Goal: Task Accomplishment & Management: Complete application form

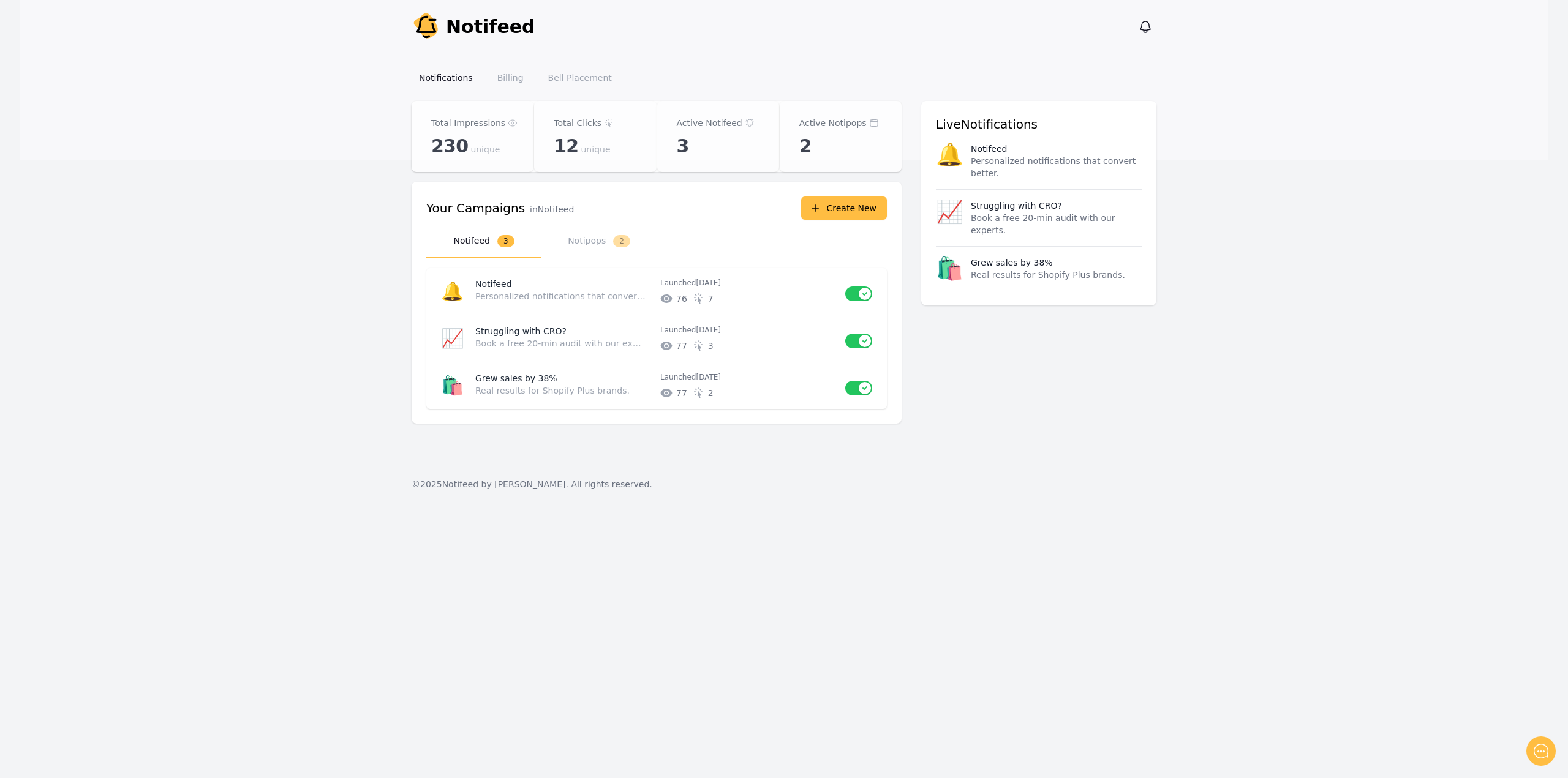
click at [183, 264] on main "Notifeed Dashboard Total Impressions 230 unique Total Clicks 12 unique Active N…" at bounding box center [784, 280] width 1529 height 357
click at [821, 204] on icon "button" at bounding box center [815, 208] width 12 height 12
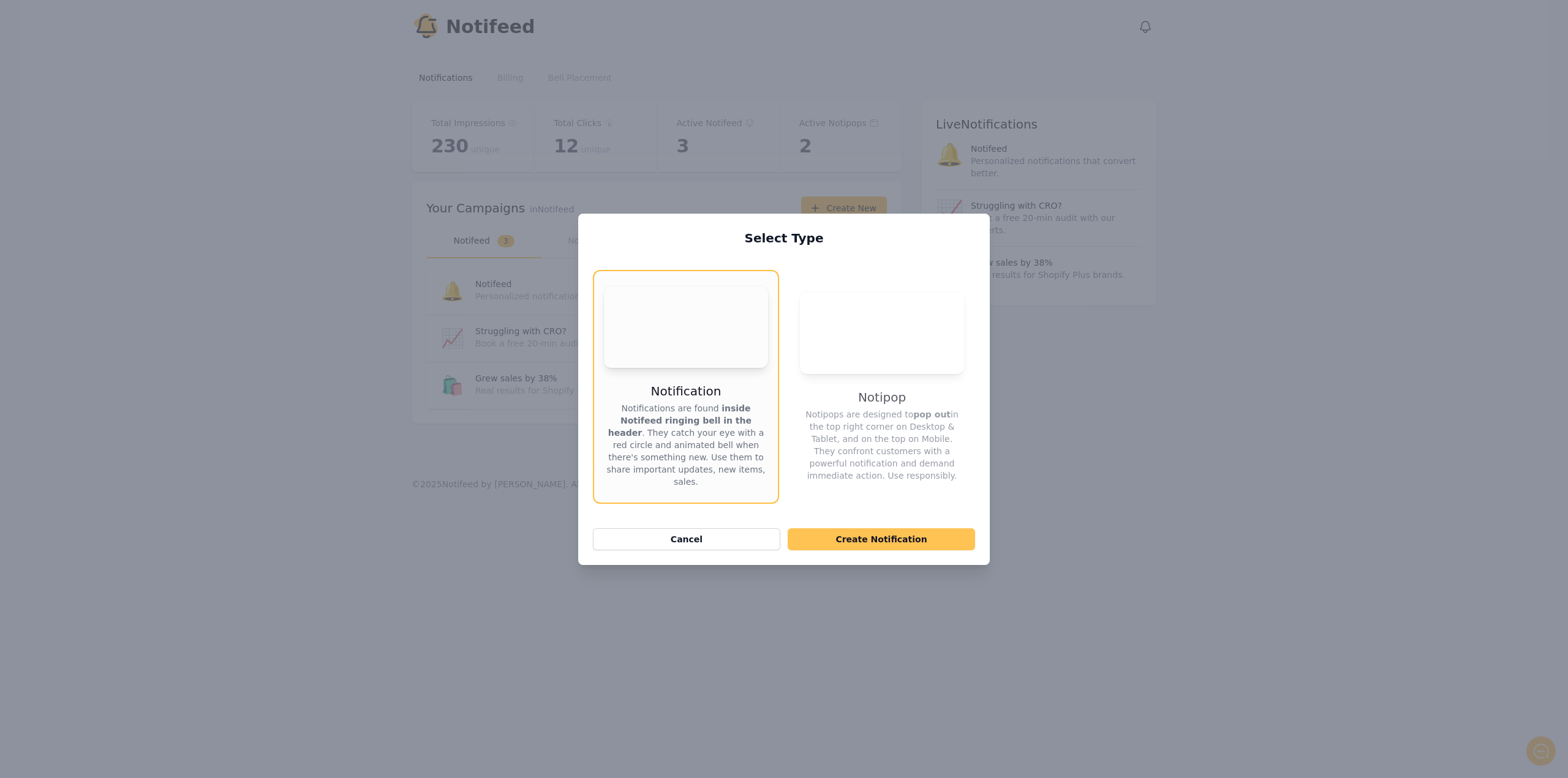
click at [876, 528] on button "Create Notification" at bounding box center [881, 539] width 187 height 22
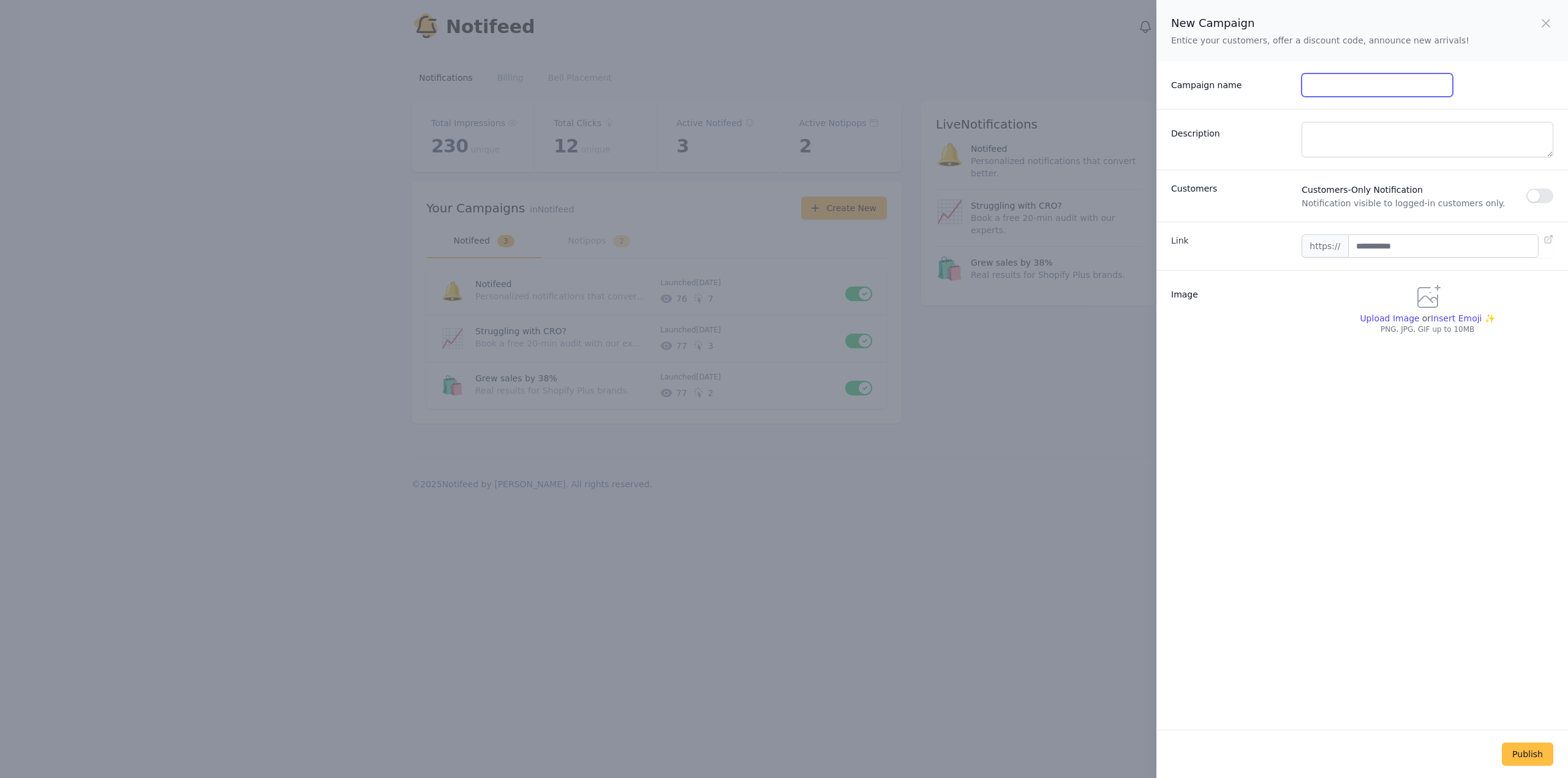
click at [1318, 88] on input "Campaign name" at bounding box center [1377, 84] width 151 height 23
type input "*****"
click at [1377, 248] on input "text" at bounding box center [1443, 246] width 191 height 23
type input "**********"
click at [1383, 319] on span "Upload Image" at bounding box center [1389, 319] width 60 height 10
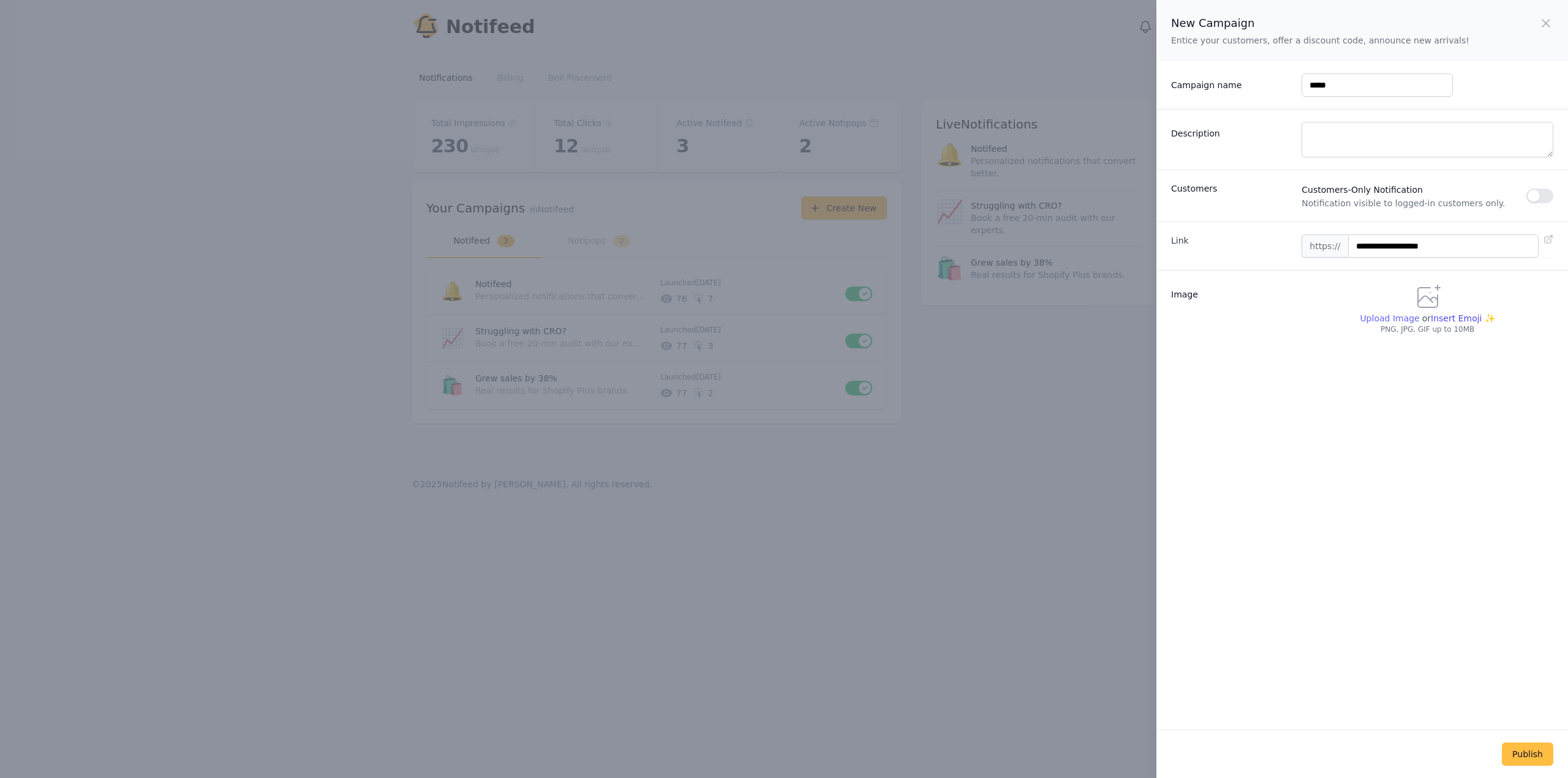
click at [1383, 324] on input "Upload Image" at bounding box center [1388, 324] width 60 height 1
type input "**********"
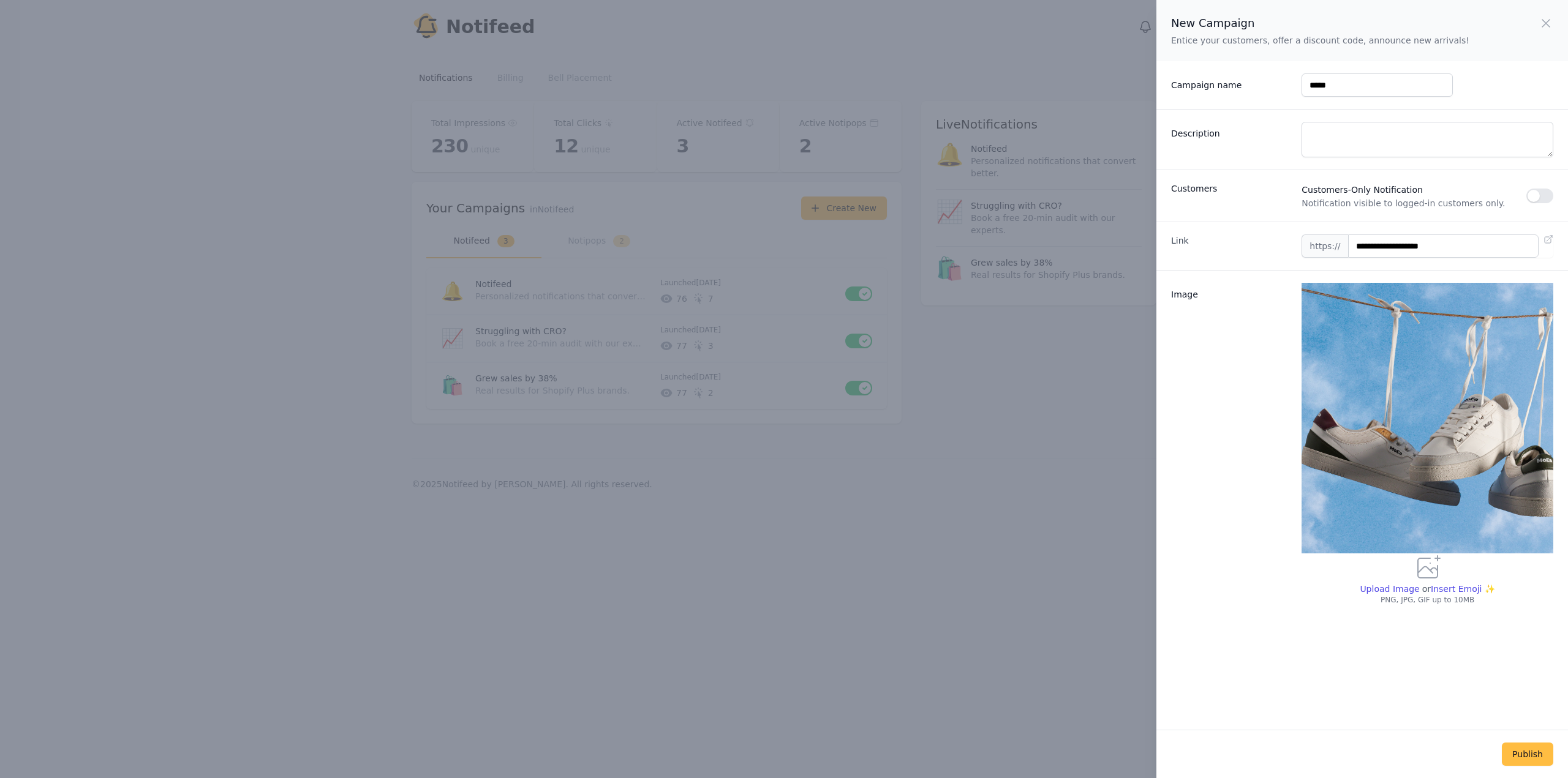
click at [1232, 508] on div "Image" at bounding box center [1231, 444] width 121 height 322
click at [1522, 753] on button "Publish" at bounding box center [1527, 753] width 51 height 23
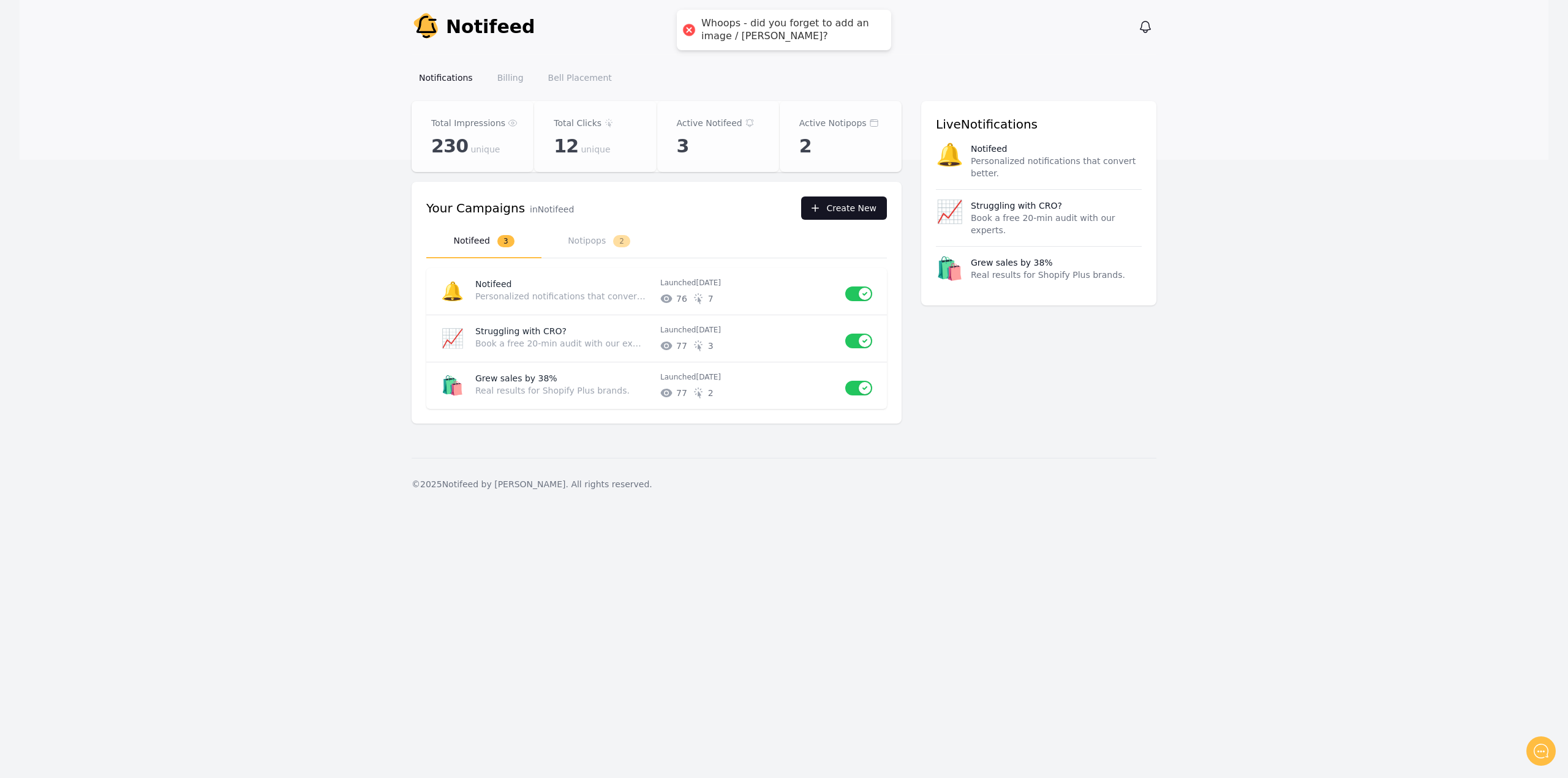
click at [849, 213] on button "Create New" at bounding box center [844, 207] width 86 height 23
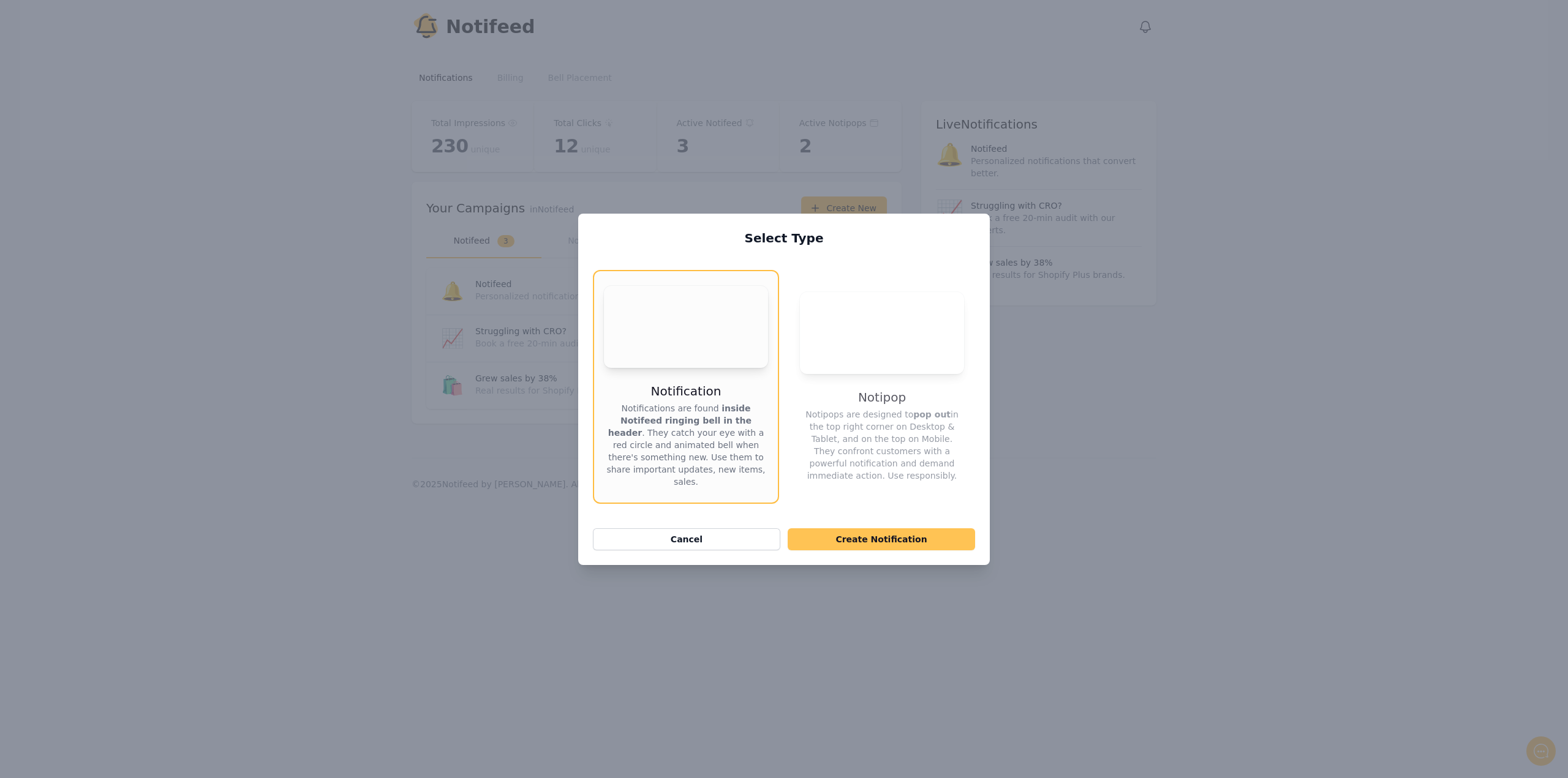
click at [875, 543] on button "Create Notification" at bounding box center [881, 539] width 187 height 22
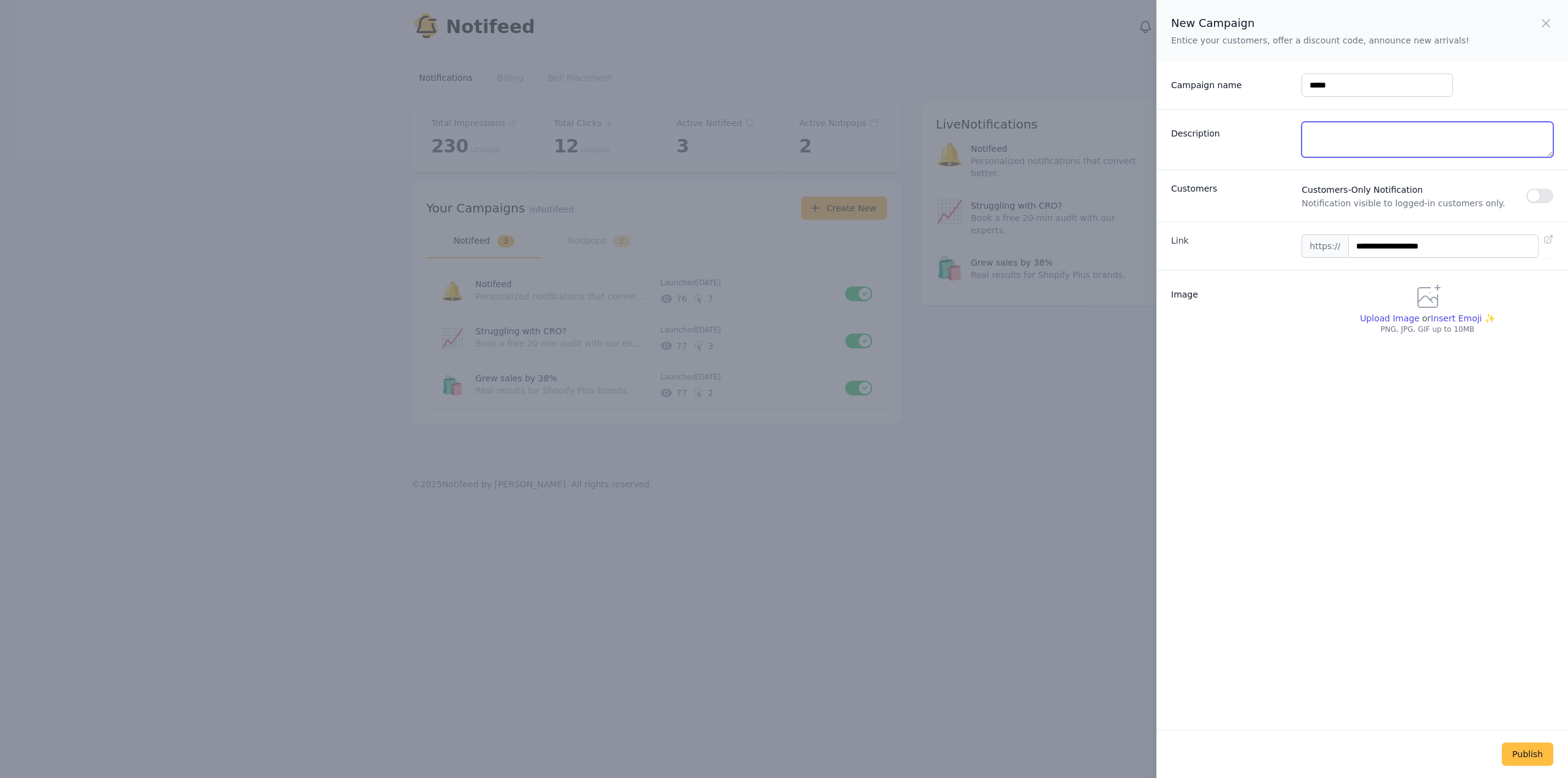
click at [1361, 139] on textarea "Description" at bounding box center [1428, 139] width 252 height 36
type textarea "*"
click at [1383, 320] on span "Upload Image" at bounding box center [1389, 319] width 60 height 10
click at [1383, 324] on input "Upload Image" at bounding box center [1388, 324] width 60 height 1
type input "**********"
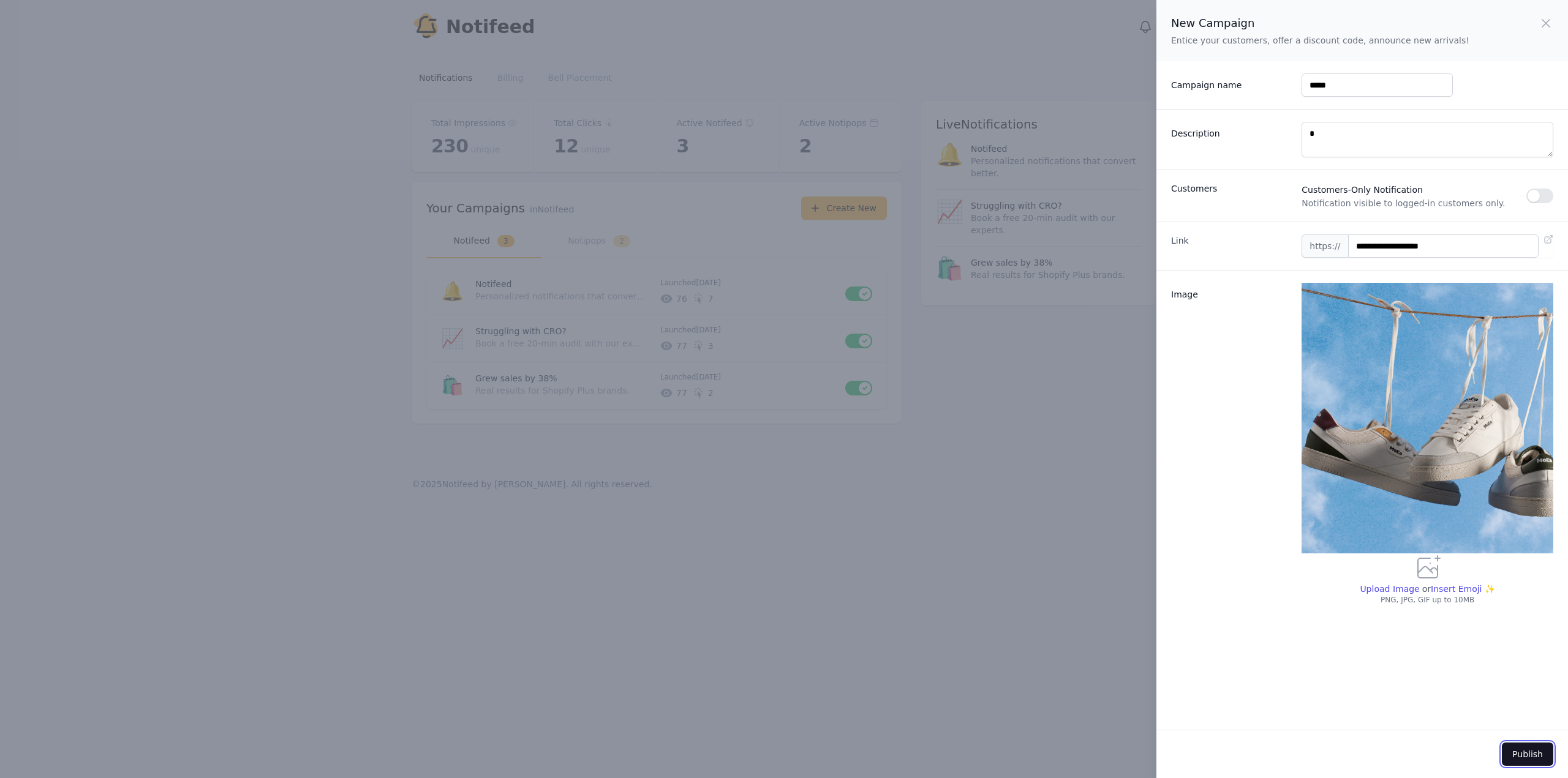
click at [1516, 754] on button "Publish" at bounding box center [1527, 753] width 51 height 23
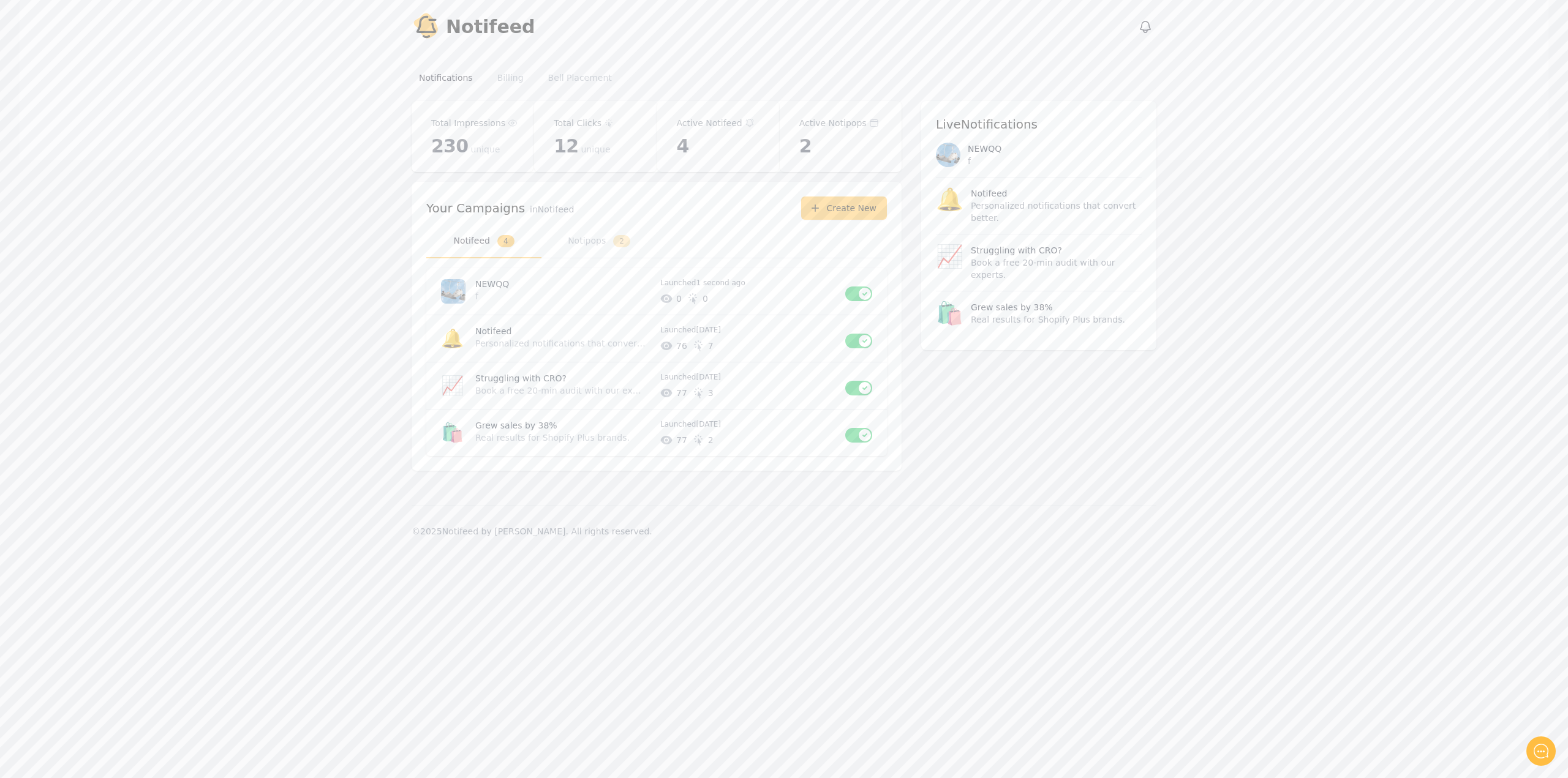
click at [989, 497] on main "Notifeed Dashboard Total Impressions 230 unique Total Clicks 12 unique Active N…" at bounding box center [784, 303] width 1529 height 404
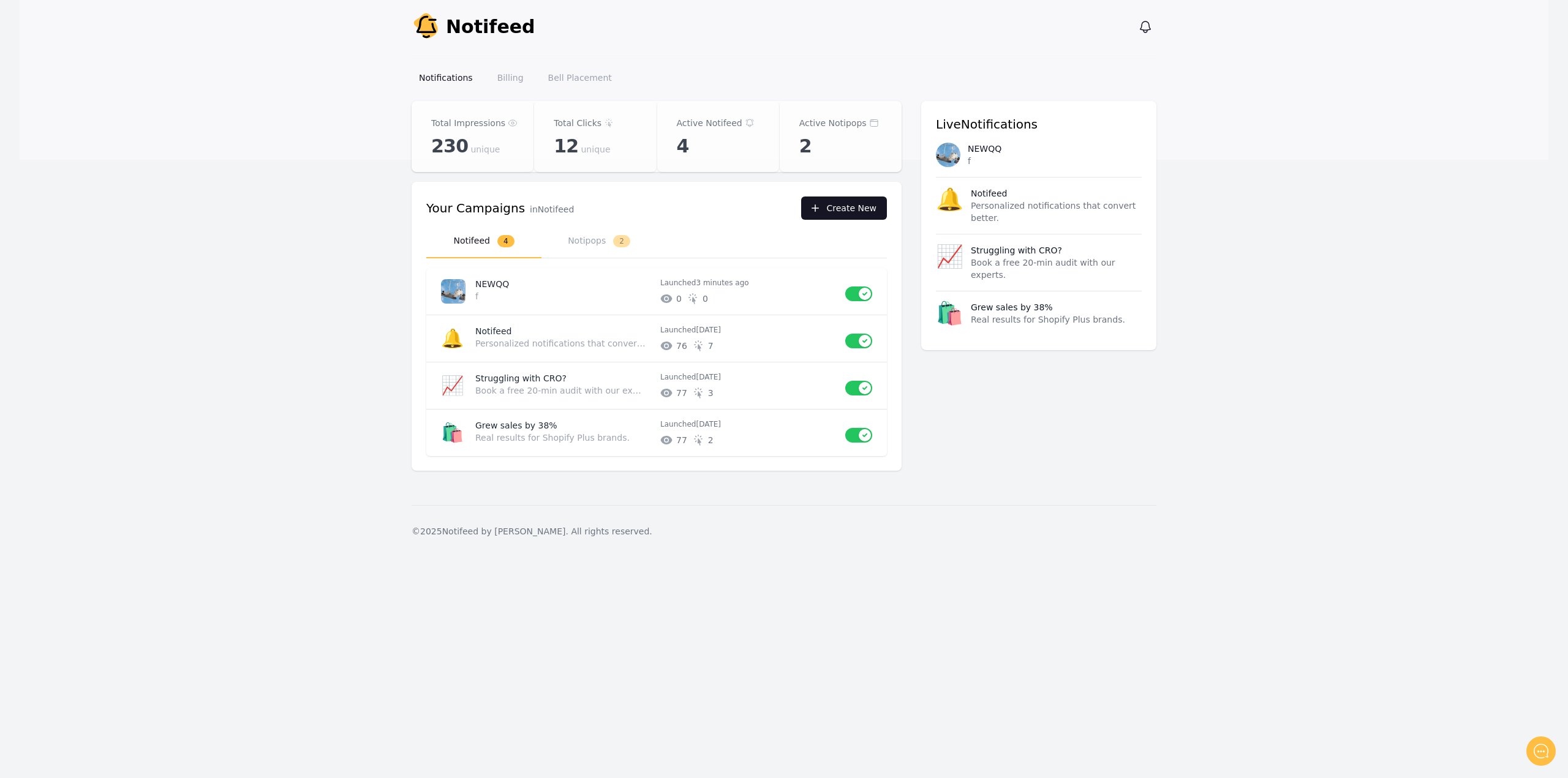
click at [841, 211] on button "Create New" at bounding box center [844, 207] width 86 height 23
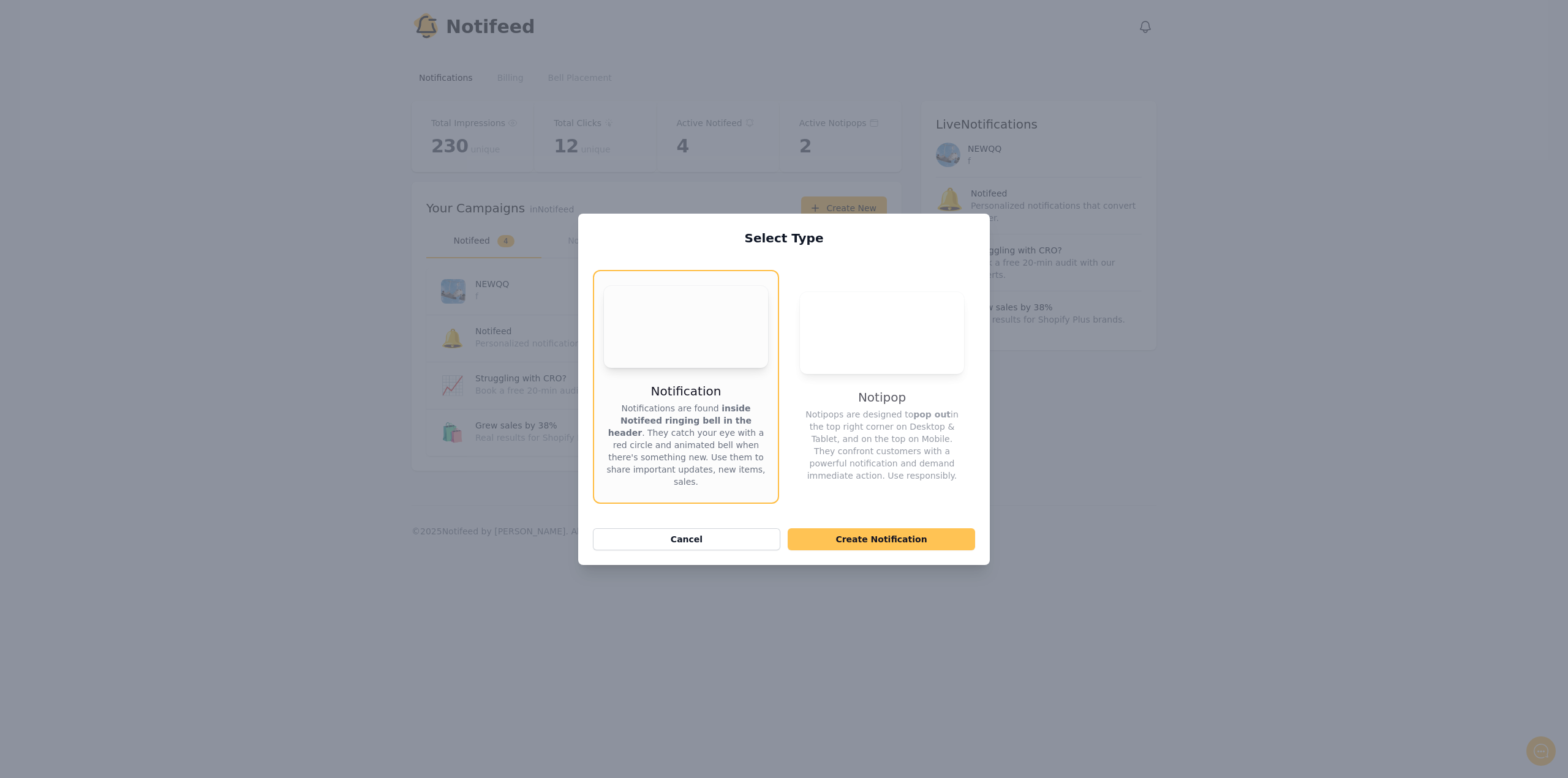
click at [872, 538] on button "Create Notification" at bounding box center [881, 539] width 187 height 22
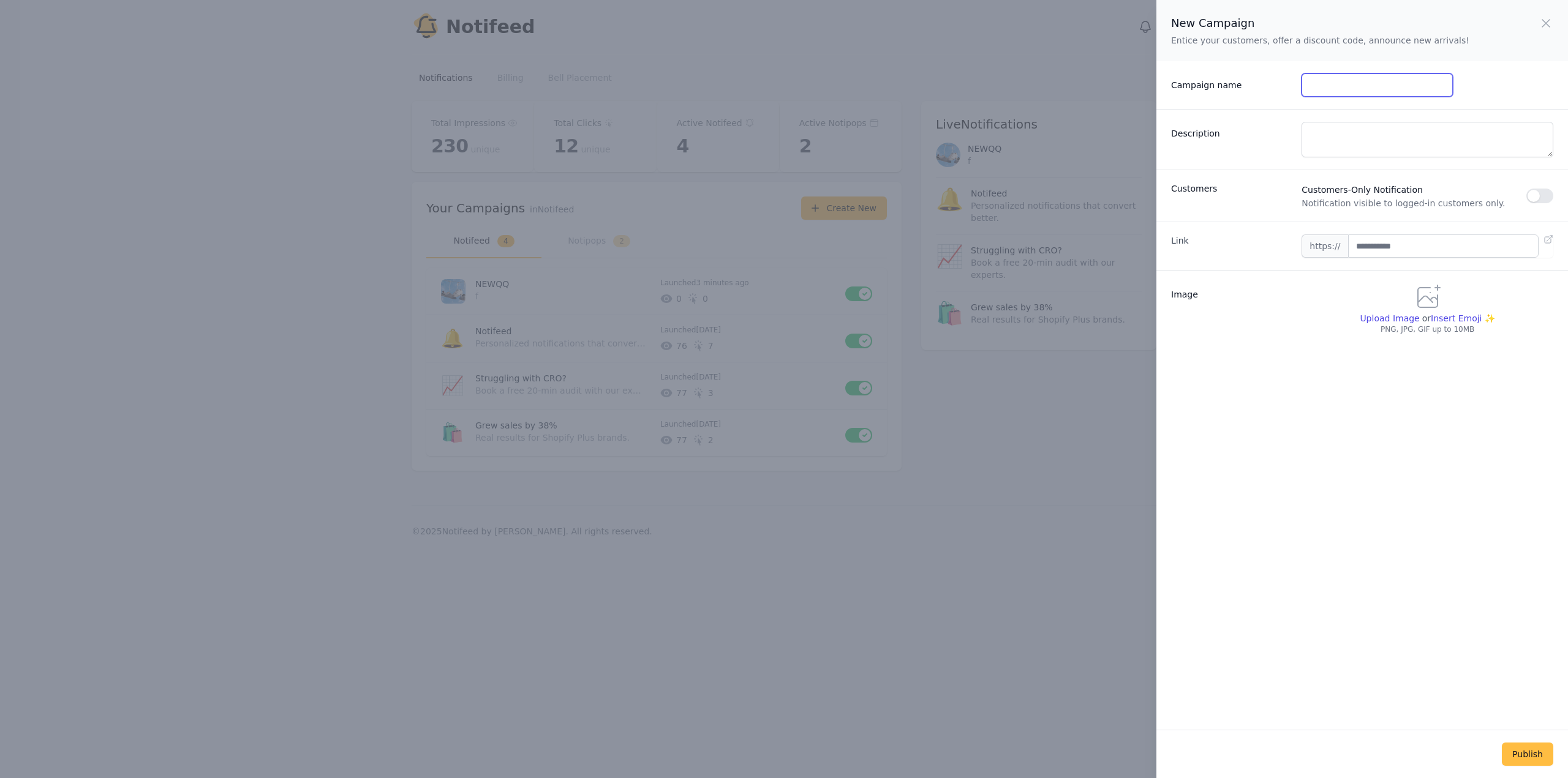
click at [1331, 91] on input "Campaign name" at bounding box center [1377, 84] width 151 height 23
type input "***"
click at [1355, 145] on textarea "Description" at bounding box center [1428, 139] width 252 height 36
type textarea "****"
click at [1405, 246] on input "text" at bounding box center [1443, 246] width 191 height 23
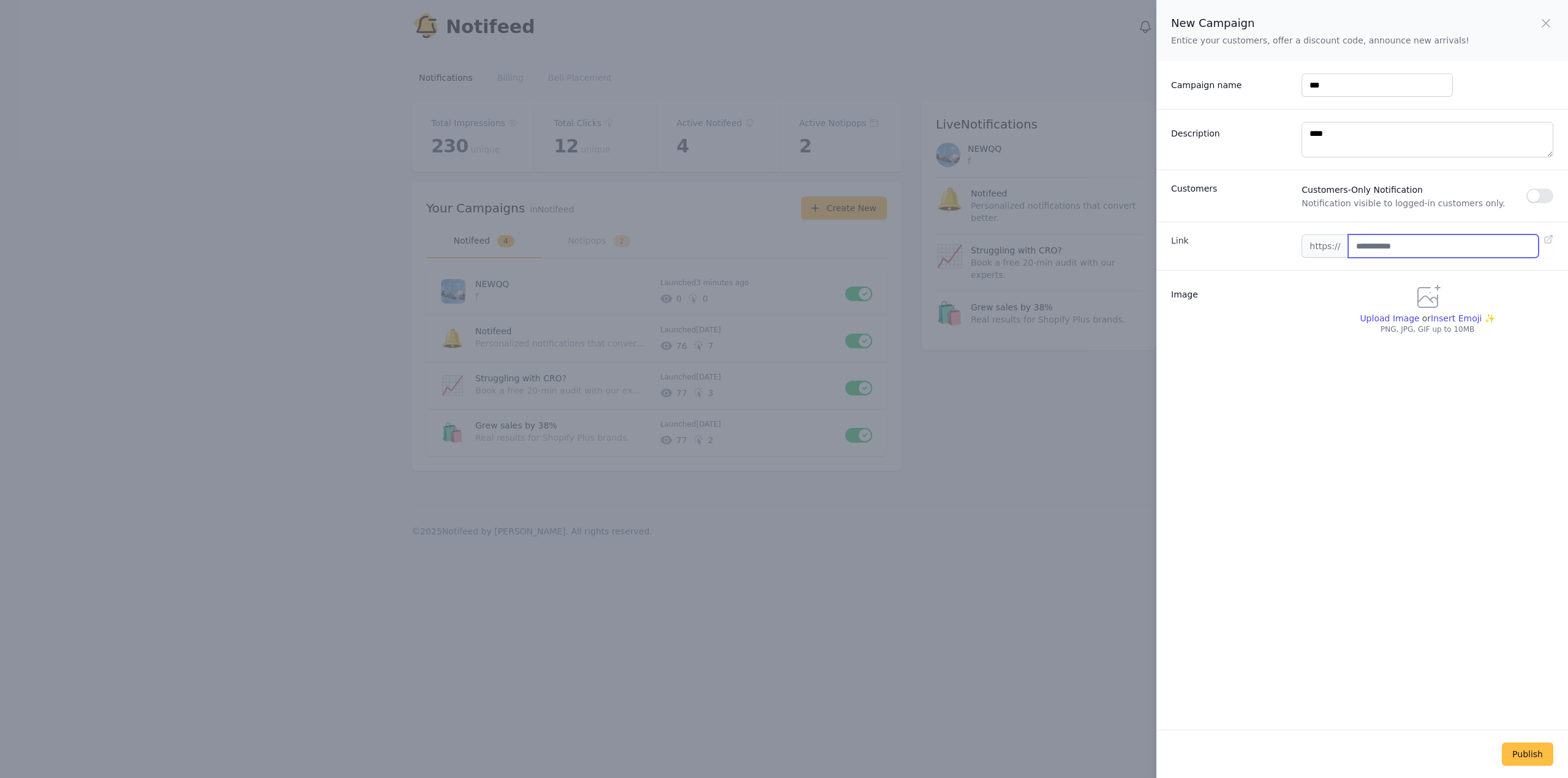
type input "**********"
click at [1392, 316] on span "Upload Image" at bounding box center [1389, 319] width 60 height 10
click at [1392, 324] on input "Upload Image" at bounding box center [1388, 324] width 60 height 1
type input "**********"
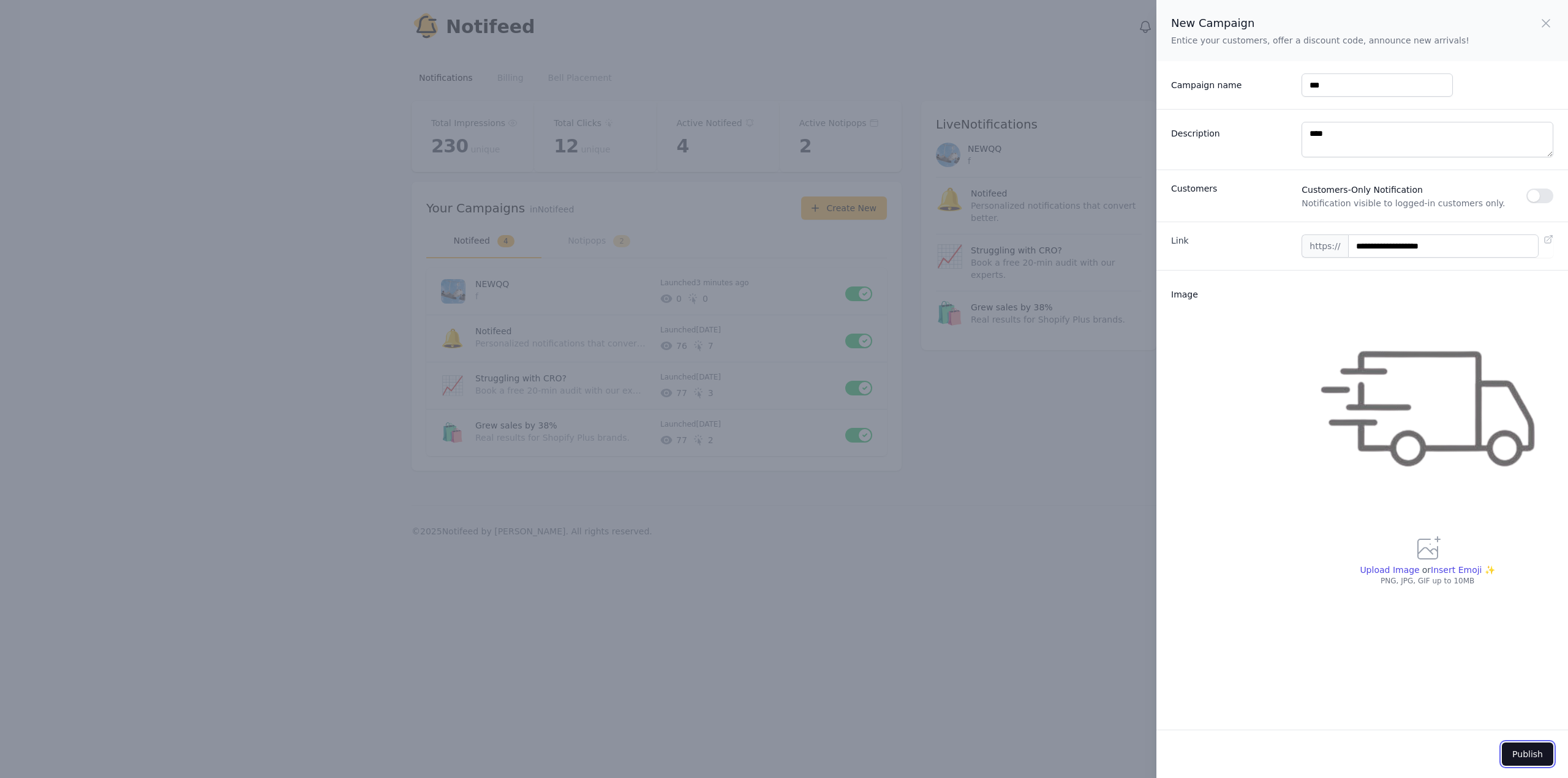
click at [1525, 755] on button "Publish" at bounding box center [1527, 753] width 51 height 23
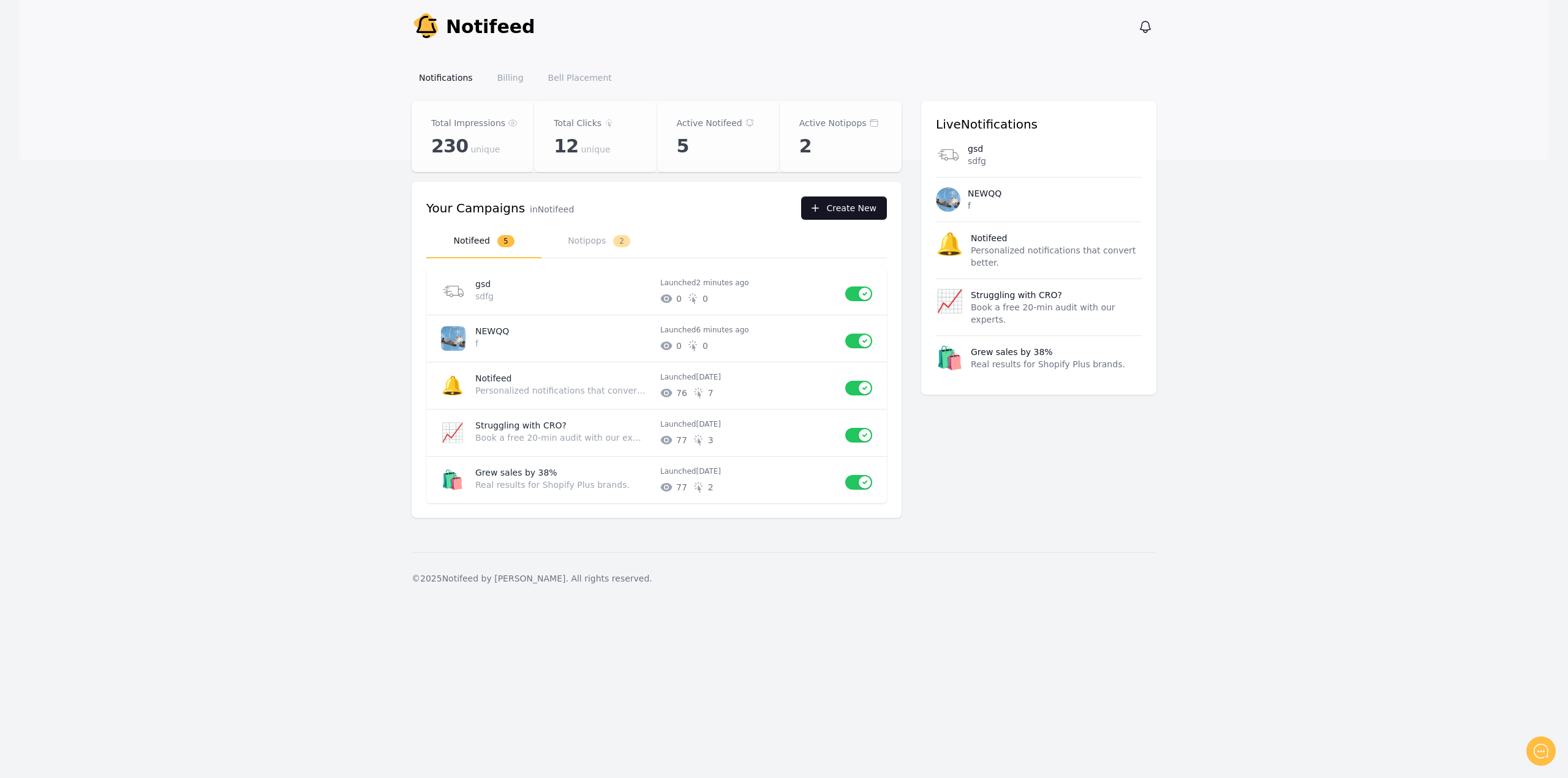
click at [845, 216] on button "Create New" at bounding box center [844, 207] width 86 height 23
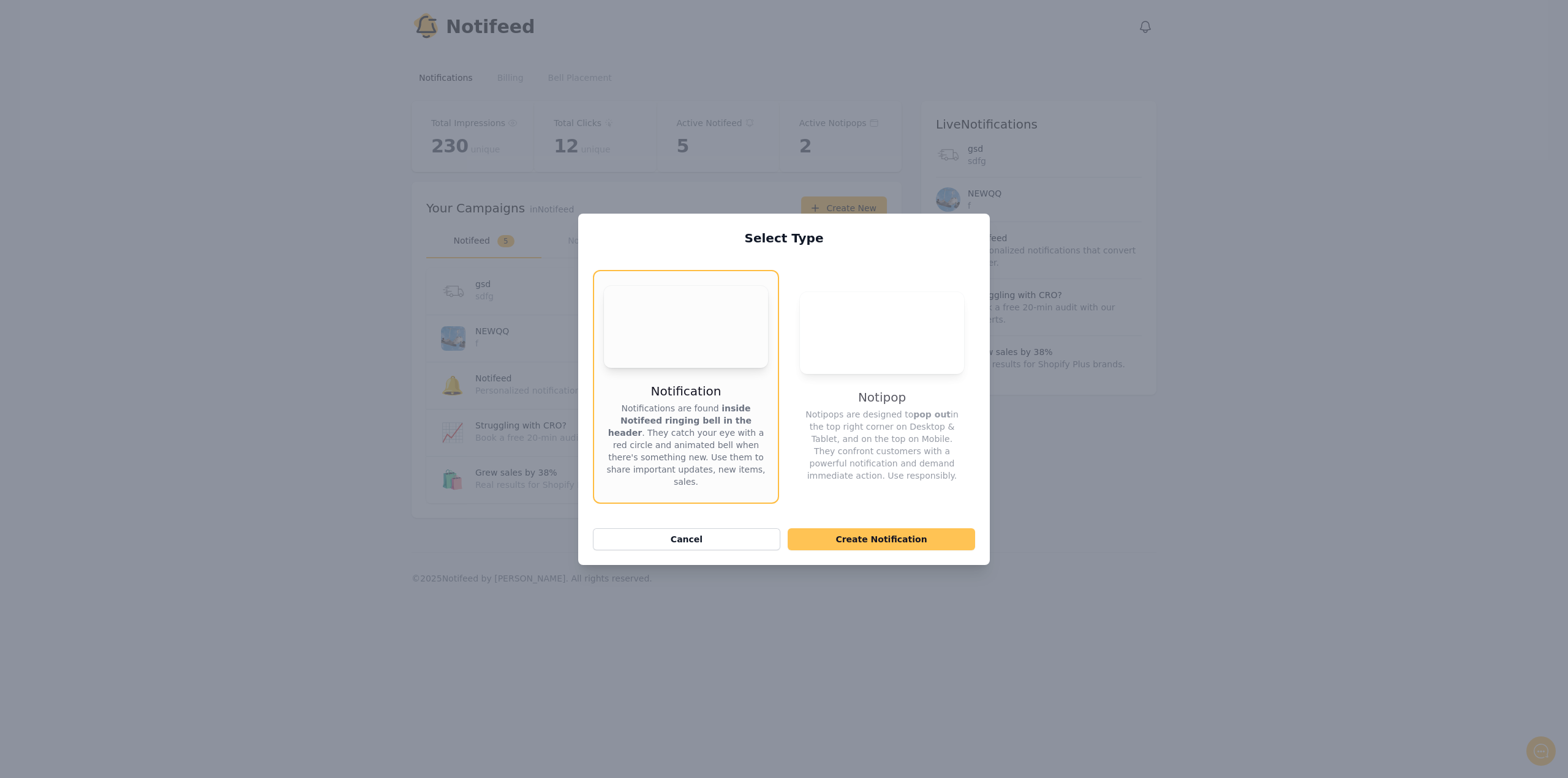
click at [885, 542] on button "Create Notification" at bounding box center [881, 539] width 187 height 22
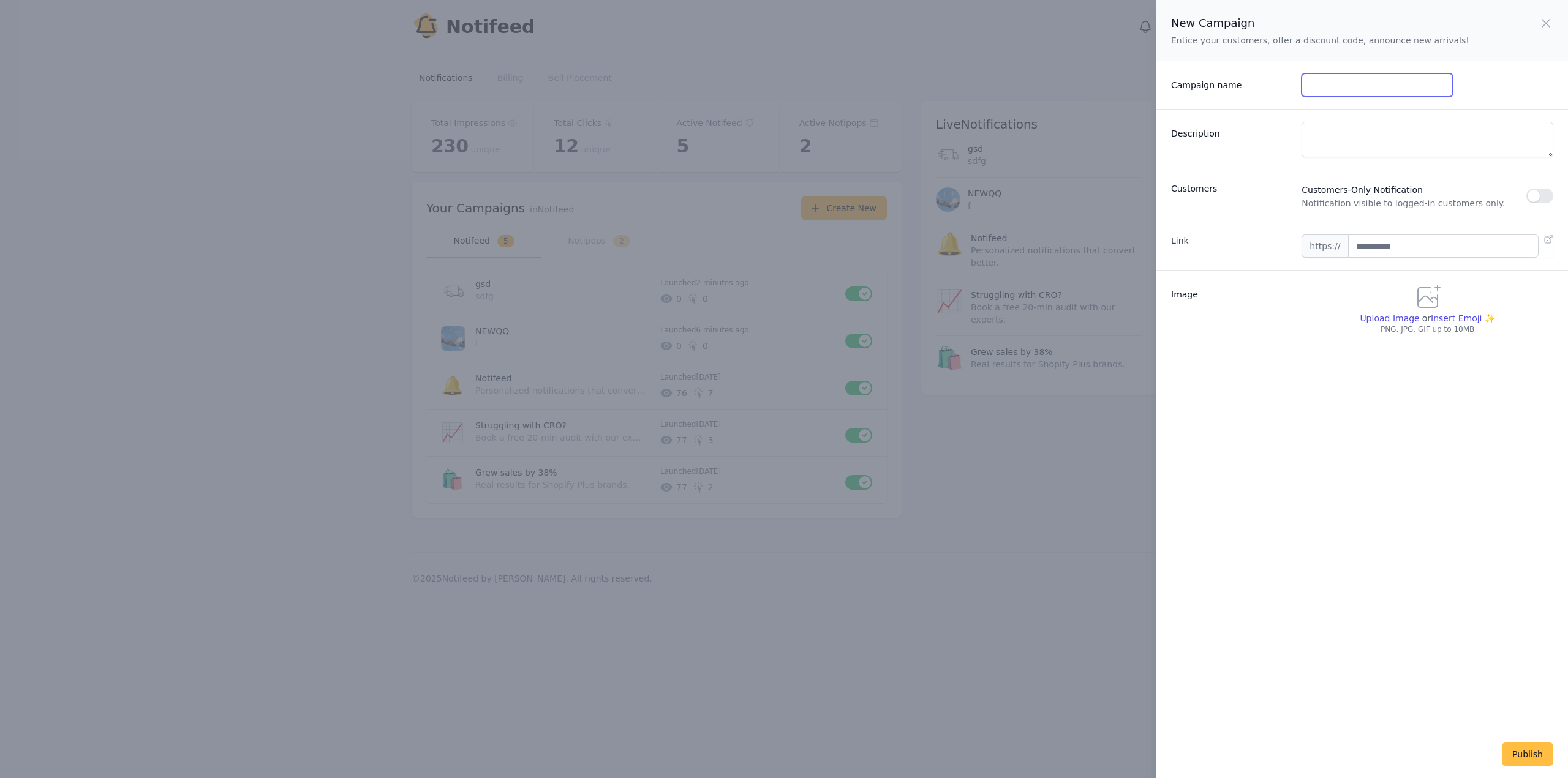
click at [1359, 83] on input "Campaign name" at bounding box center [1377, 84] width 151 height 23
click at [995, 290] on div "New Campaign Entice your customers, offer a discount code, announce new arrival…" at bounding box center [784, 389] width 1568 height 778
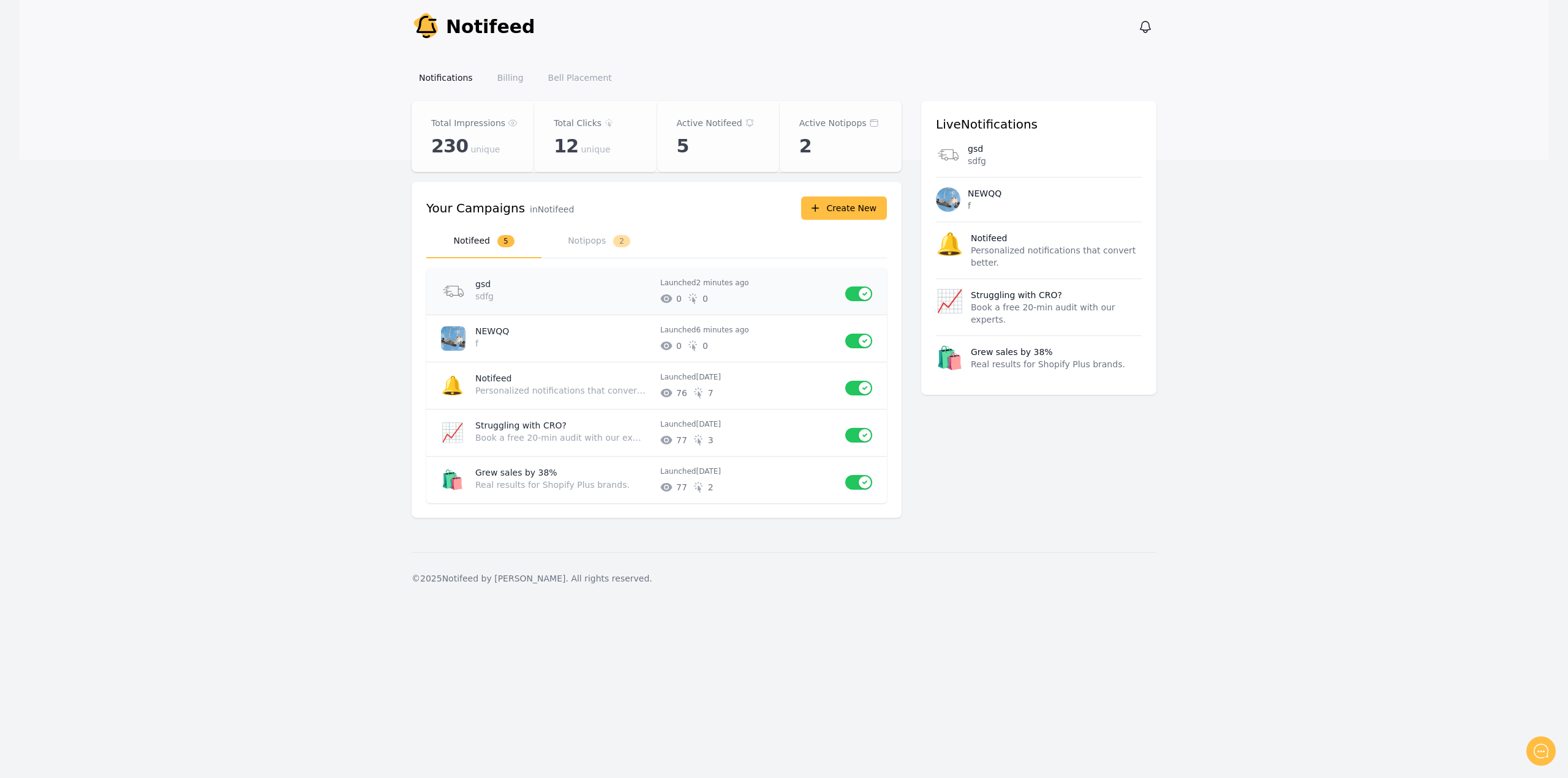
click at [596, 295] on p "sdfg" at bounding box center [561, 296] width 170 height 12
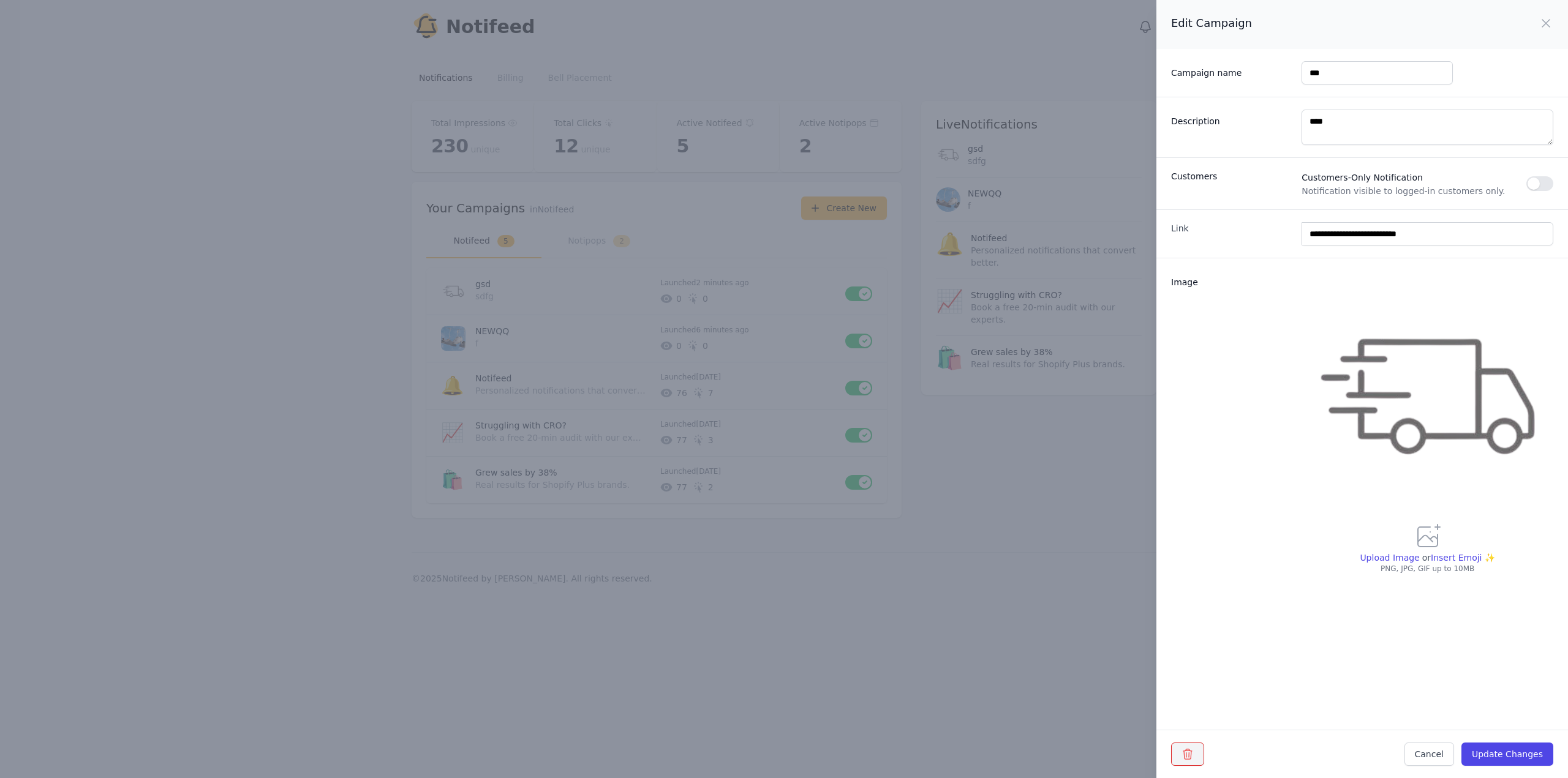
click at [1188, 754] on icon "button" at bounding box center [1188, 754] width 12 height 12
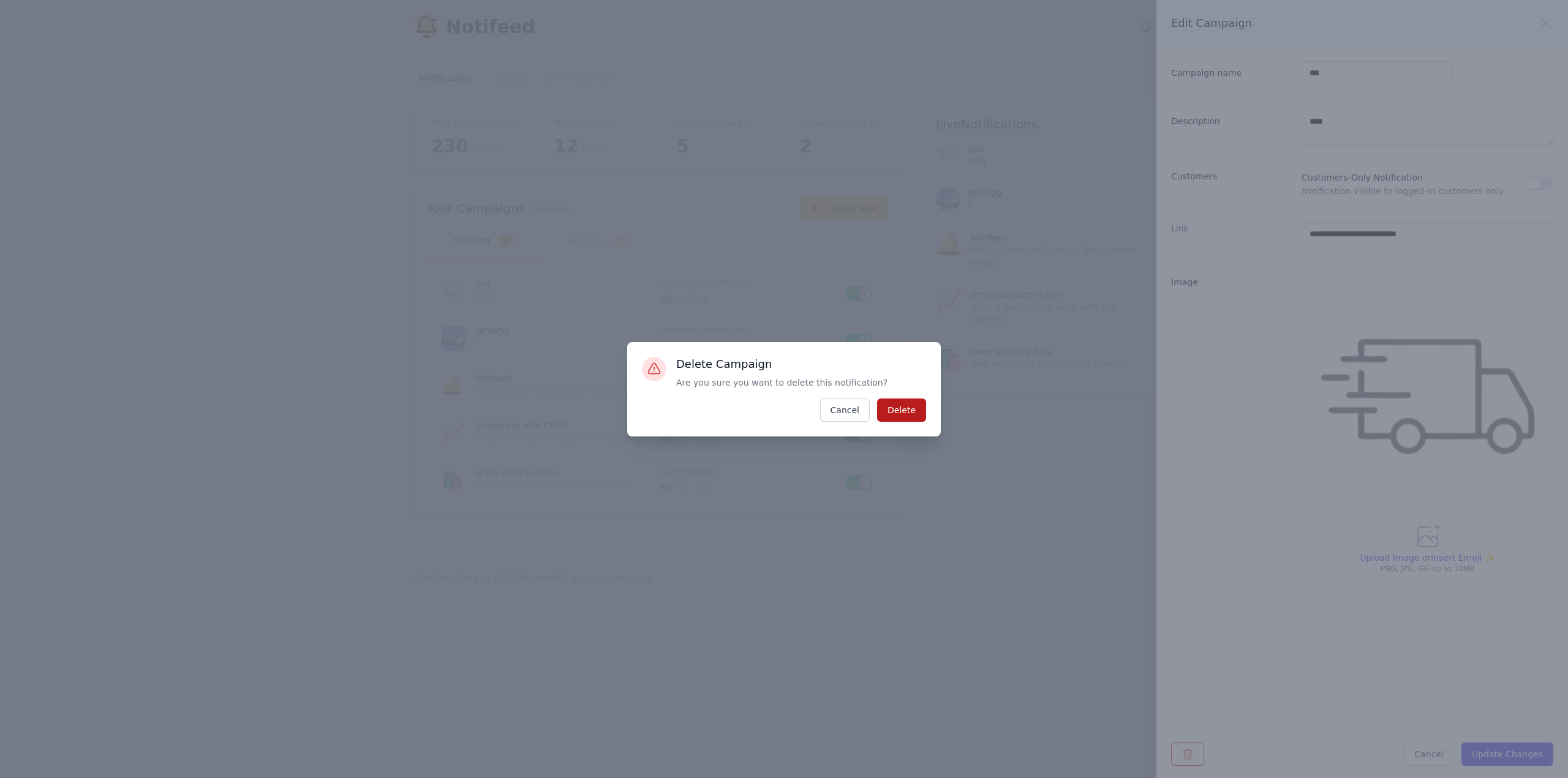
click at [893, 412] on button "Delete" at bounding box center [902, 410] width 49 height 23
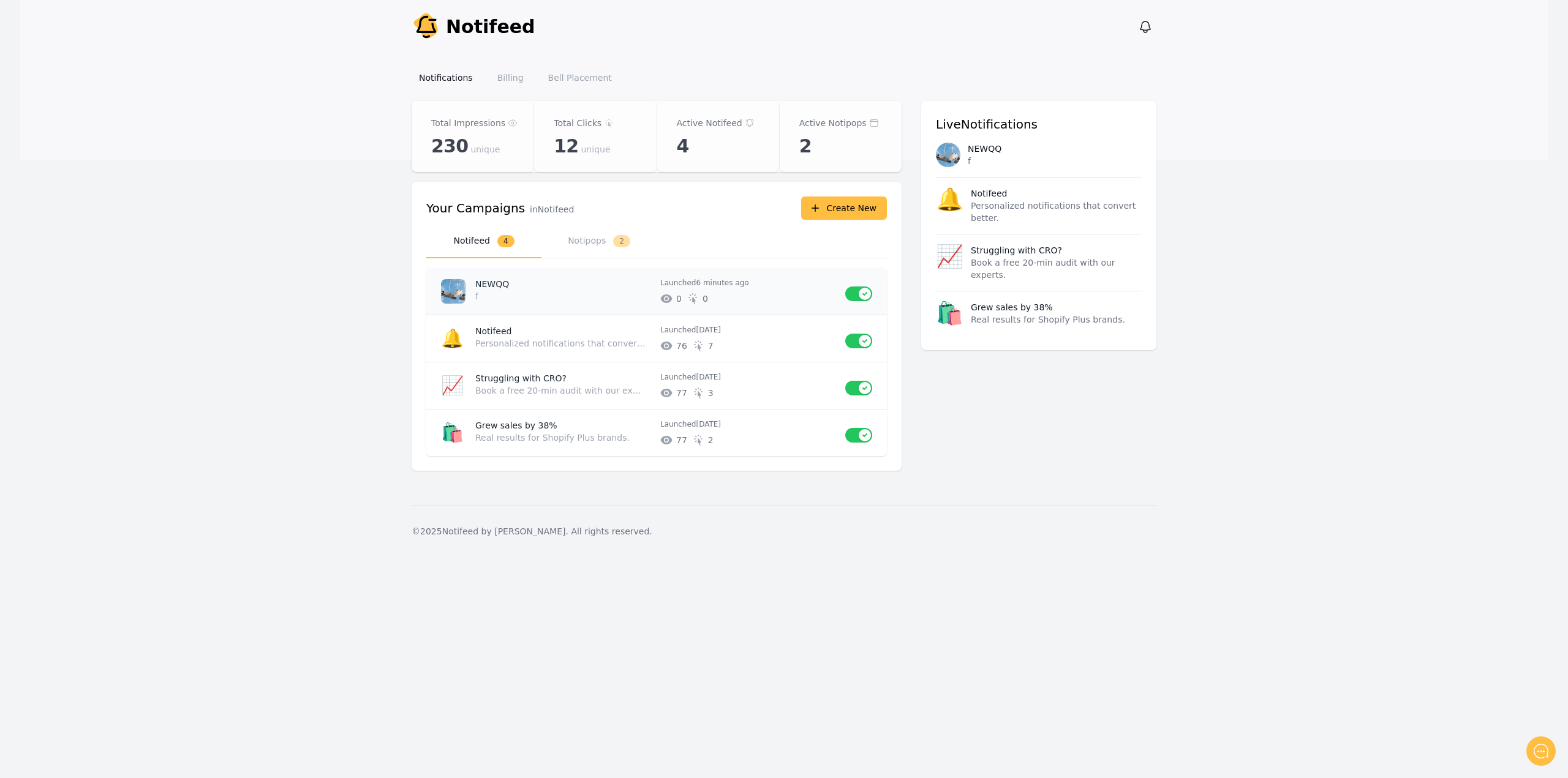
click at [590, 304] on div "NEWQQ f Launched 6 minutes ago # of unique impressions 0 # of unique clicks 0 U…" at bounding box center [656, 291] width 460 height 47
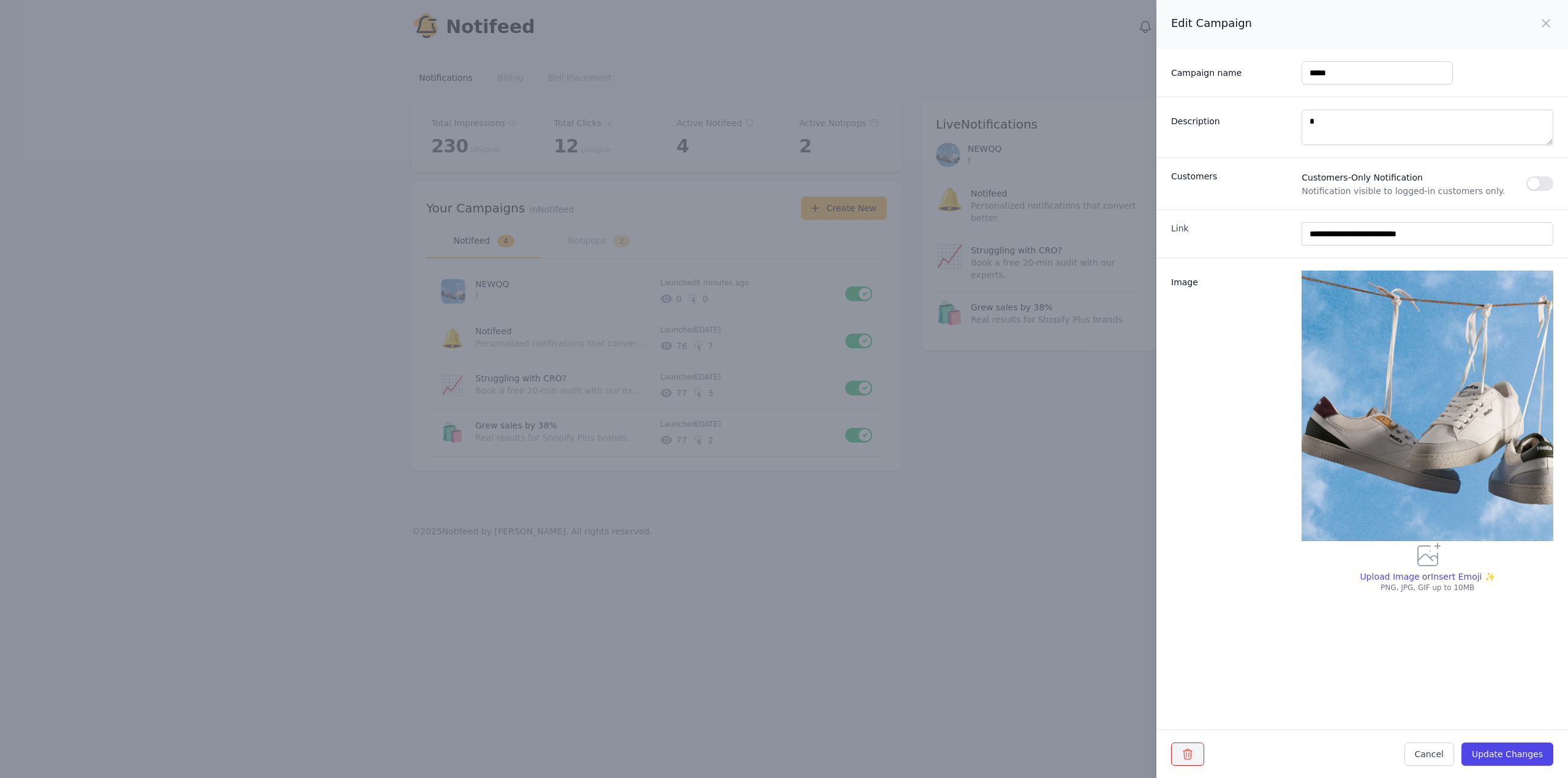
click at [1175, 751] on button "button" at bounding box center [1187, 753] width 33 height 23
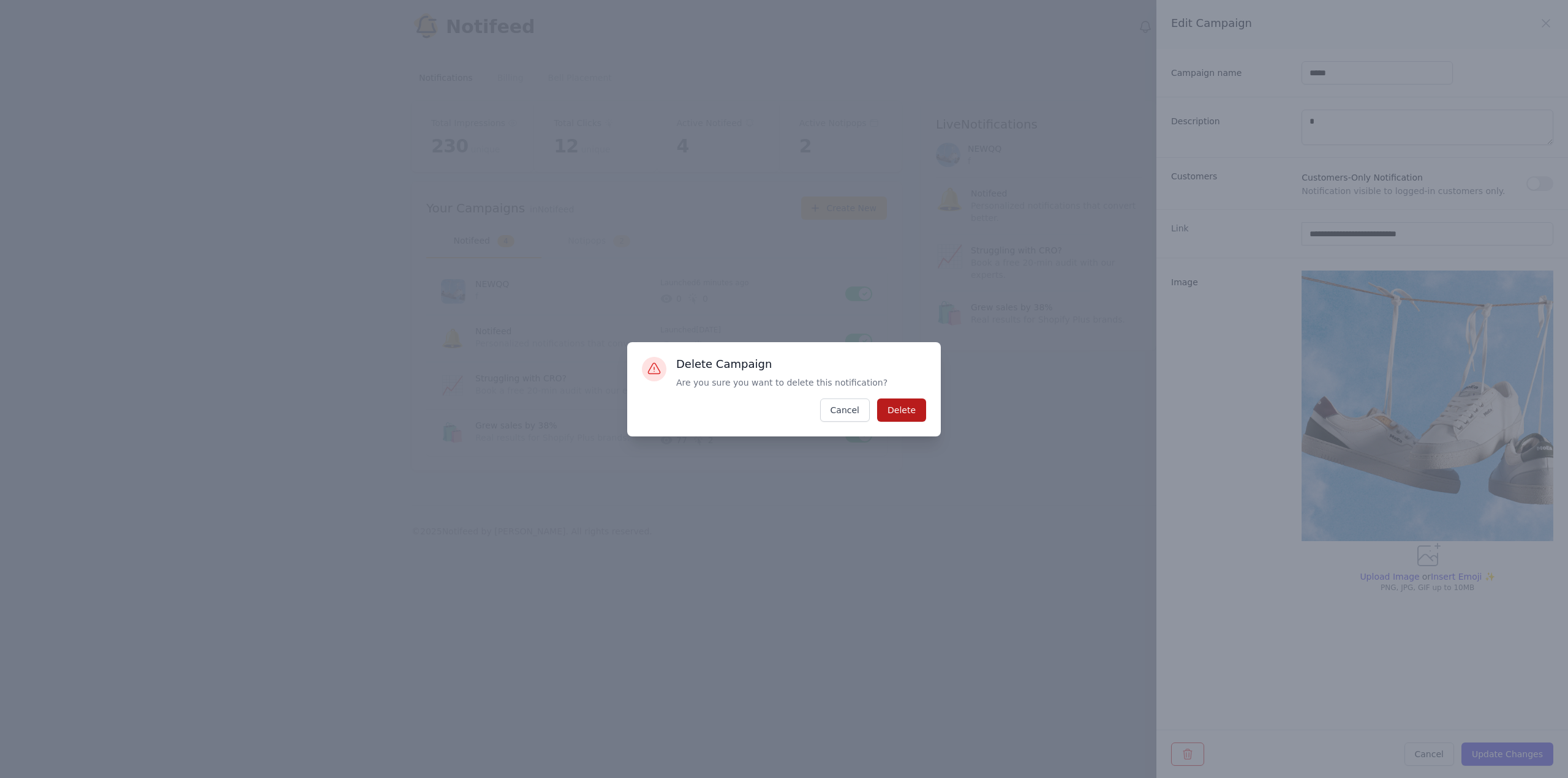
click at [903, 412] on button "Delete" at bounding box center [902, 410] width 49 height 23
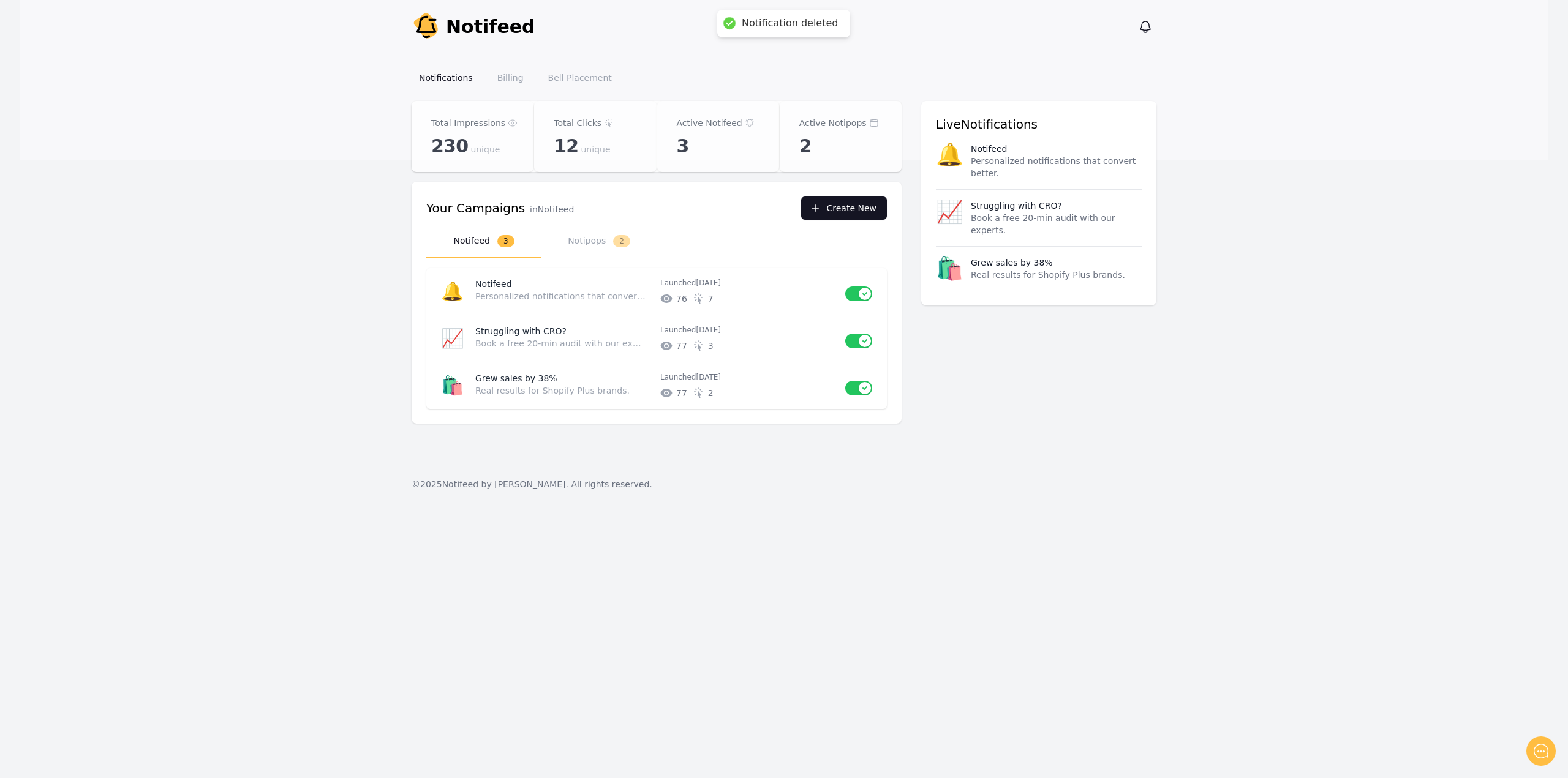
click at [839, 198] on button "Create New" at bounding box center [844, 207] width 86 height 23
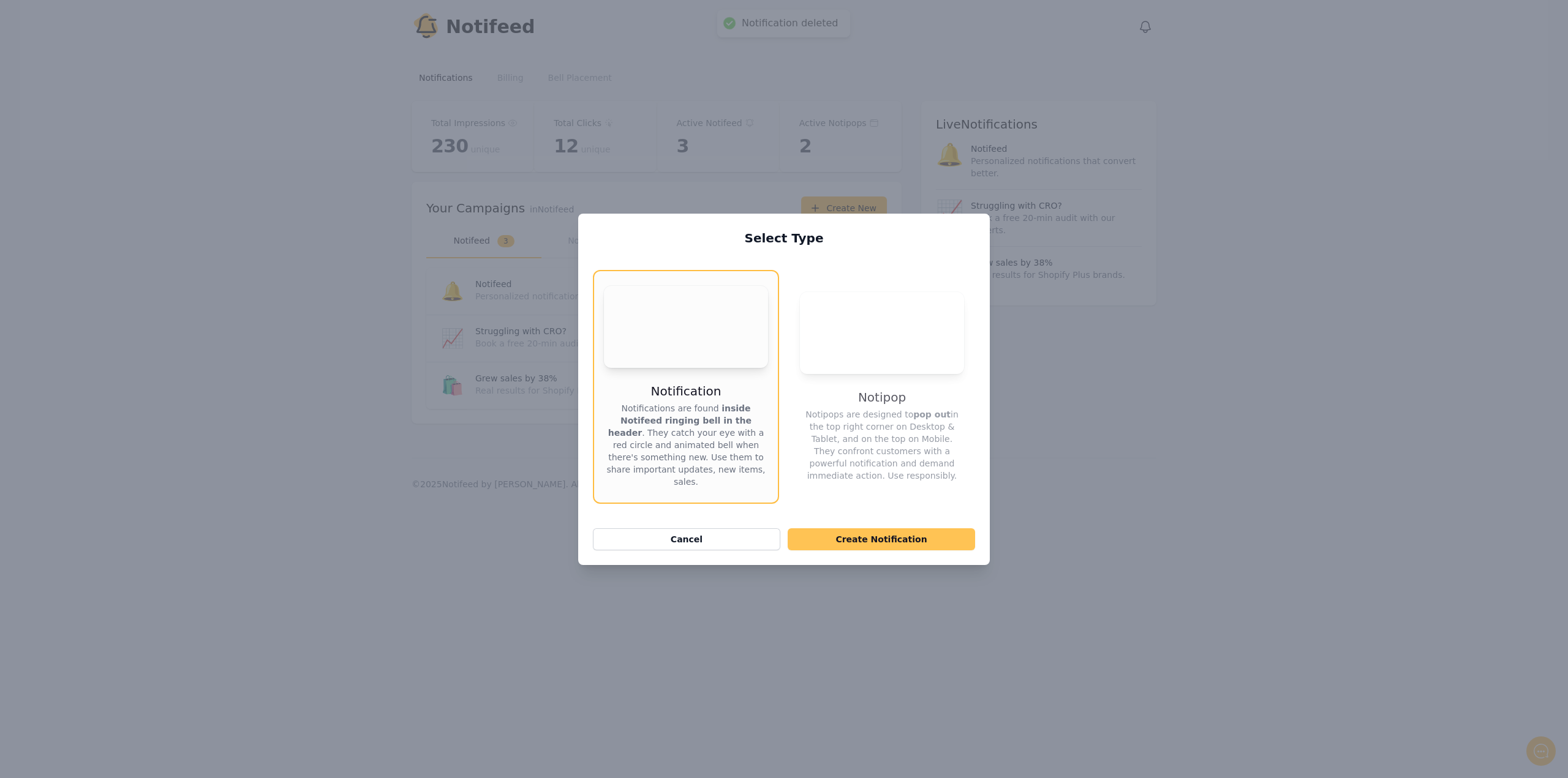
click at [896, 541] on button "Create Notification" at bounding box center [881, 539] width 187 height 22
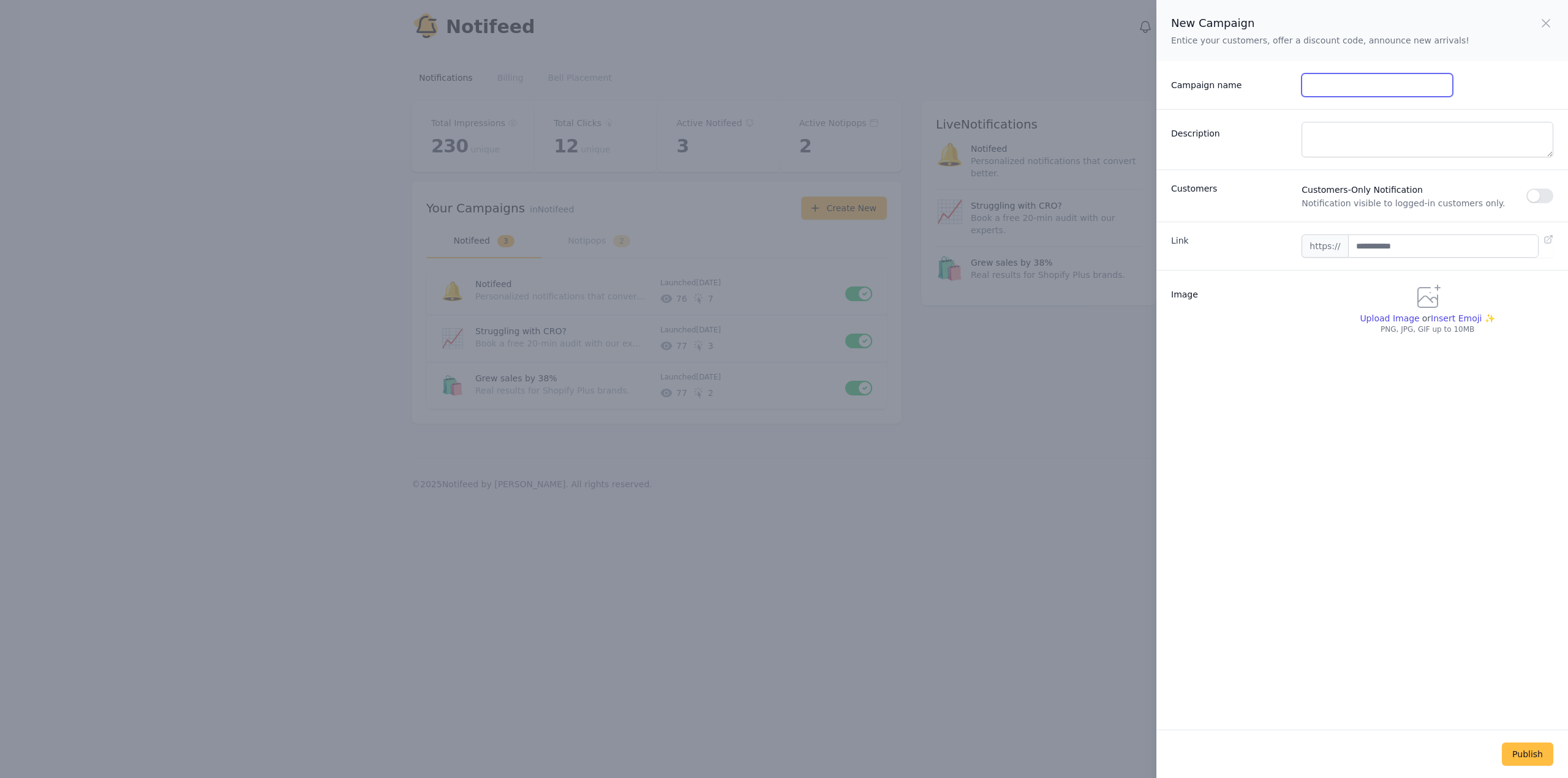
click at [1348, 82] on input "Campaign name" at bounding box center [1377, 84] width 151 height 23
type input "**"
click at [1329, 132] on textarea "Description" at bounding box center [1428, 139] width 252 height 36
type textarea "**"
click at [1379, 236] on input "text" at bounding box center [1443, 246] width 191 height 23
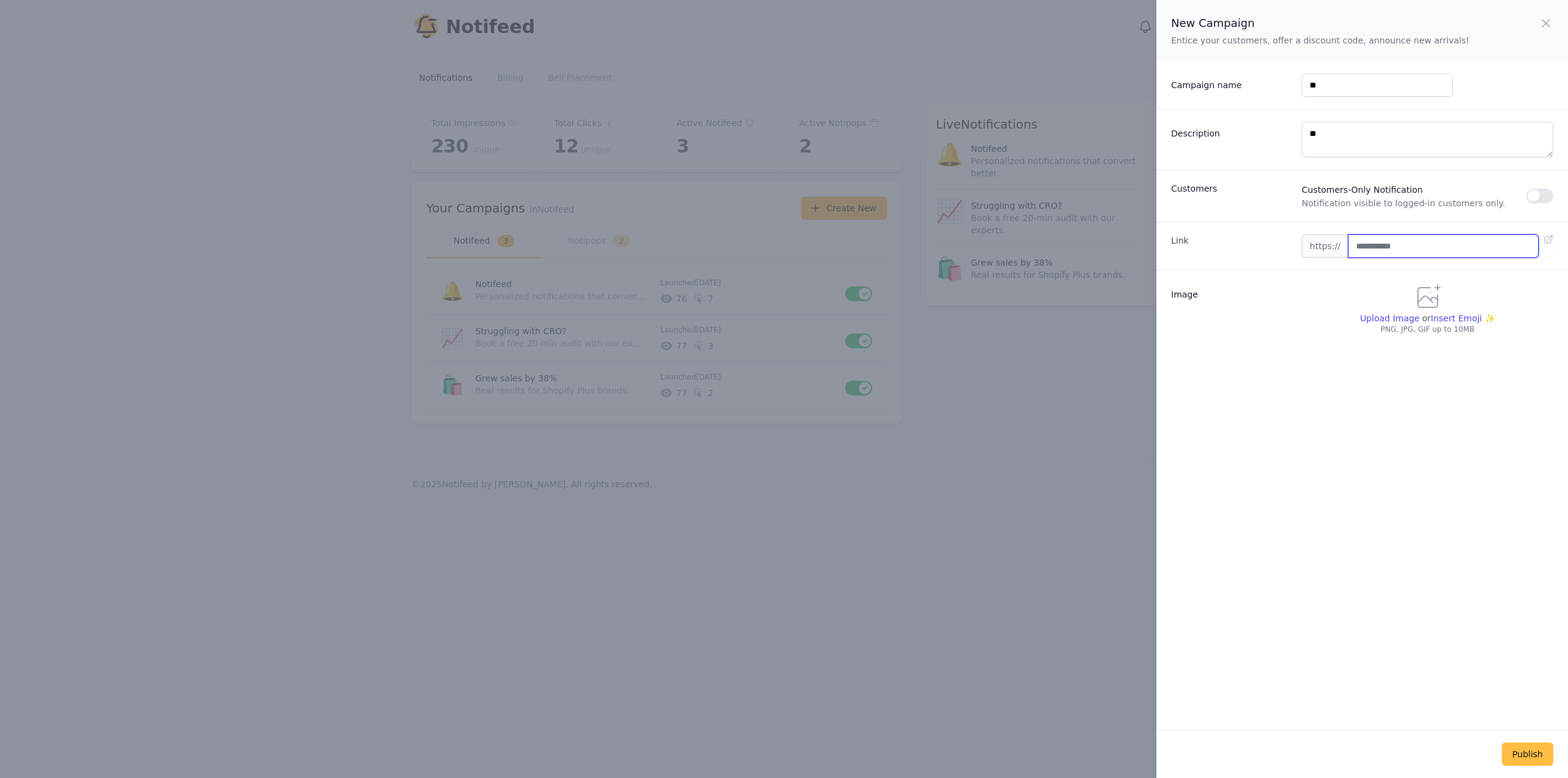
type input "**********"
click at [1377, 314] on span "Upload Image" at bounding box center [1389, 319] width 60 height 10
click at [1377, 324] on input "Upload Image" at bounding box center [1388, 324] width 60 height 1
type input "**********"
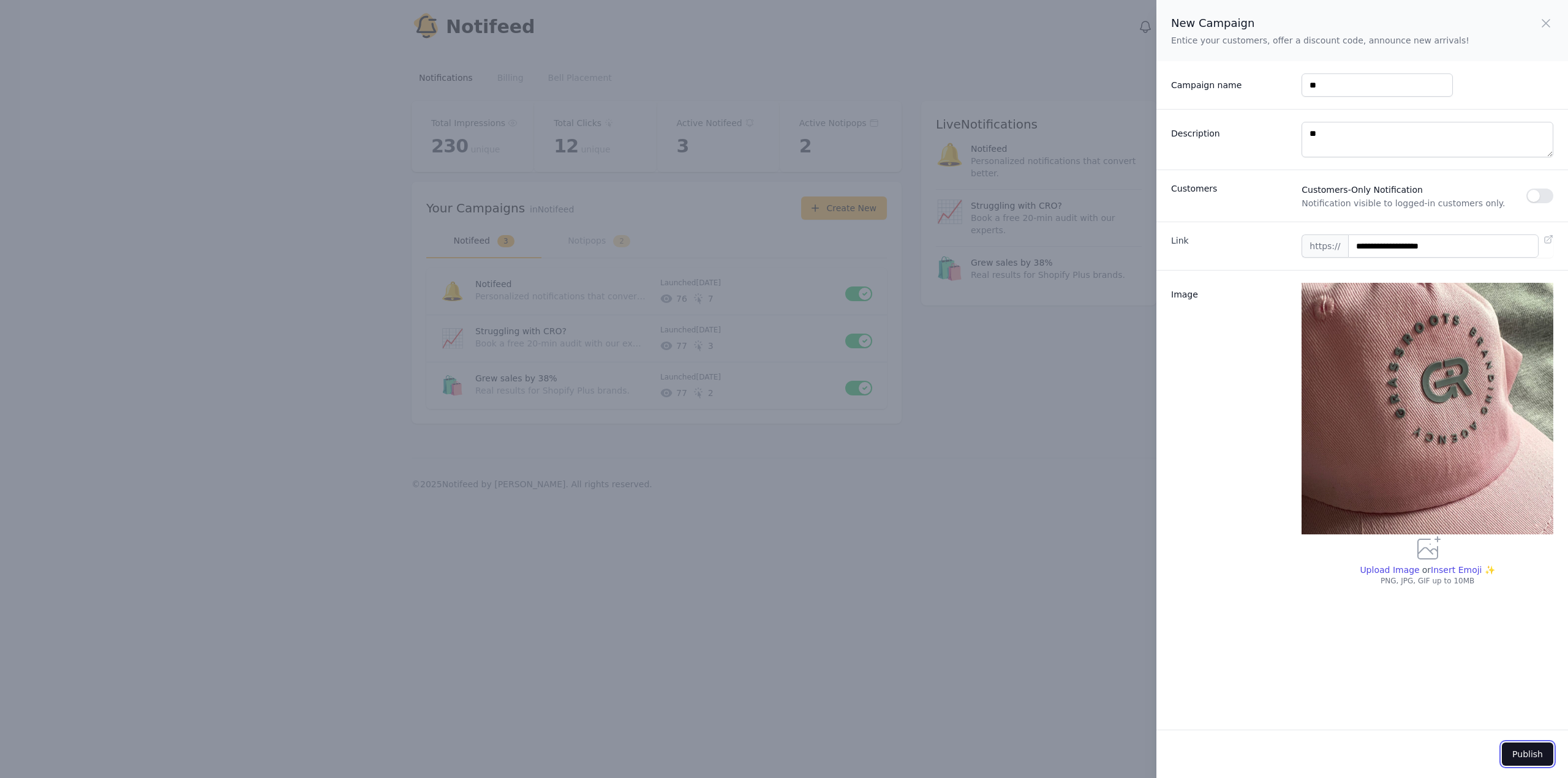
click at [1520, 748] on button "Publish" at bounding box center [1527, 753] width 51 height 23
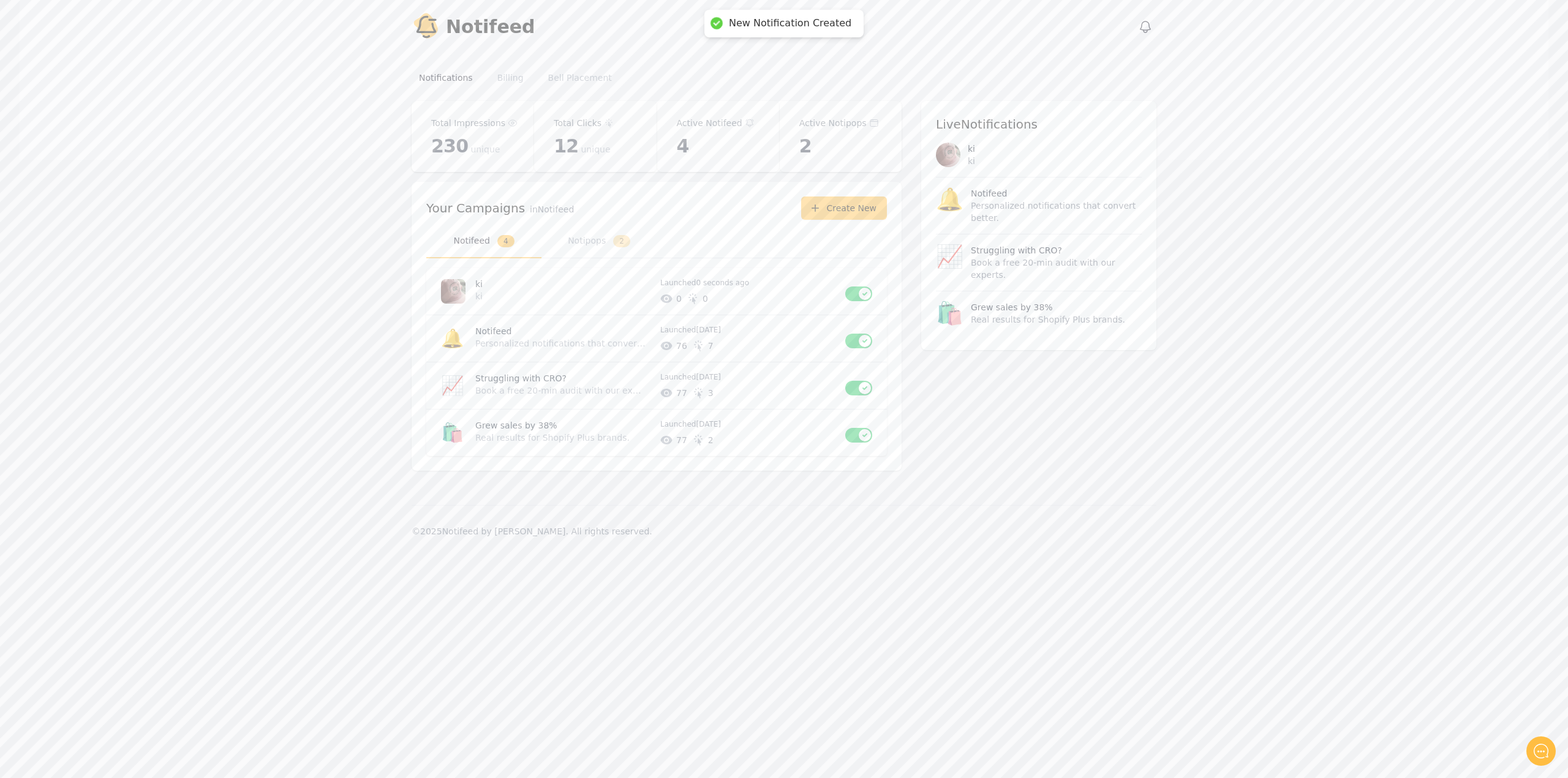
click at [1044, 498] on main "Notifeed Dashboard Total Impressions 230 unique Total Clicks 12 unique Active N…" at bounding box center [784, 303] width 1529 height 404
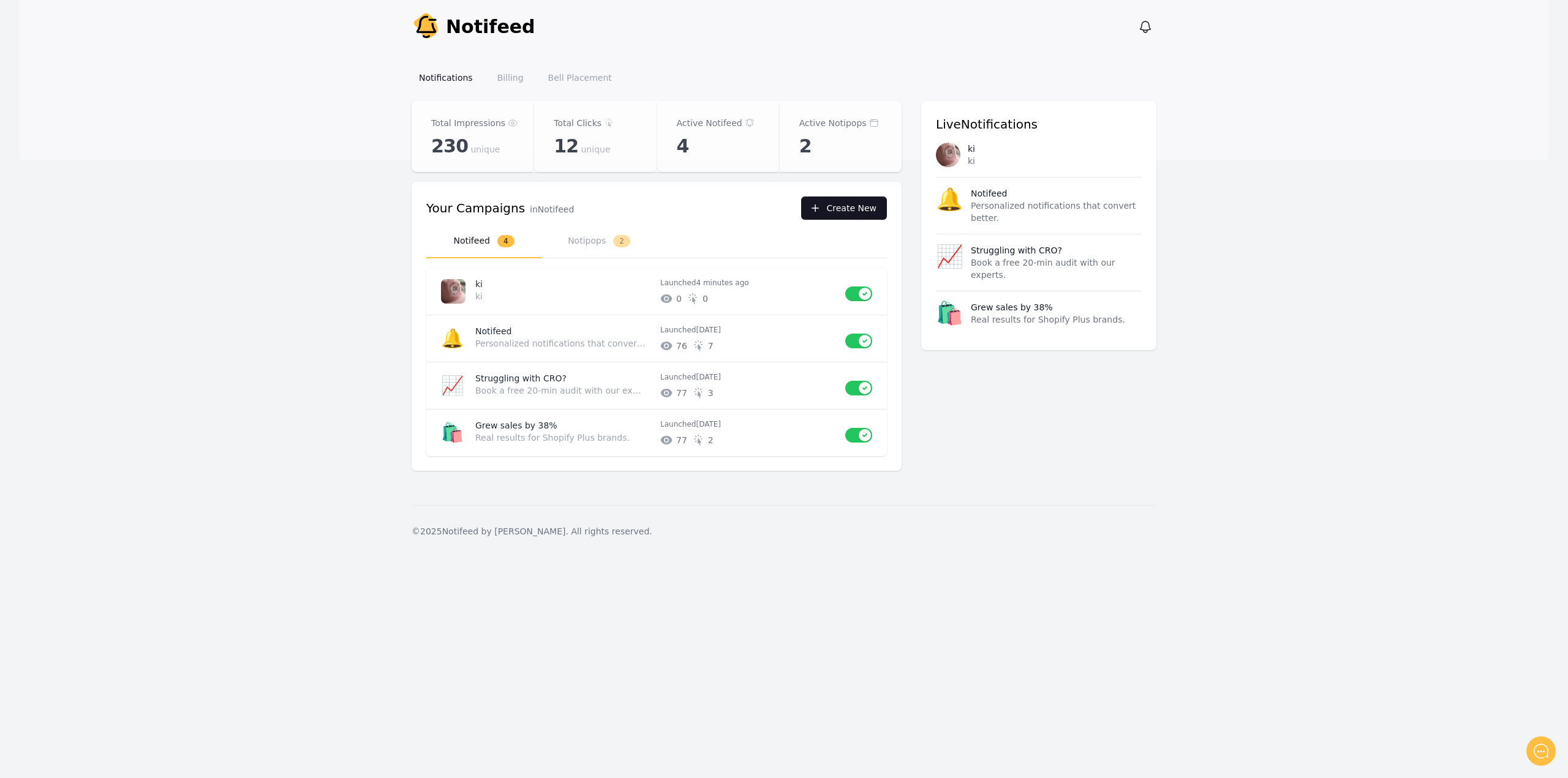
click at [860, 208] on button "Create New" at bounding box center [844, 207] width 86 height 23
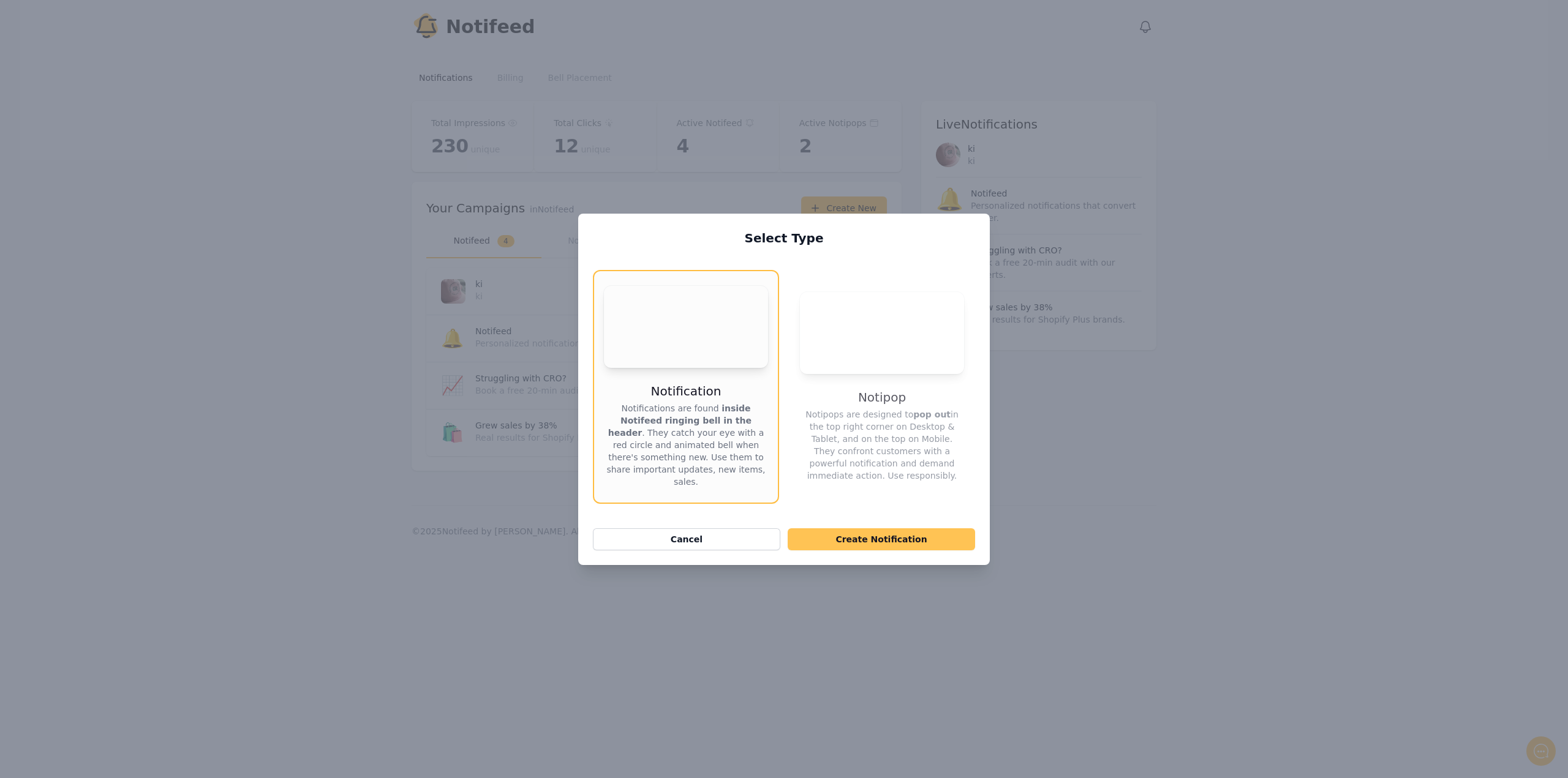
click at [932, 532] on button "Create Notification" at bounding box center [881, 539] width 187 height 22
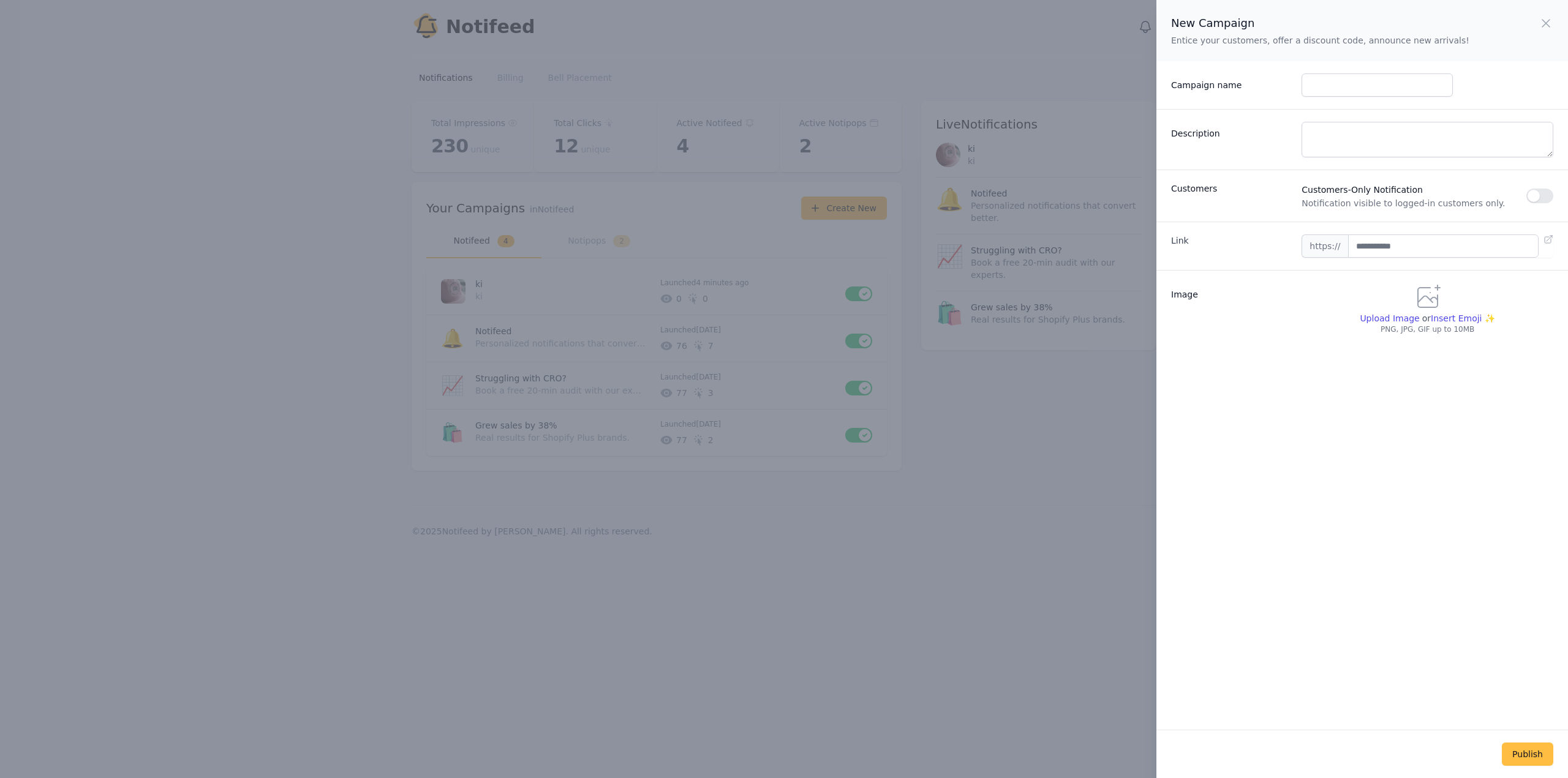
click at [1341, 97] on div "Campaign name" at bounding box center [1362, 85] width 412 height 48
click at [1343, 94] on input "Campaign name" at bounding box center [1377, 84] width 151 height 23
type input "*"
click at [1346, 148] on textarea "Description" at bounding box center [1428, 139] width 252 height 36
type textarea "*"
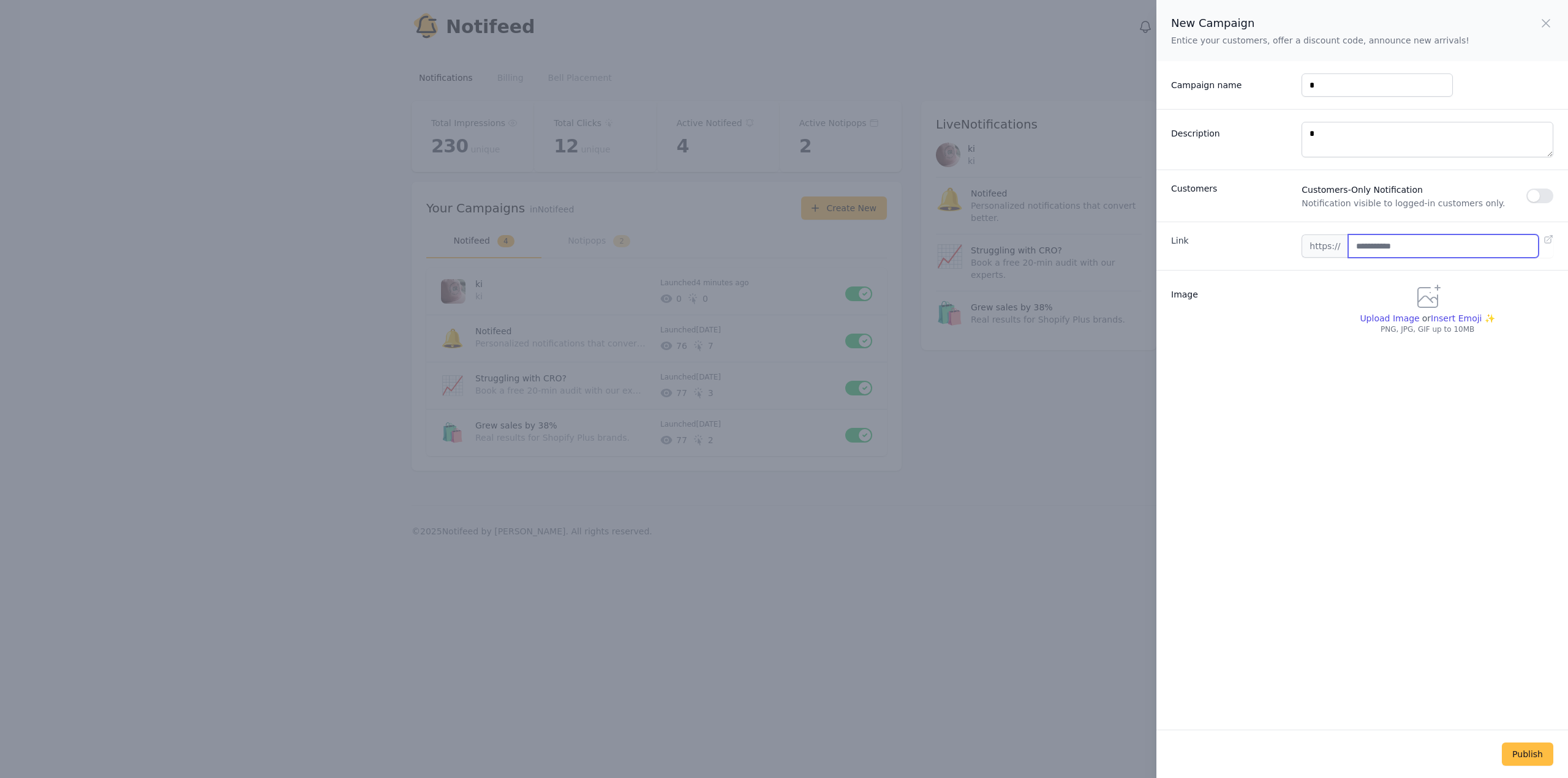
click at [1413, 236] on input "text" at bounding box center [1443, 246] width 191 height 23
click at [1413, 246] on input "*" at bounding box center [1443, 246] width 191 height 23
type input "*"
click at [1320, 361] on div "New Campaign Entice your customers, offer a discount code, announce new arrival…" at bounding box center [1362, 365] width 412 height 730
click at [1399, 234] on div "Link https://" at bounding box center [1362, 246] width 412 height 48
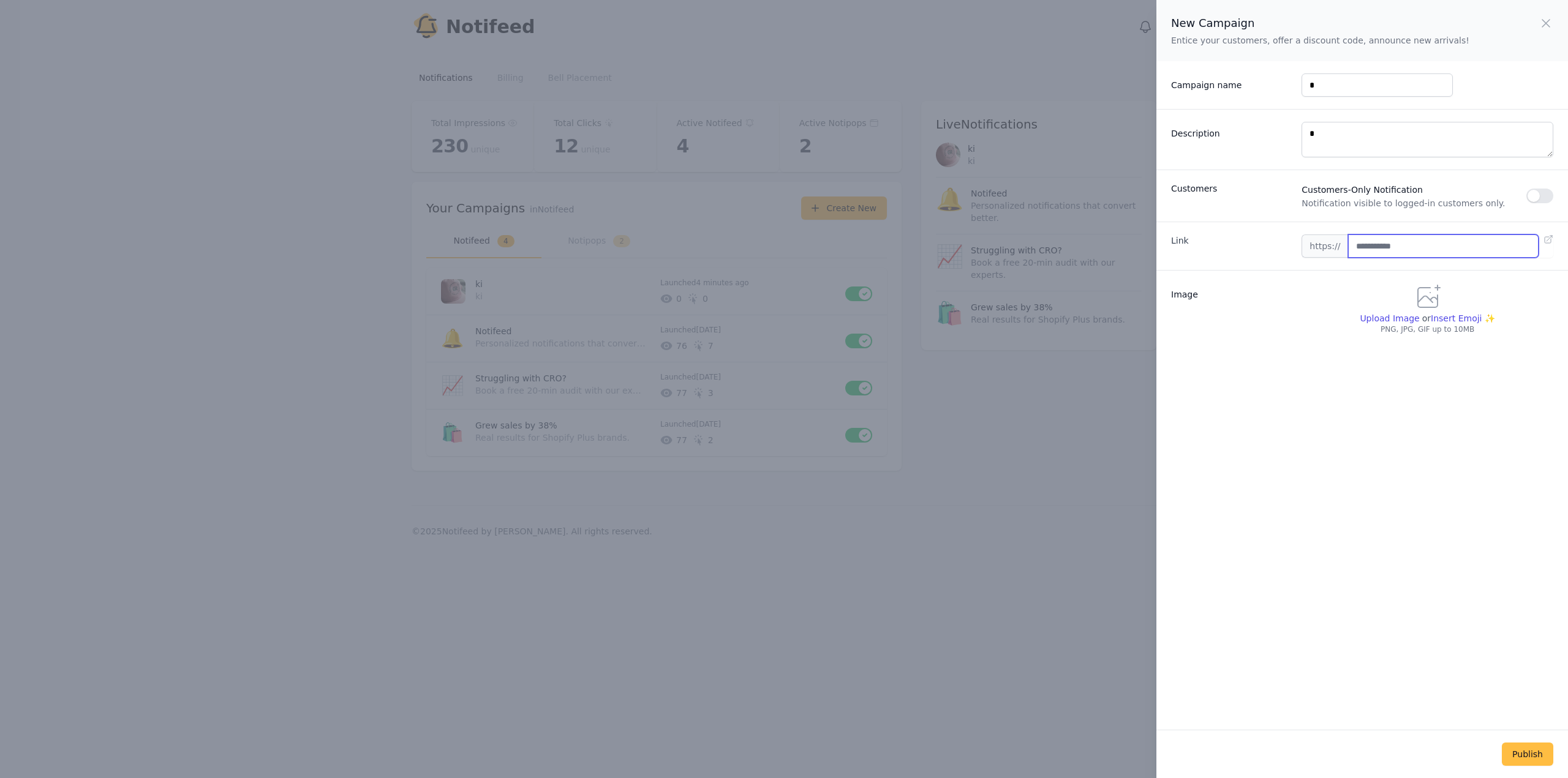
click at [1398, 241] on input "text" at bounding box center [1443, 246] width 191 height 23
type input "**********"
click at [1378, 326] on p "PNG, JPG, GIF up to 10MB" at bounding box center [1428, 330] width 252 height 10
click at [1377, 316] on span "Upload Image" at bounding box center [1389, 319] width 60 height 10
click at [1377, 324] on input "Upload Image" at bounding box center [1388, 324] width 60 height 1
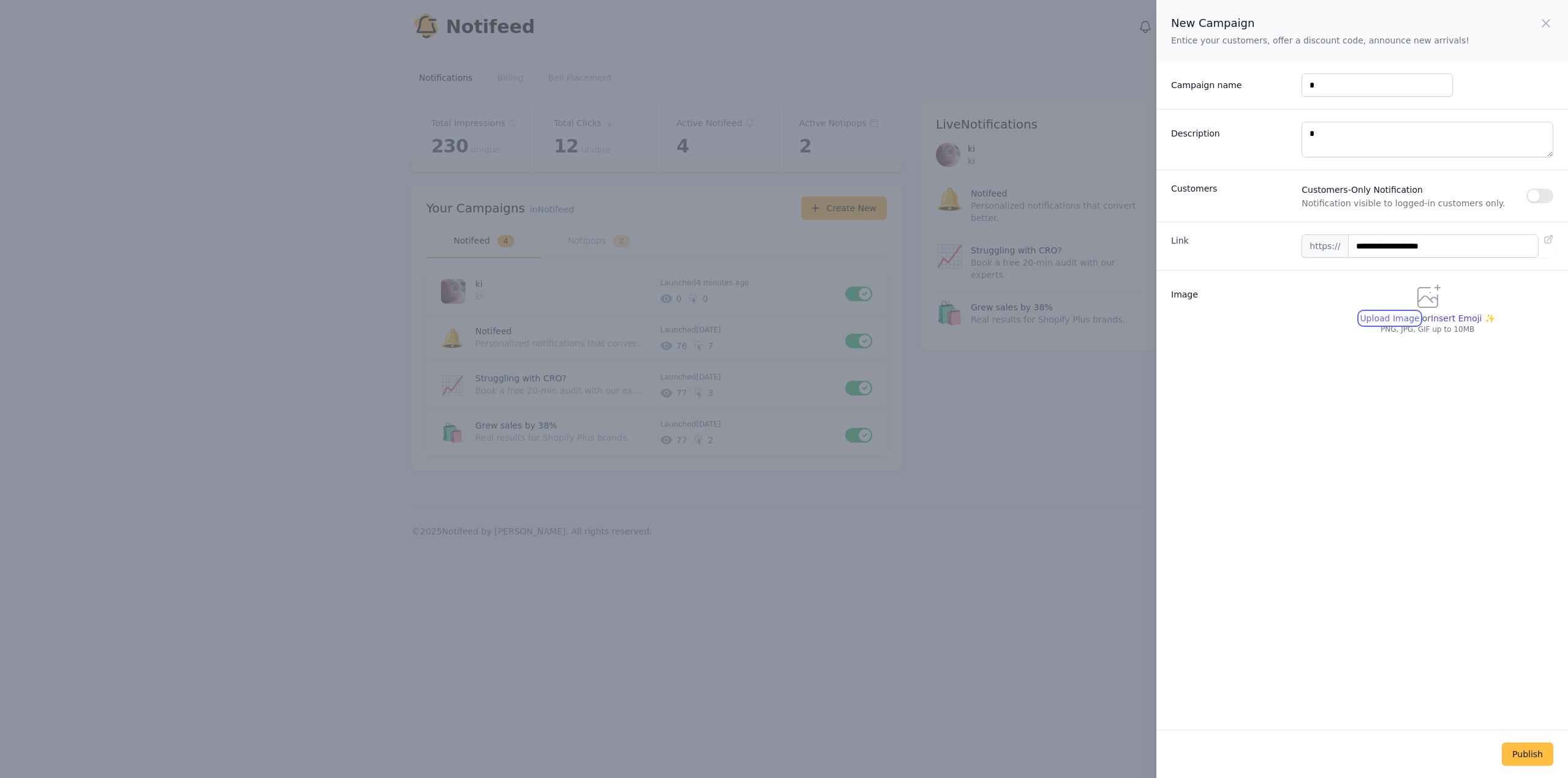
type input "**********"
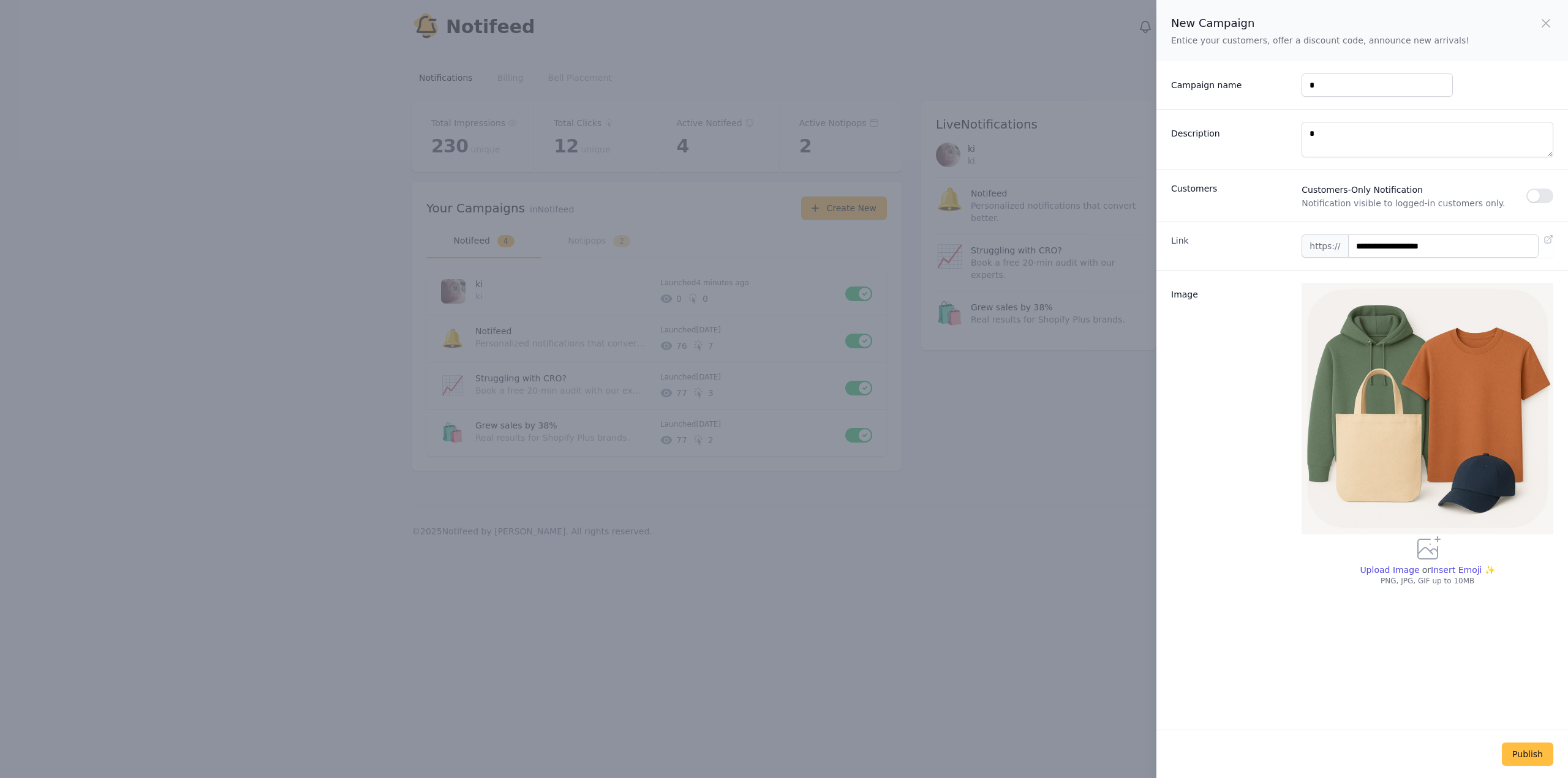
drag, startPoint x: 1434, startPoint y: 679, endPoint x: 1497, endPoint y: 702, distance: 67.1
click at [1433, 677] on div "**********" at bounding box center [1362, 365] width 412 height 730
click at [1531, 750] on button "Publish" at bounding box center [1527, 753] width 51 height 23
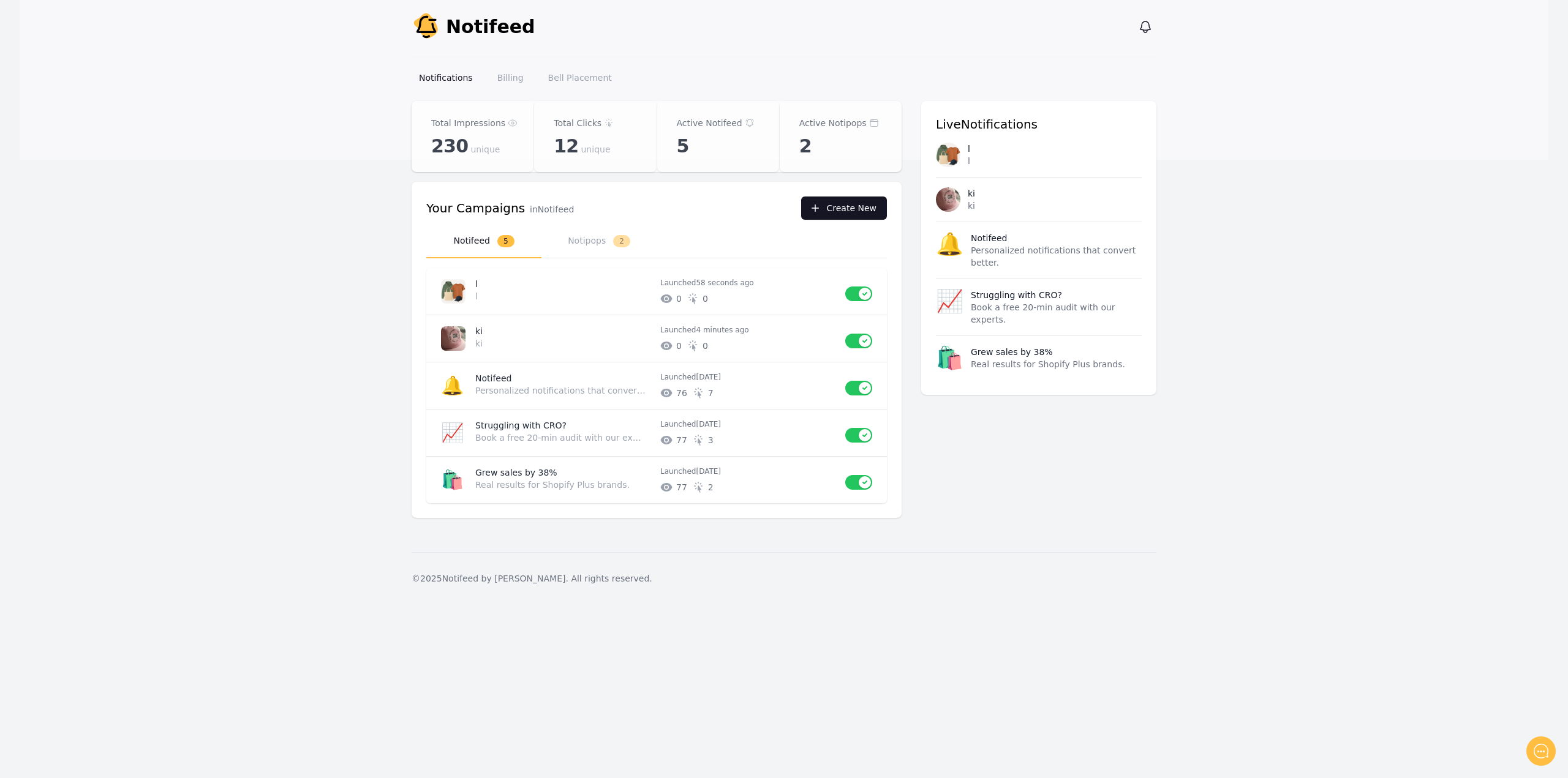
click at [852, 210] on button "Create New" at bounding box center [844, 207] width 86 height 23
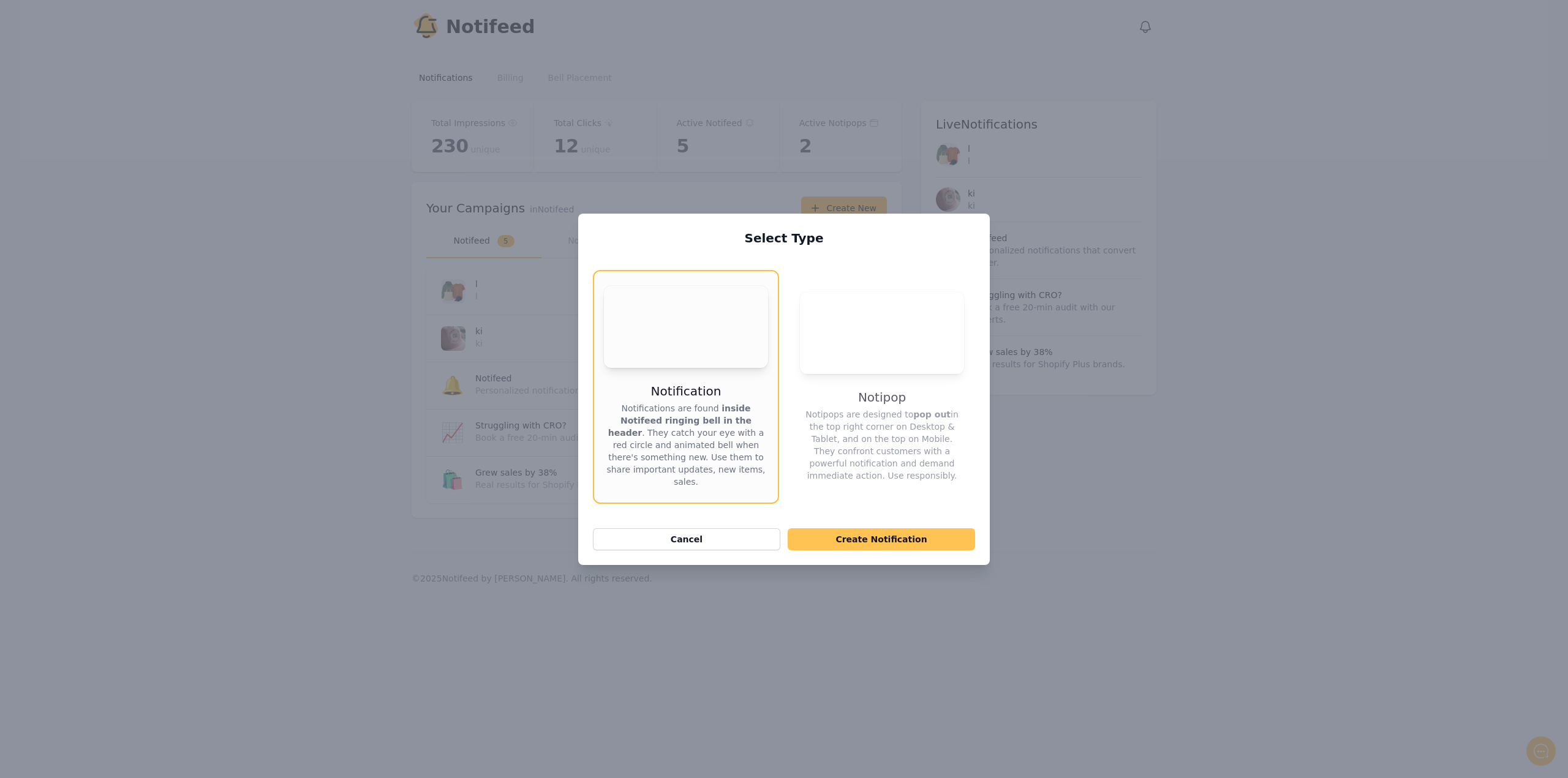
click at [847, 542] on button "Create Notification" at bounding box center [881, 539] width 187 height 22
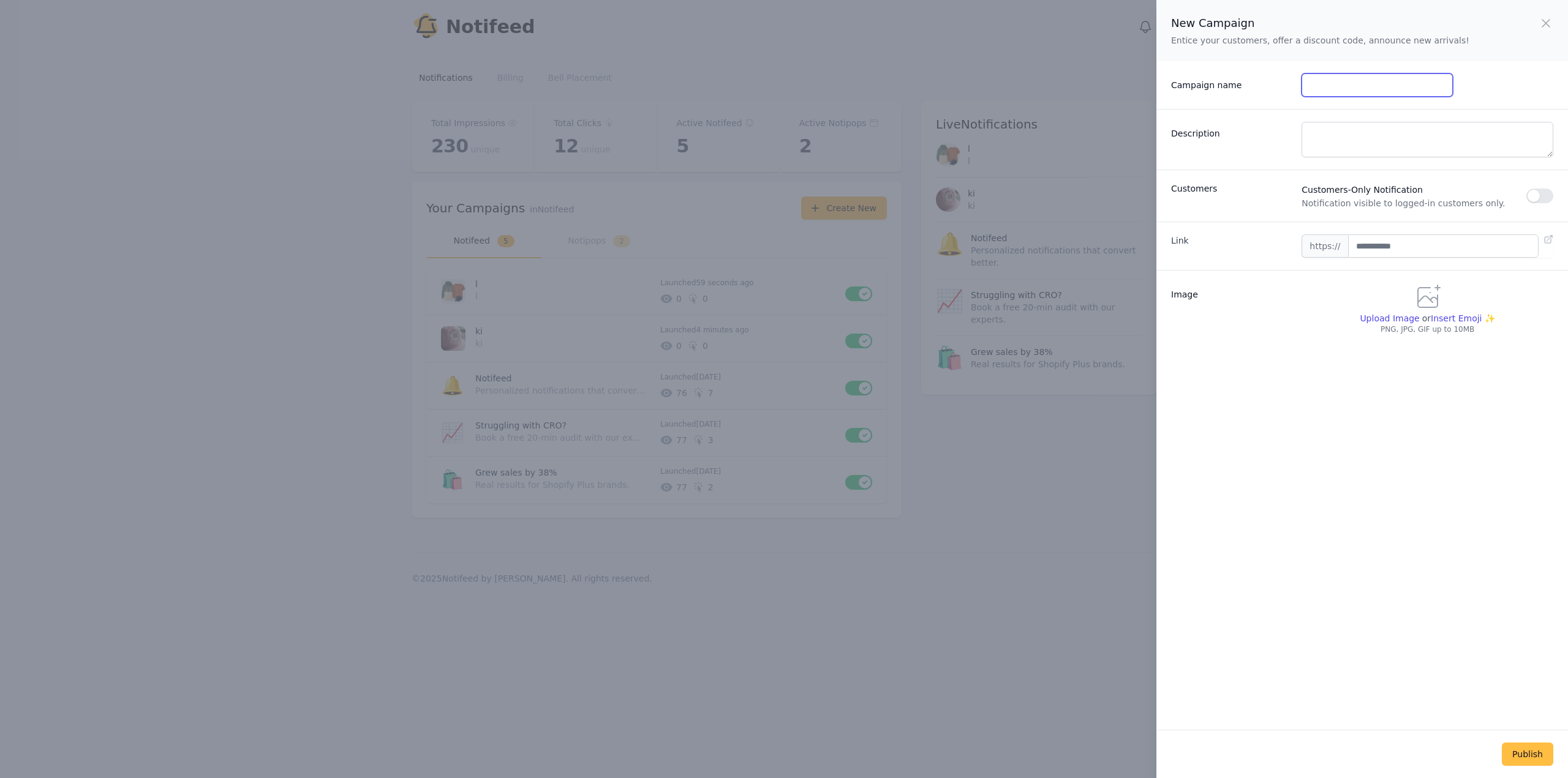
click at [1350, 93] on input "Campaign name" at bounding box center [1377, 84] width 151 height 23
type input "**"
click at [1337, 138] on textarea "Description" at bounding box center [1428, 139] width 252 height 36
type textarea "**"
click at [1385, 243] on input "text" at bounding box center [1443, 246] width 191 height 23
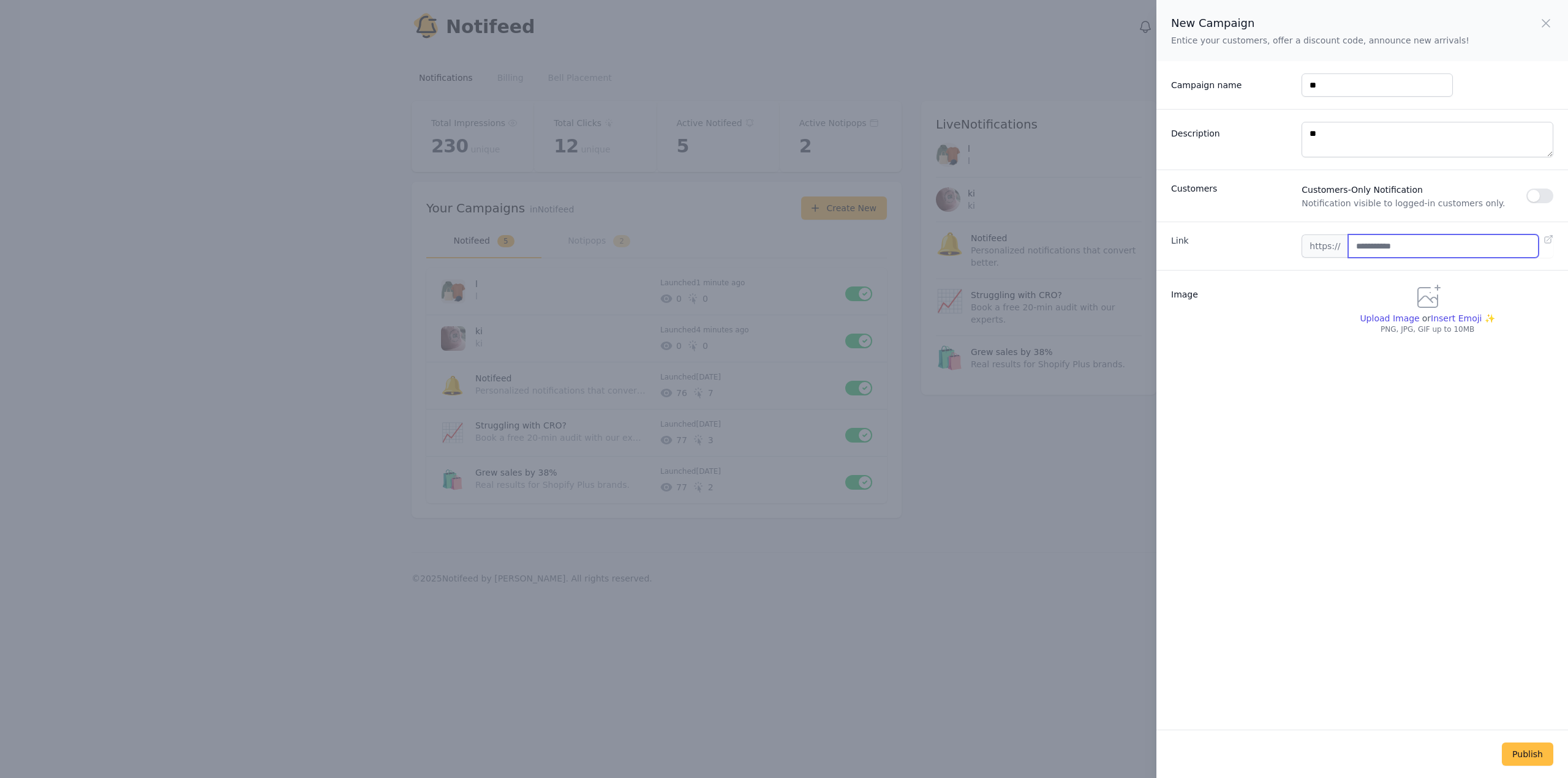
type input "**********"
click at [1394, 309] on div "Upload Image or Insert Emoji ✨ PNG, JPG, GIF up to 10MB" at bounding box center [1428, 309] width 252 height 51
click at [1392, 322] on span "Upload Image" at bounding box center [1389, 319] width 60 height 10
click at [1392, 324] on input "Upload Image" at bounding box center [1388, 324] width 60 height 1
type input "**********"
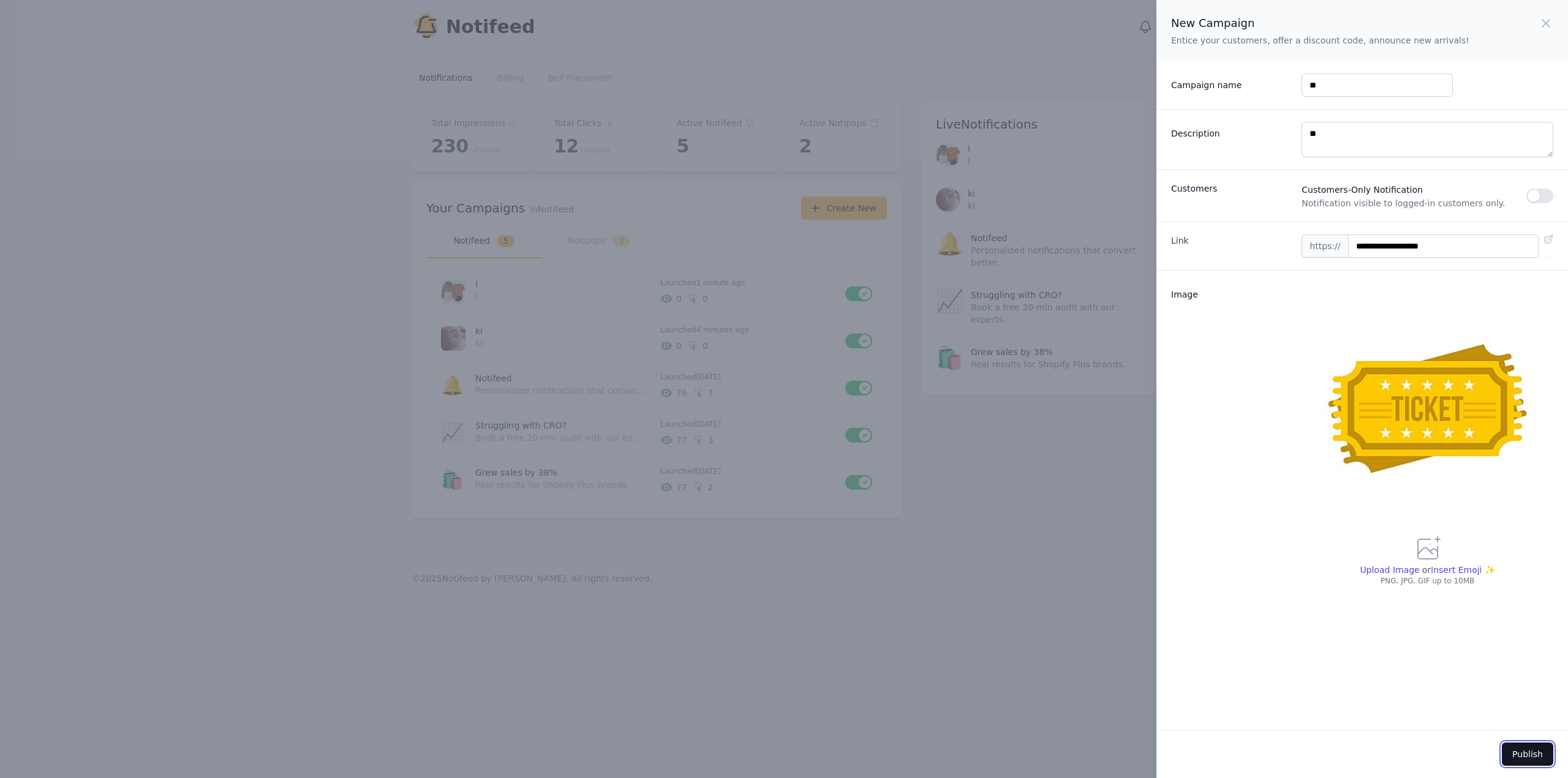
click at [1527, 747] on button "Publish" at bounding box center [1527, 753] width 51 height 23
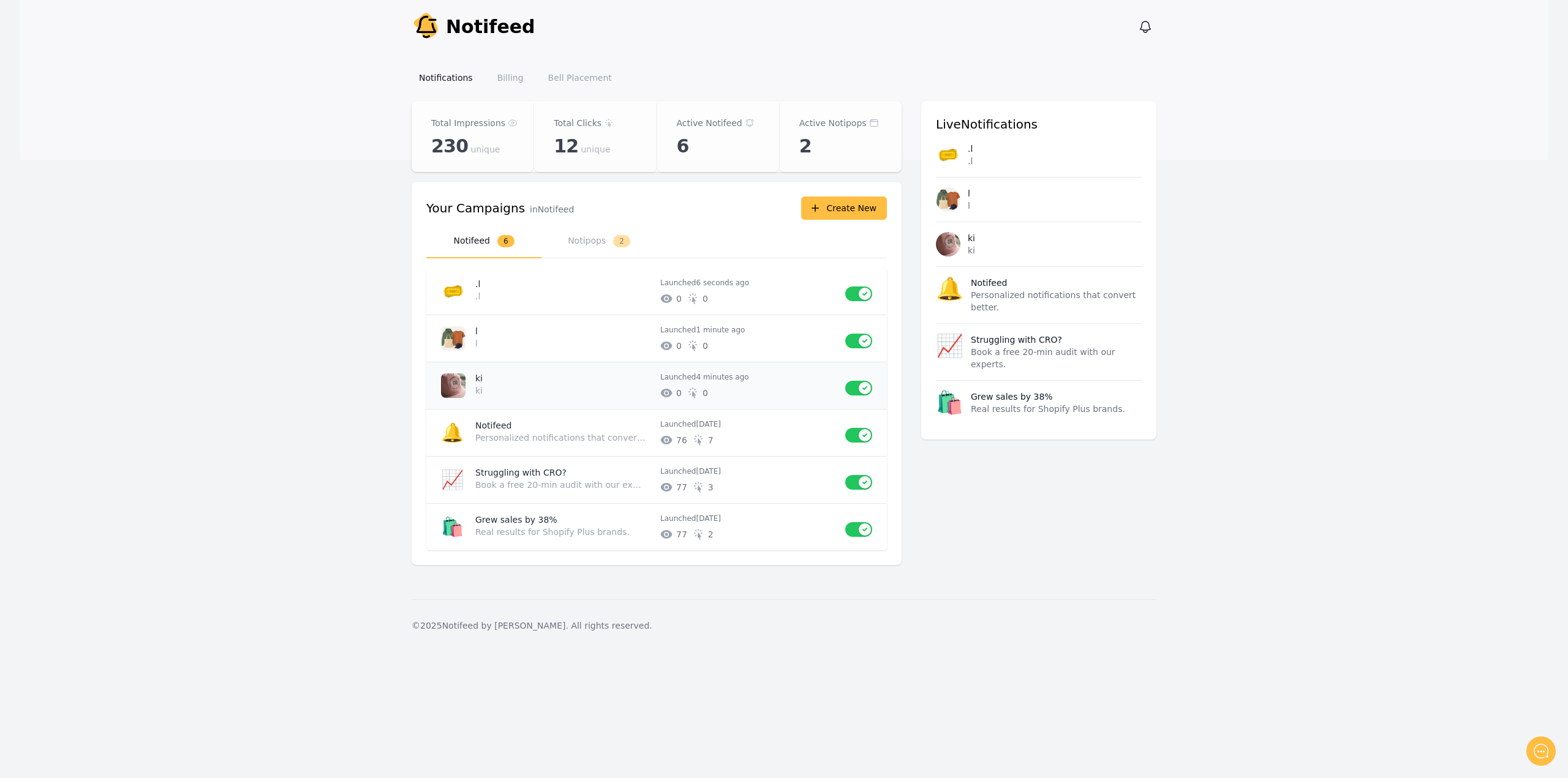
click at [734, 380] on time "4 minutes ago" at bounding box center [722, 377] width 53 height 9
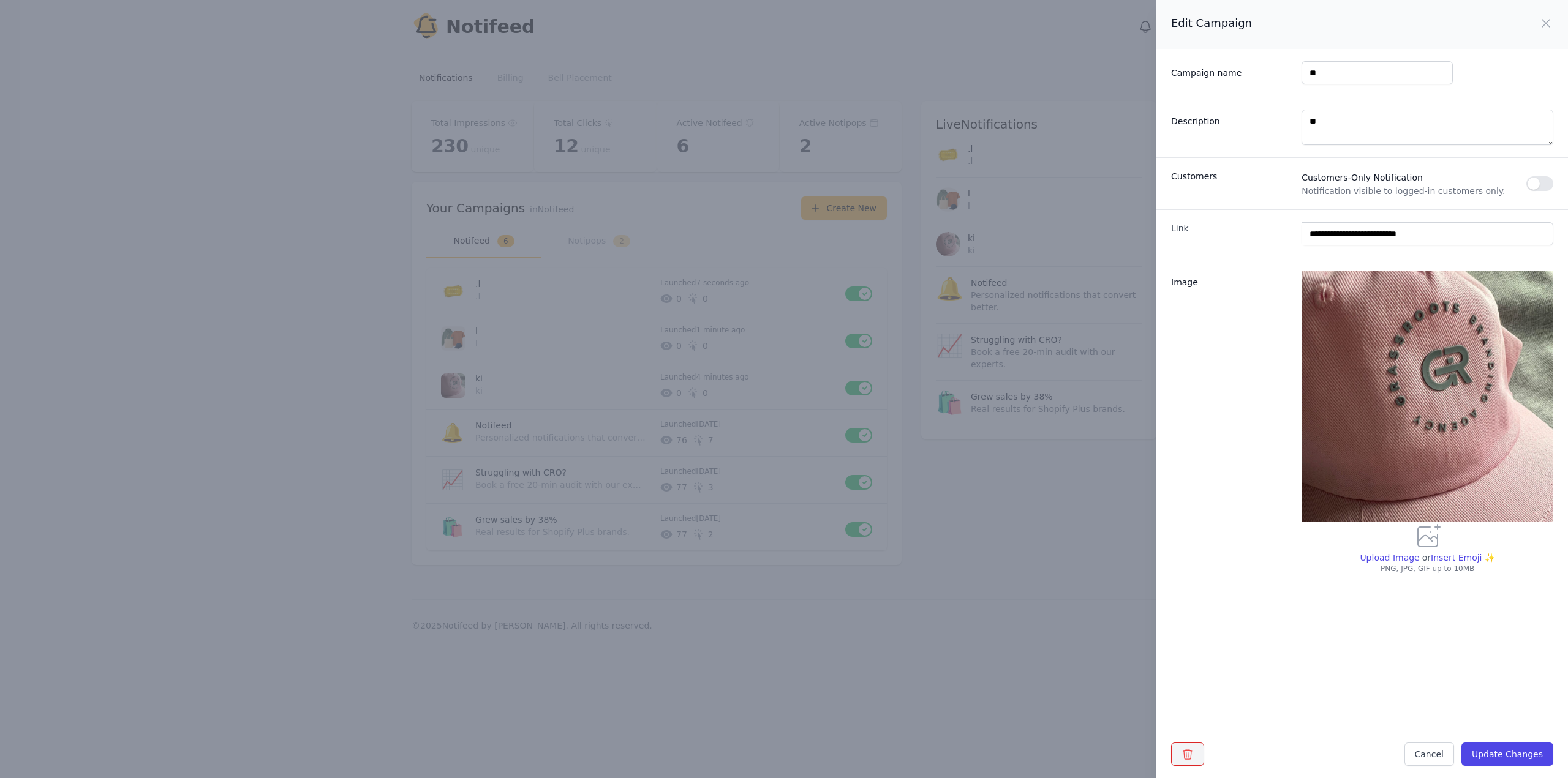
click at [1189, 753] on icon "button" at bounding box center [1188, 754] width 12 height 12
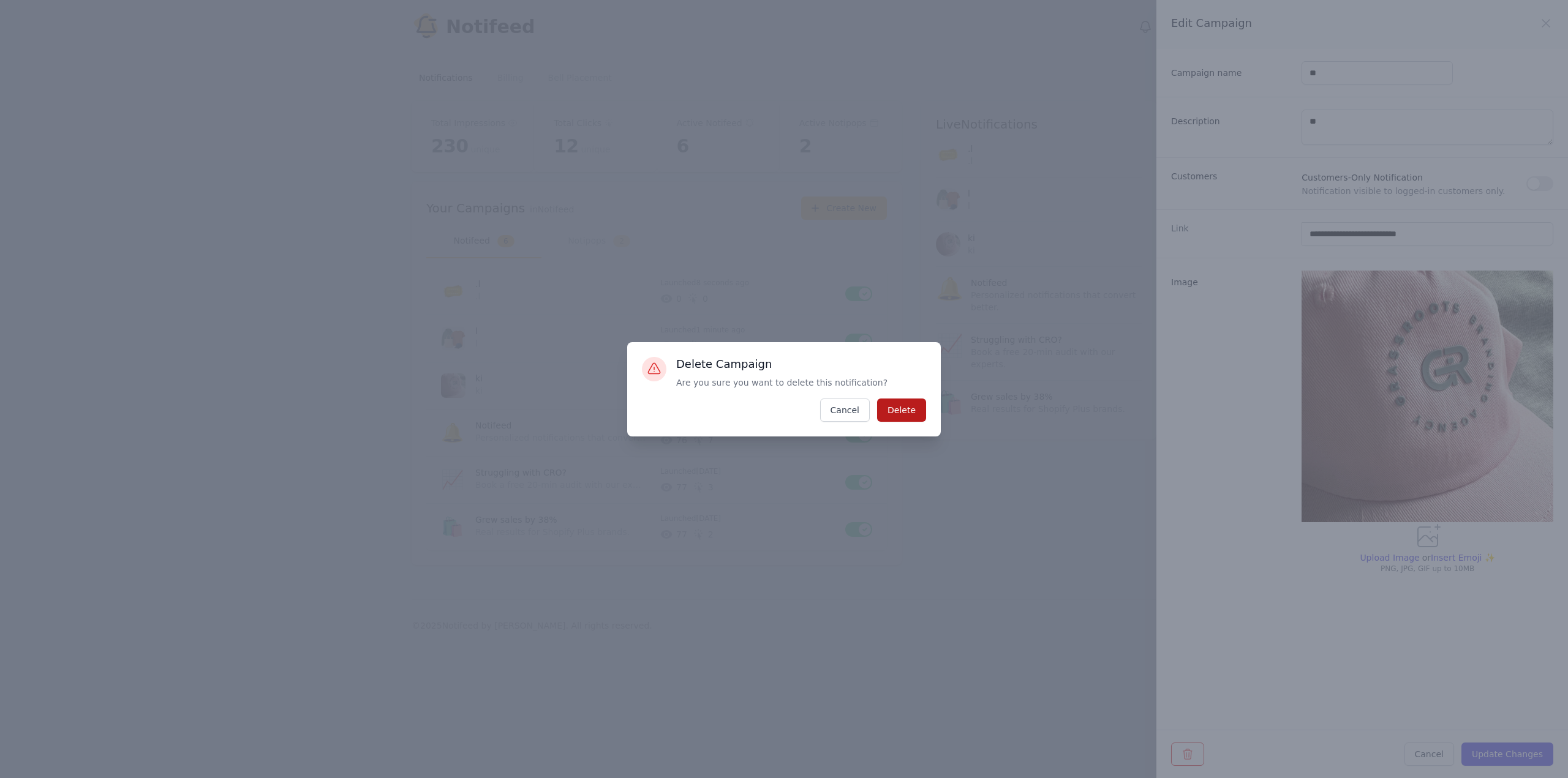
click at [907, 412] on button "Delete" at bounding box center [902, 410] width 49 height 23
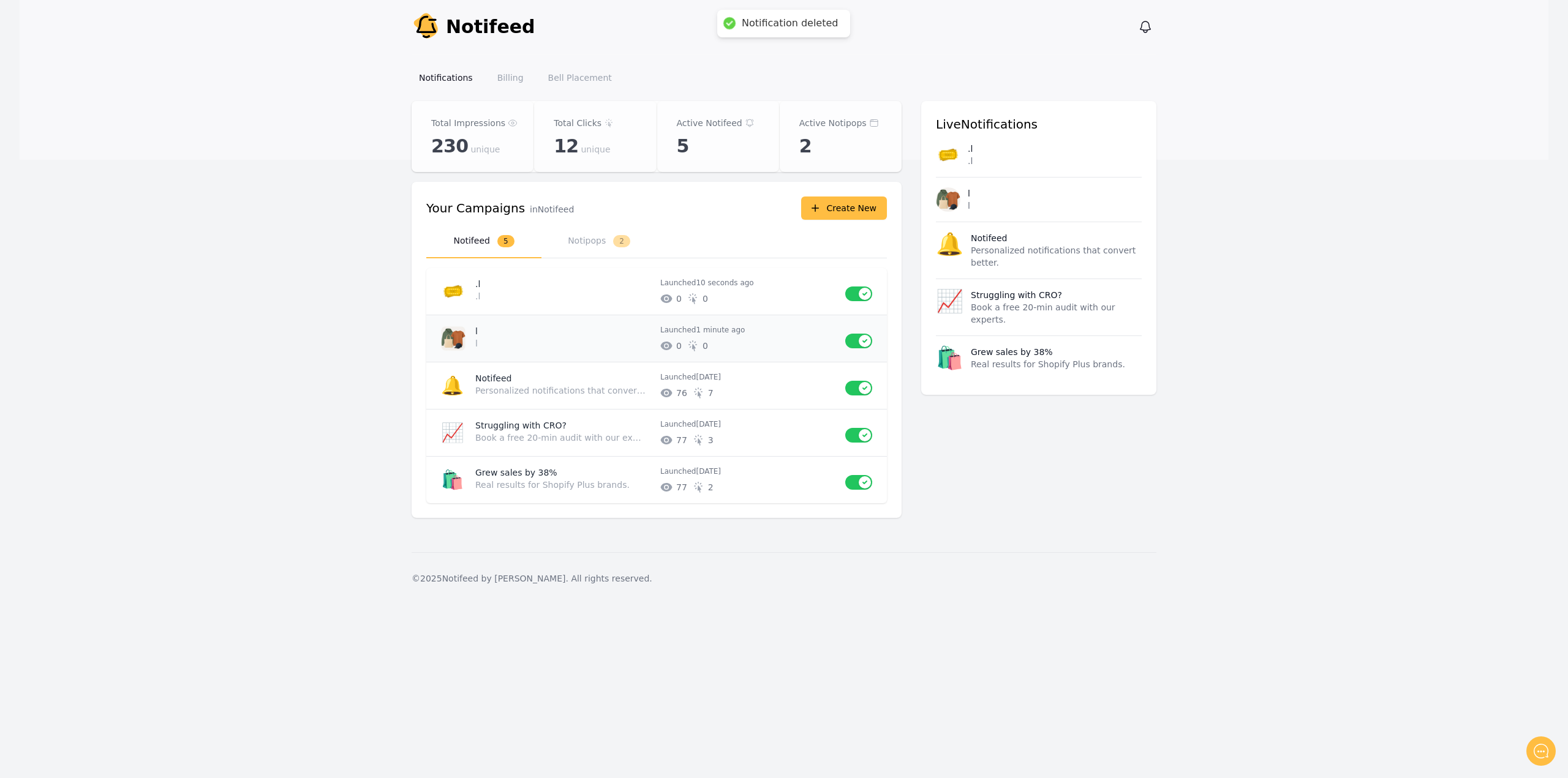
click at [640, 332] on p "l" at bounding box center [563, 331] width 175 height 12
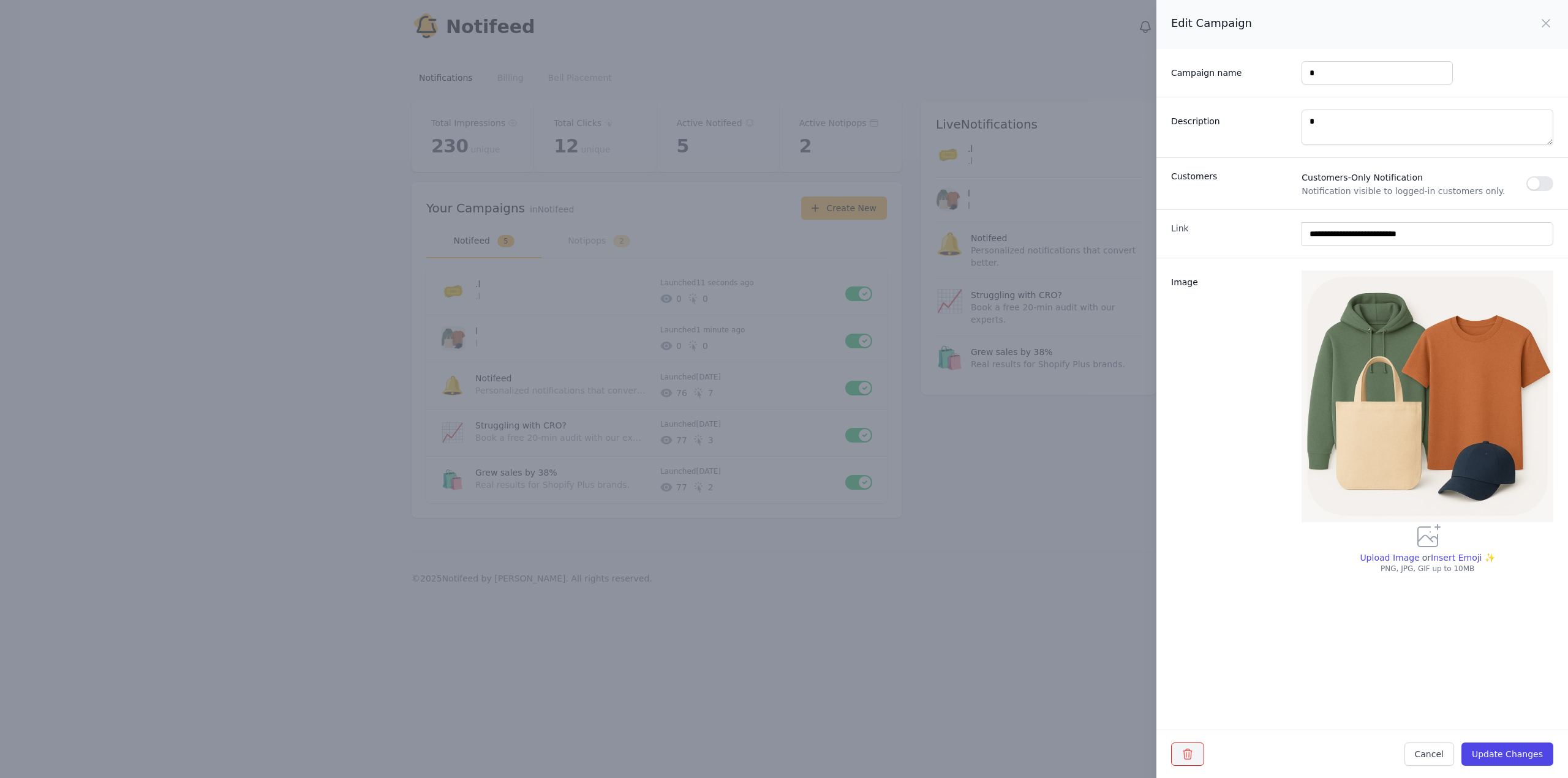
click at [1185, 747] on button "button" at bounding box center [1187, 753] width 33 height 23
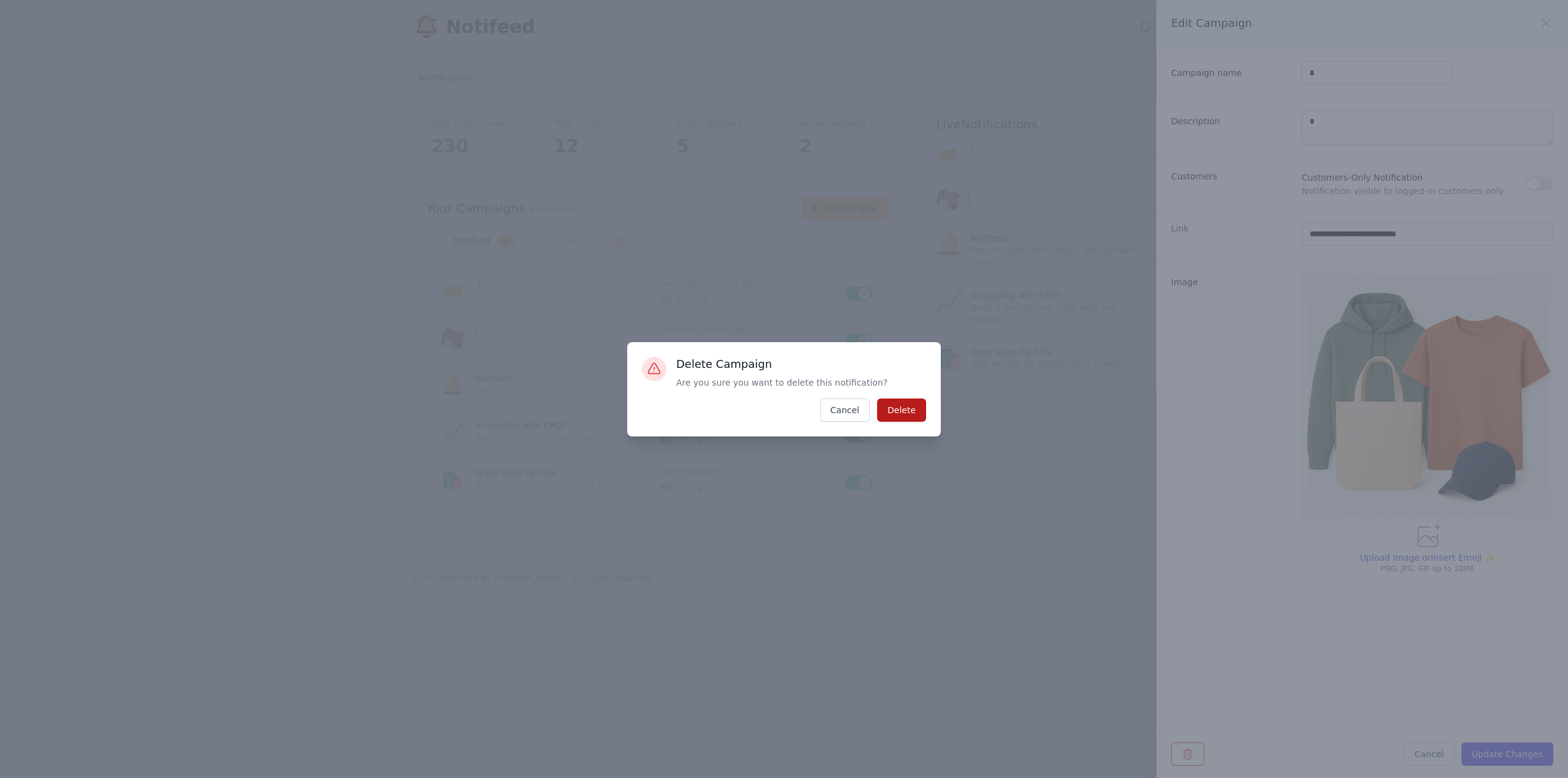
click at [909, 417] on button "Delete" at bounding box center [902, 410] width 49 height 23
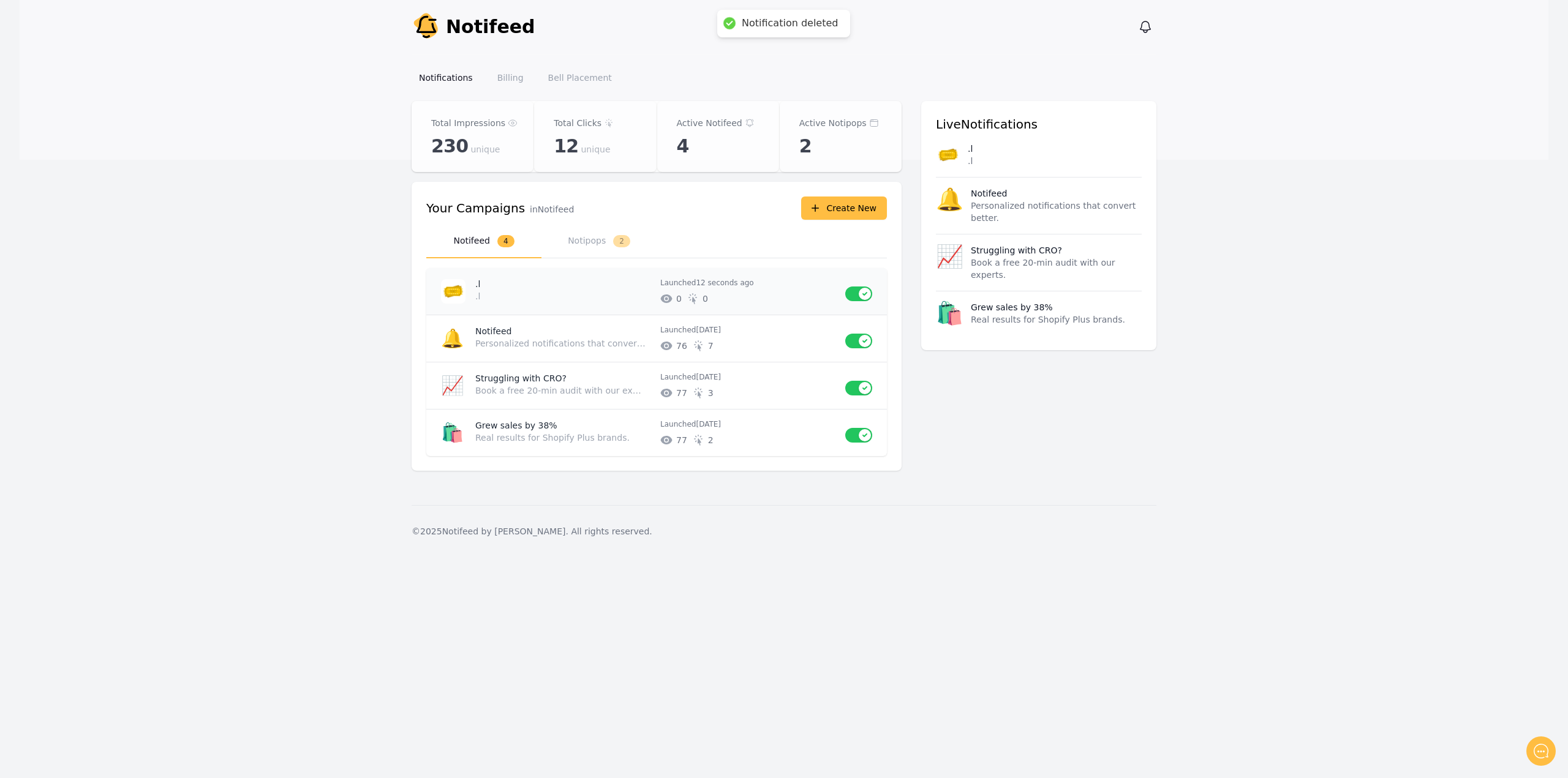
click at [607, 283] on p ".l" at bounding box center [563, 284] width 175 height 12
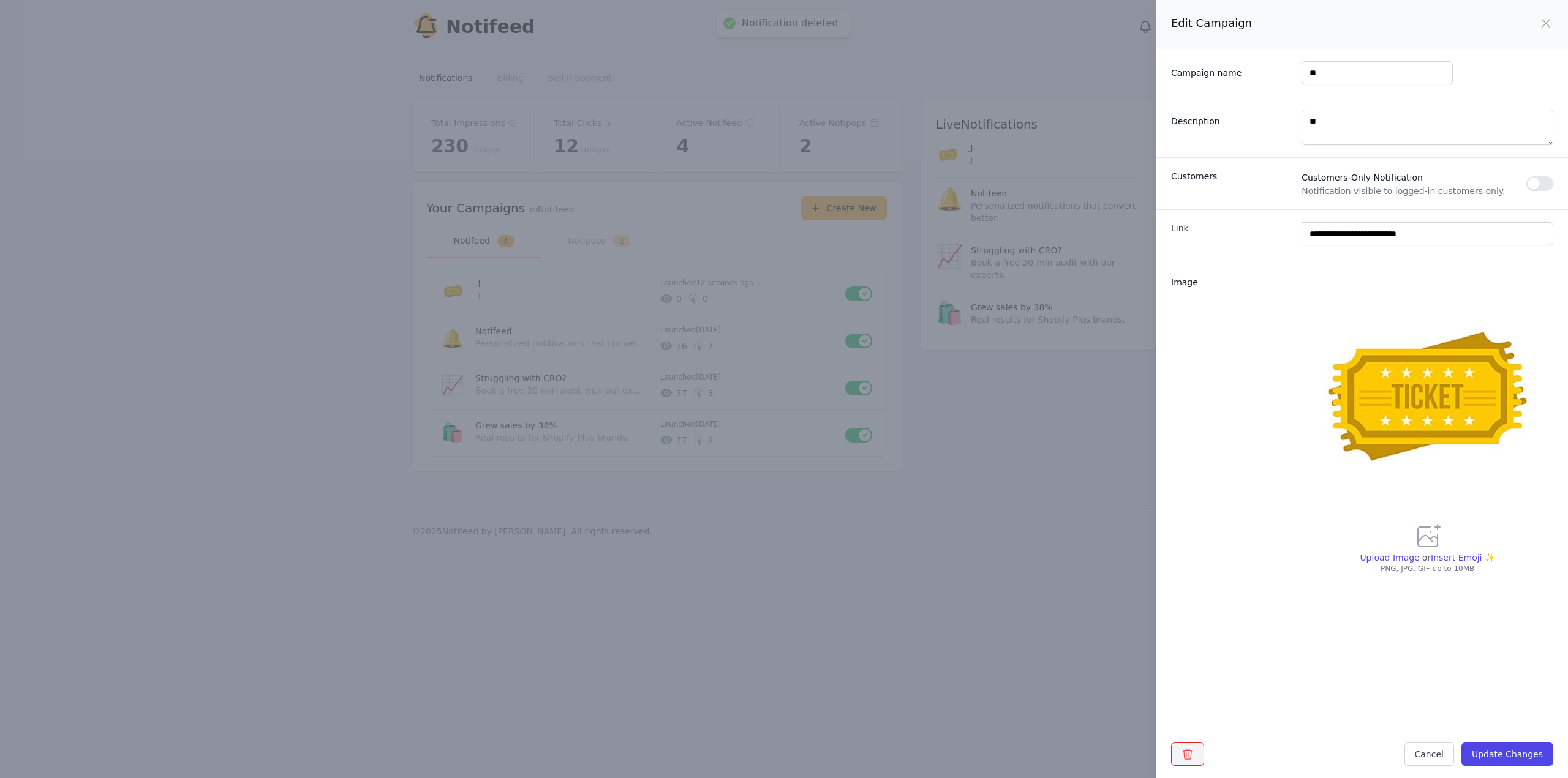
click at [1195, 755] on button "button" at bounding box center [1187, 753] width 33 height 23
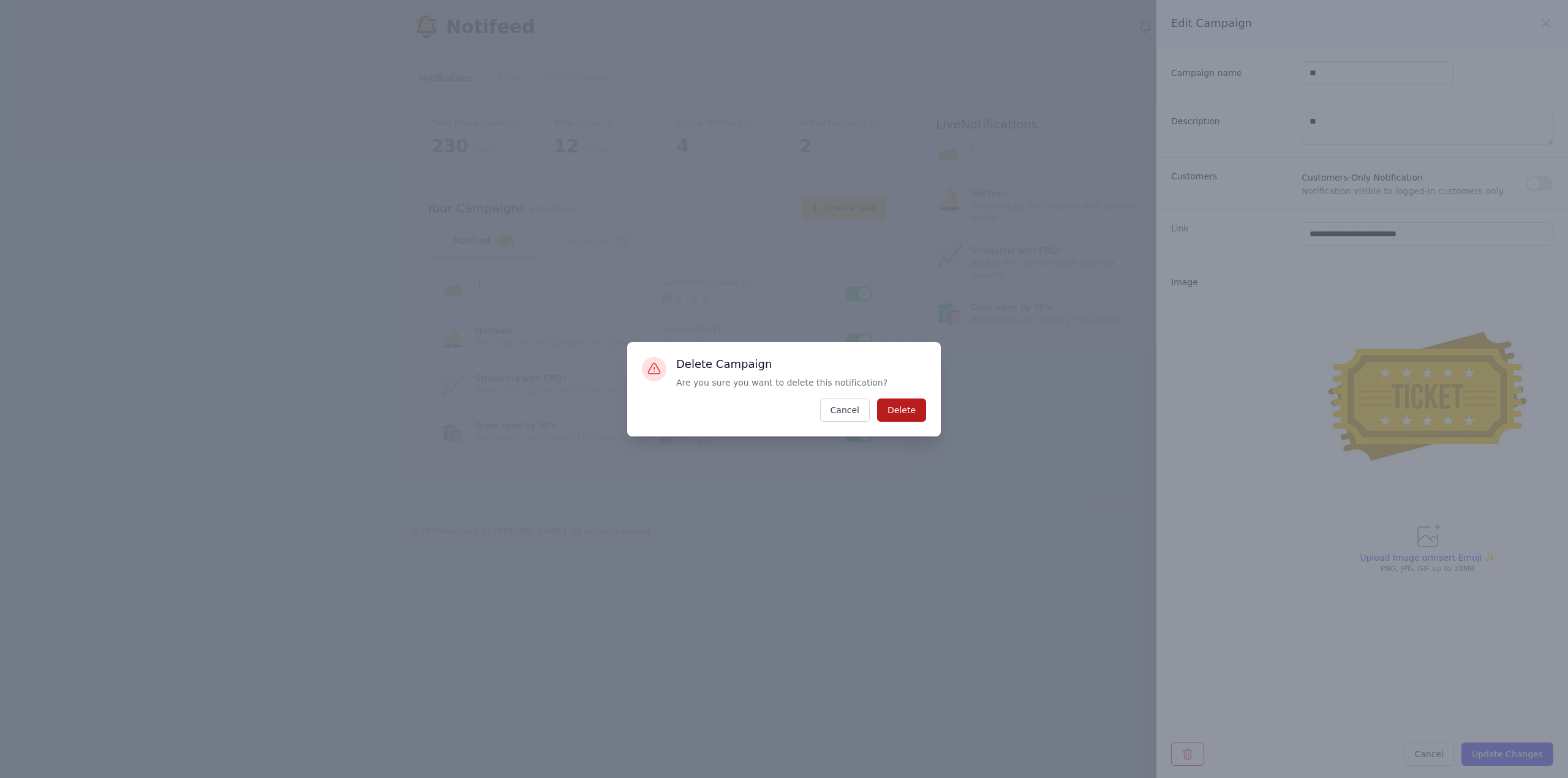
click at [915, 411] on button "Delete" at bounding box center [902, 410] width 49 height 23
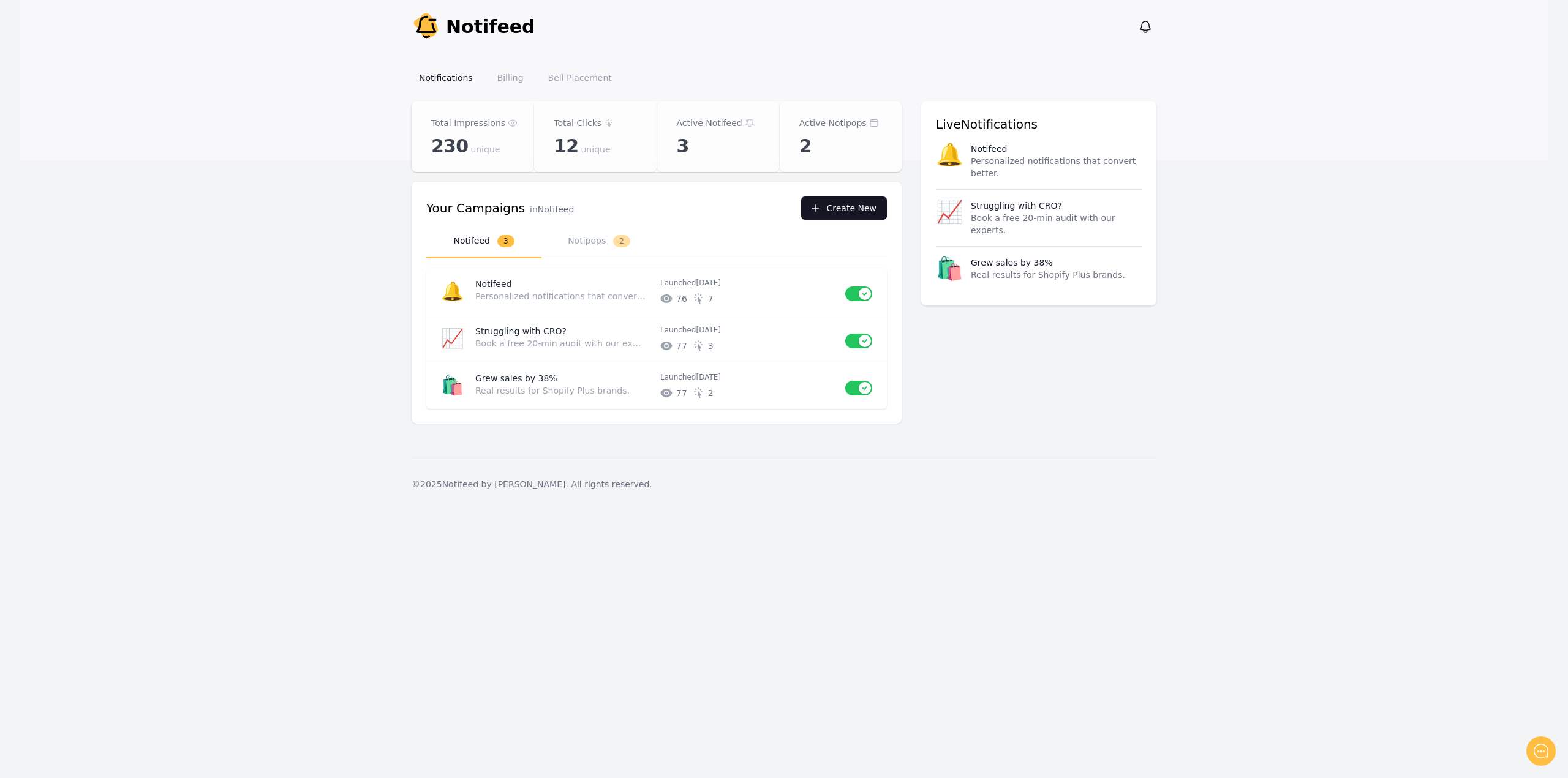
click at [870, 213] on button "Create New" at bounding box center [844, 207] width 86 height 23
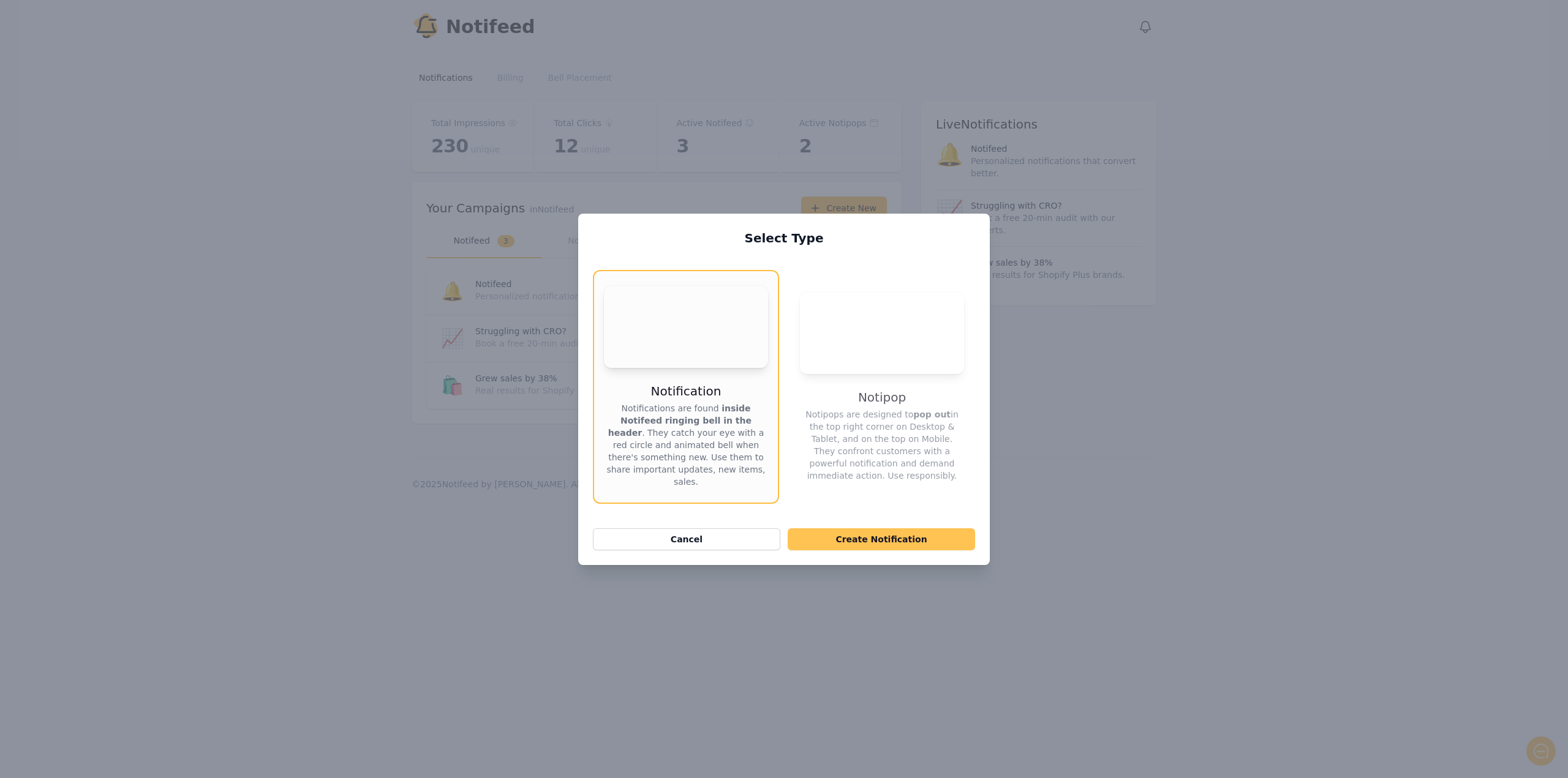
click at [861, 538] on button "Create Notification" at bounding box center [881, 539] width 187 height 22
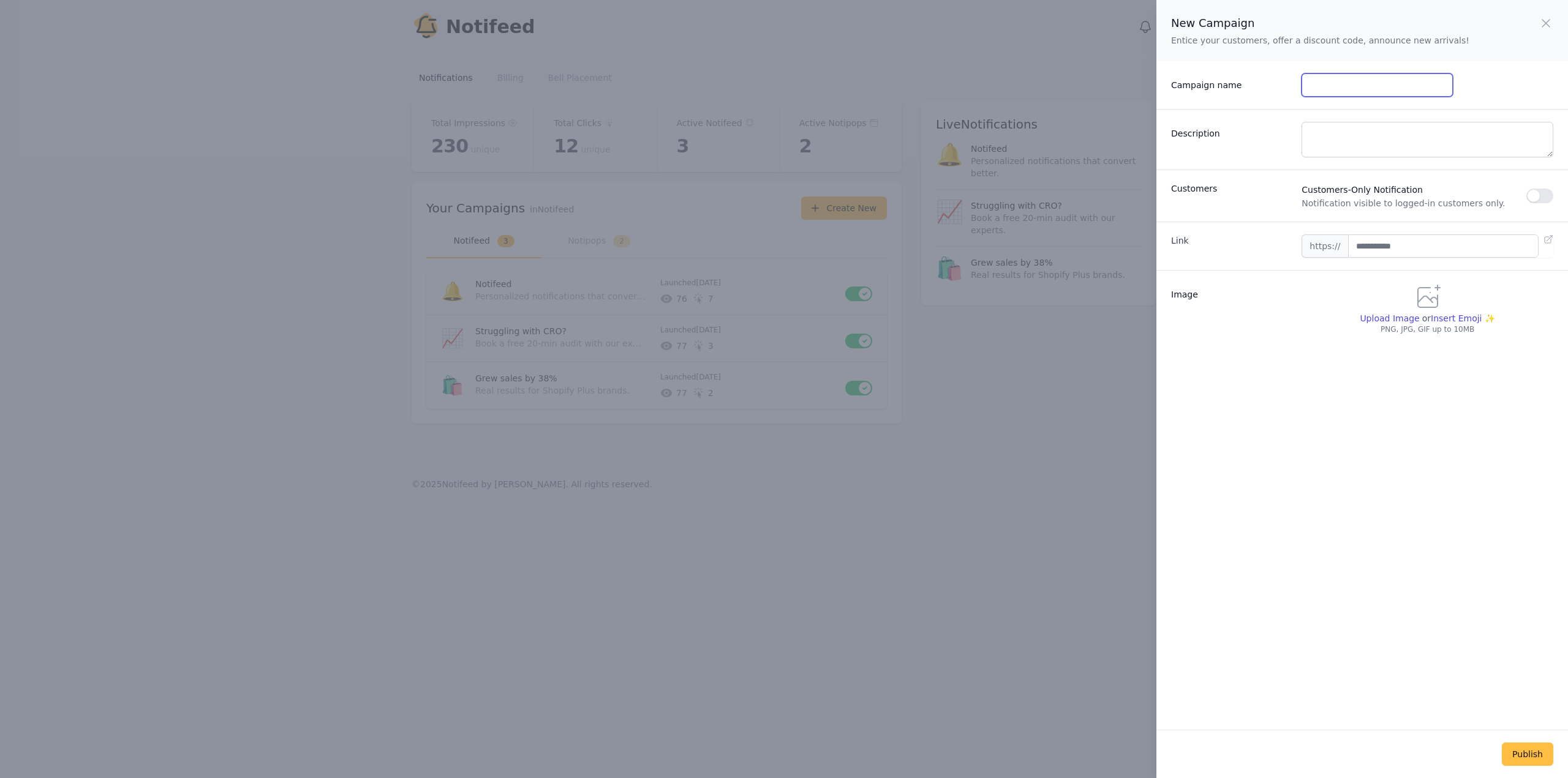
click at [1359, 90] on input "Campaign name" at bounding box center [1377, 84] width 151 height 23
type input "**"
click at [1337, 145] on textarea "Description" at bounding box center [1428, 139] width 252 height 36
type textarea "**"
drag, startPoint x: 1366, startPoint y: 241, endPoint x: 1375, endPoint y: 257, distance: 18.4
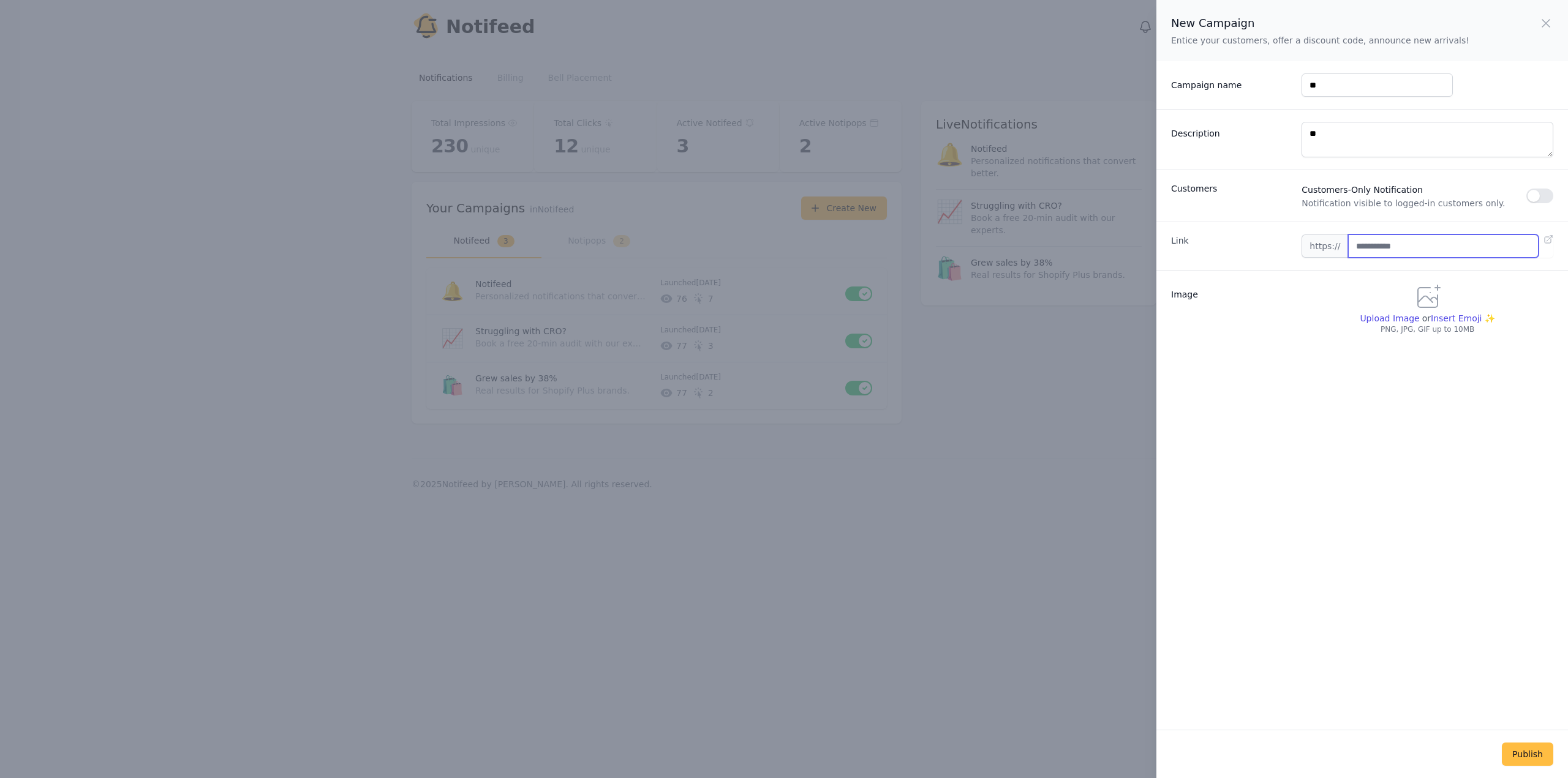
click at [1366, 241] on input "text" at bounding box center [1443, 246] width 191 height 23
type input "**********"
click at [1386, 315] on span "Upload Image" at bounding box center [1389, 319] width 60 height 10
click at [1386, 324] on input "Upload Image" at bounding box center [1388, 324] width 60 height 1
type input "**********"
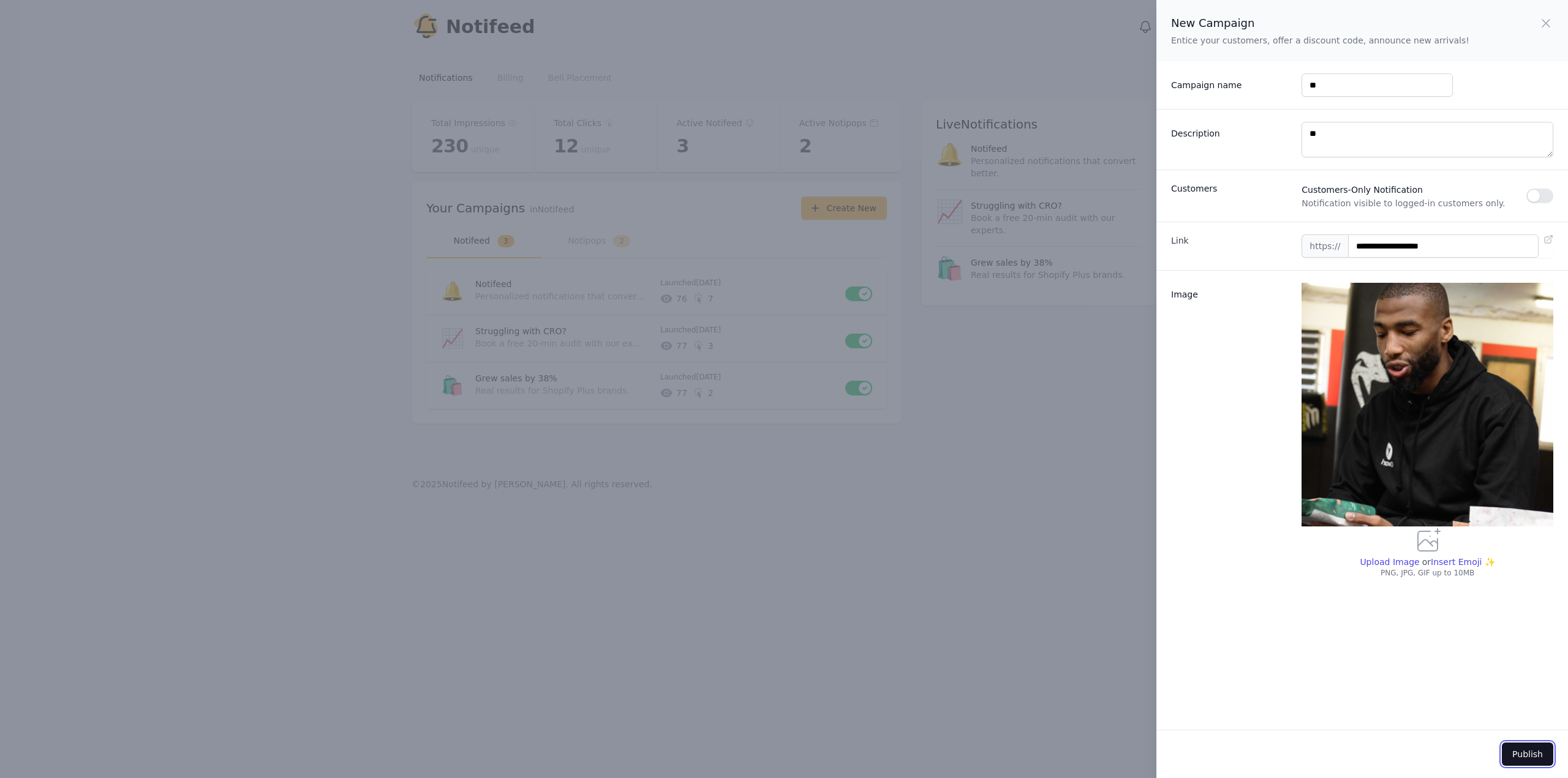
click at [1522, 764] on button "Publish" at bounding box center [1527, 753] width 51 height 23
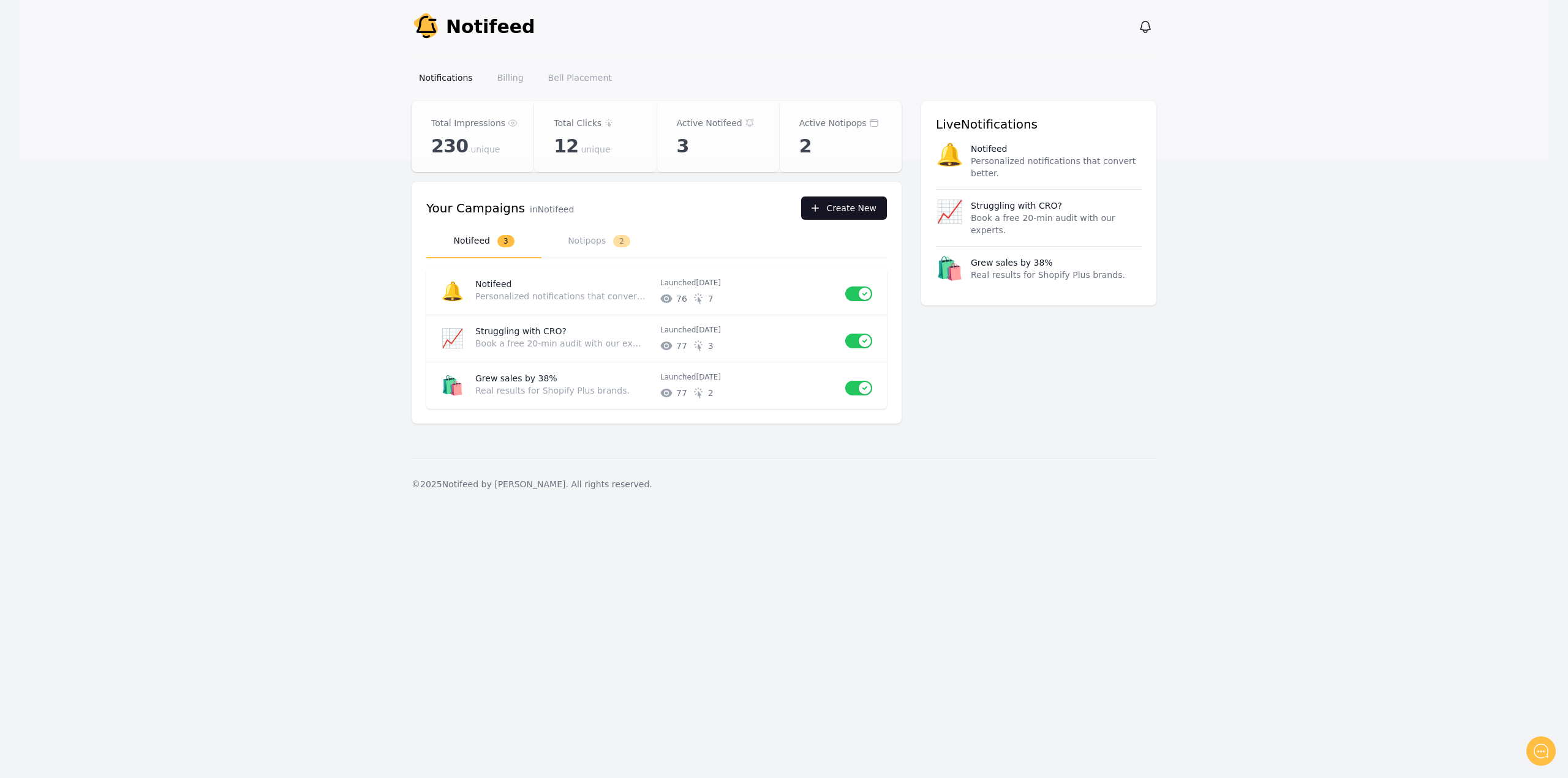
click at [817, 208] on icon "button" at bounding box center [815, 208] width 12 height 12
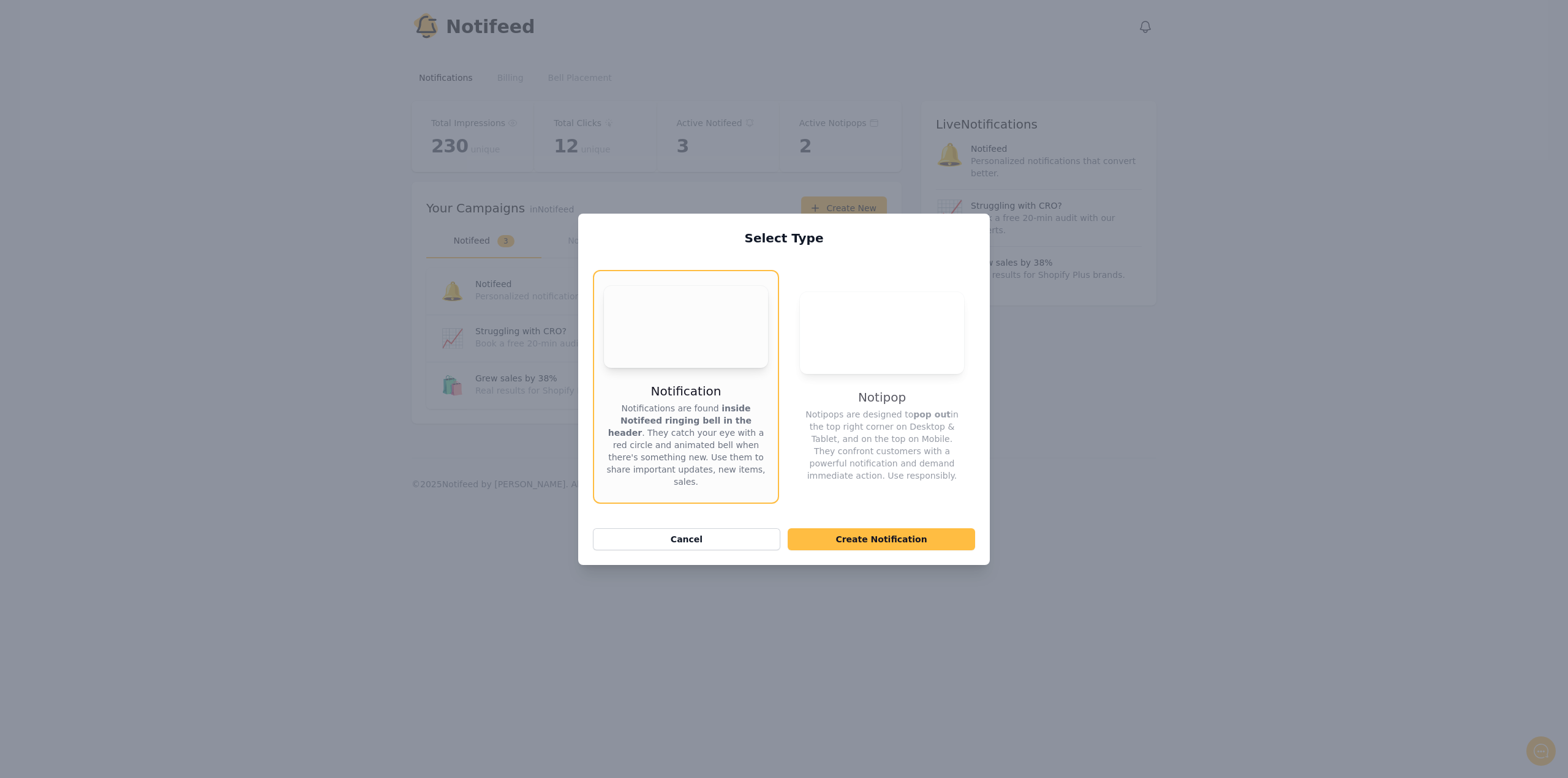
click at [864, 526] on div "Select Type Your browser does not support the video tag. Notification Notificat…" at bounding box center [784, 389] width 412 height 351
click at [864, 538] on button "Create Notification" at bounding box center [881, 539] width 187 height 22
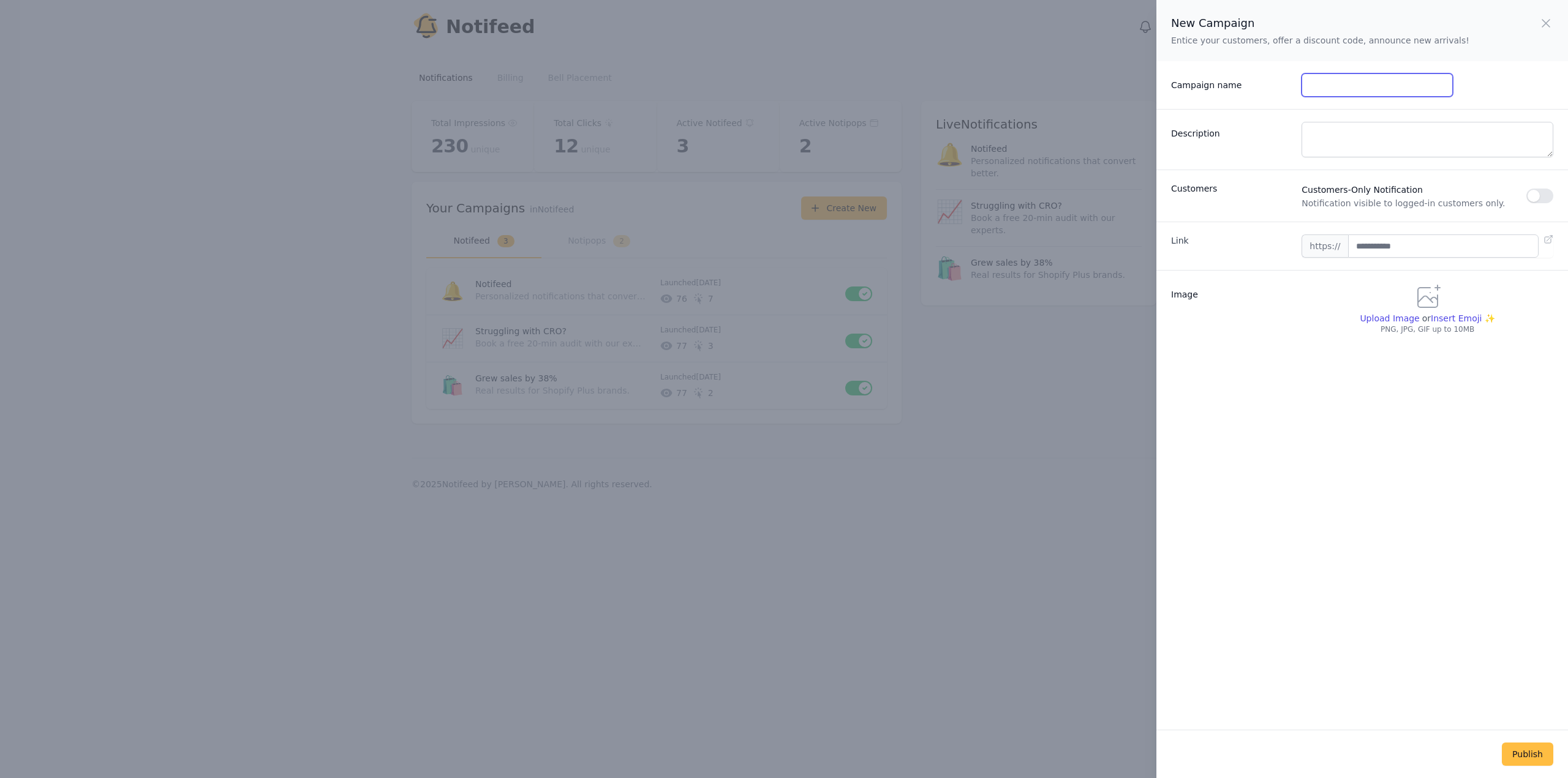
click at [1339, 82] on input "Campaign name" at bounding box center [1377, 84] width 151 height 23
type input "*"
click at [1341, 145] on textarea "Description" at bounding box center [1428, 139] width 252 height 36
type textarea "*"
click at [1381, 243] on input "text" at bounding box center [1443, 246] width 191 height 23
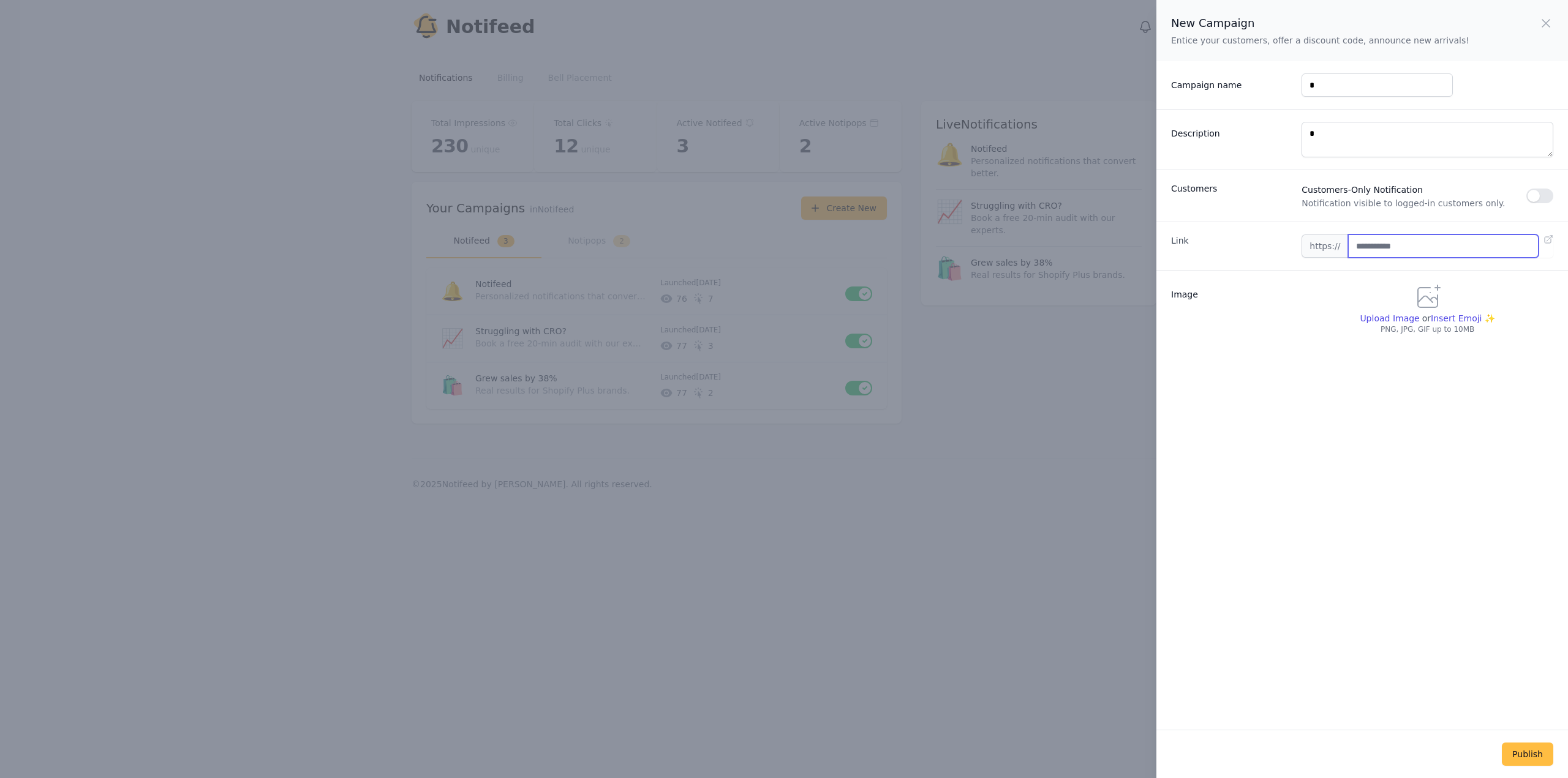
type input "**********"
click at [1383, 317] on span "Upload Image" at bounding box center [1389, 319] width 60 height 10
click at [1383, 324] on input "Upload Image" at bounding box center [1388, 324] width 60 height 1
type input "**********"
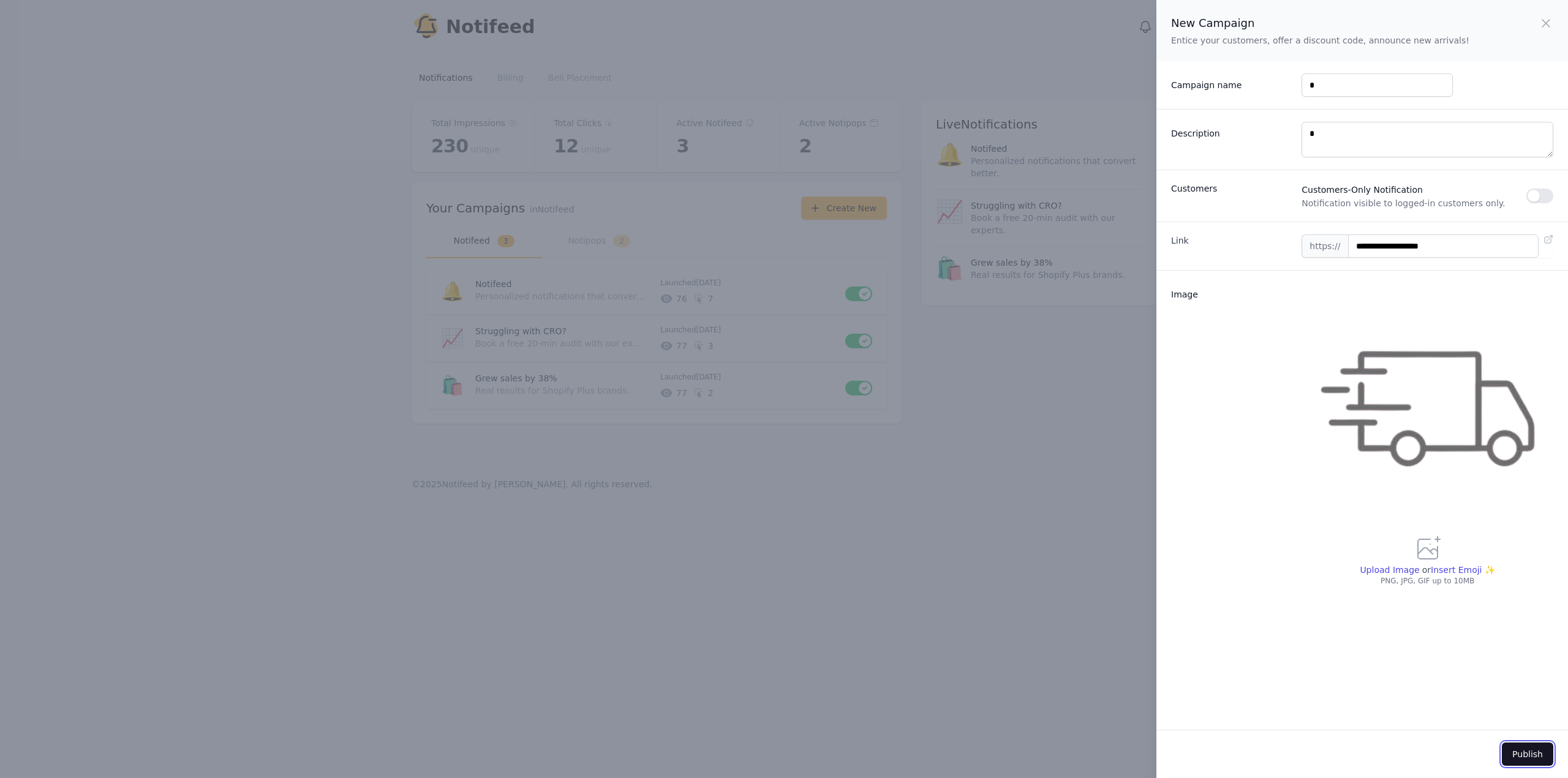
click at [1517, 755] on button "Publish" at bounding box center [1527, 753] width 51 height 23
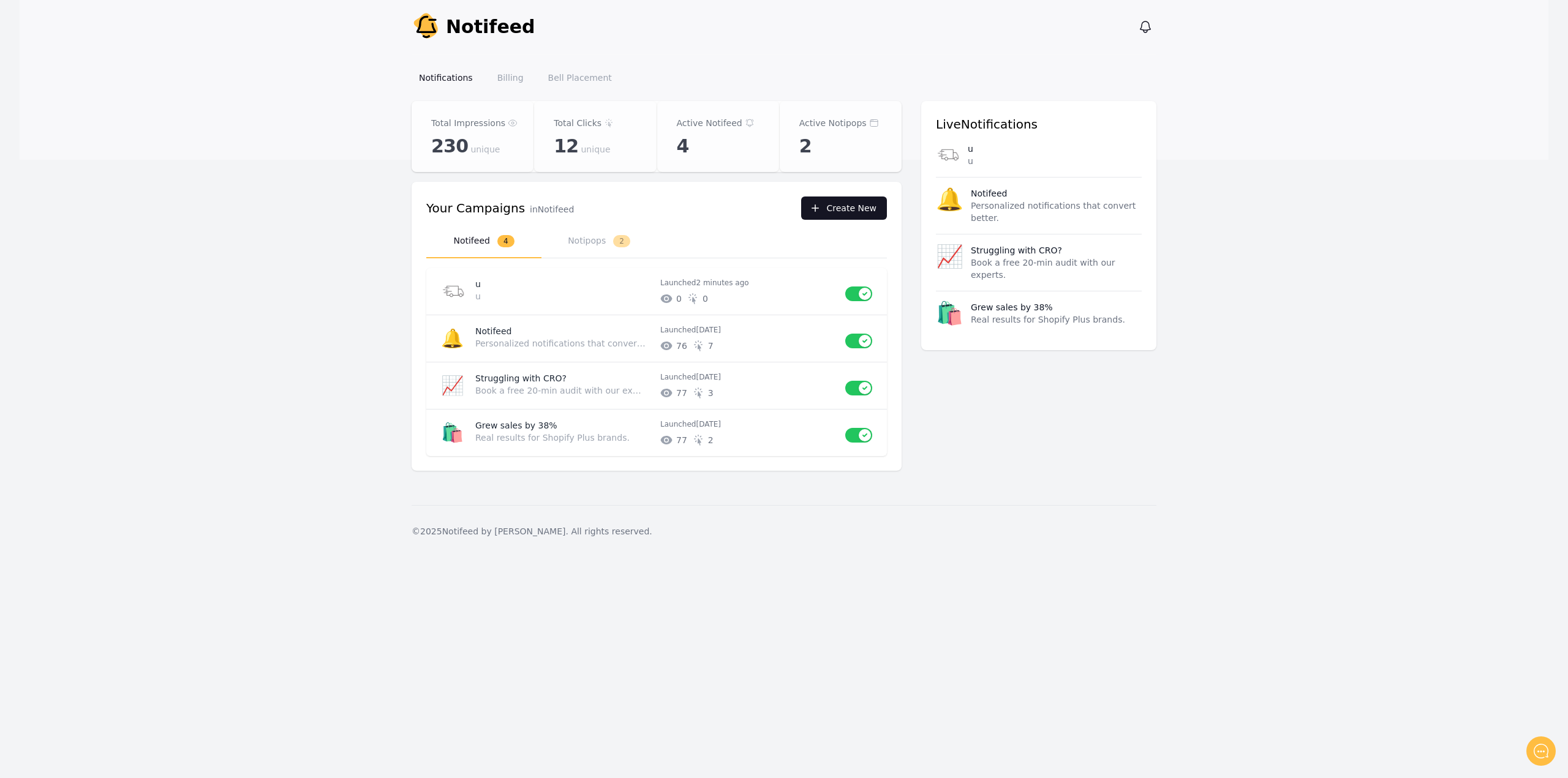
click at [832, 204] on button "Create New" at bounding box center [844, 207] width 86 height 23
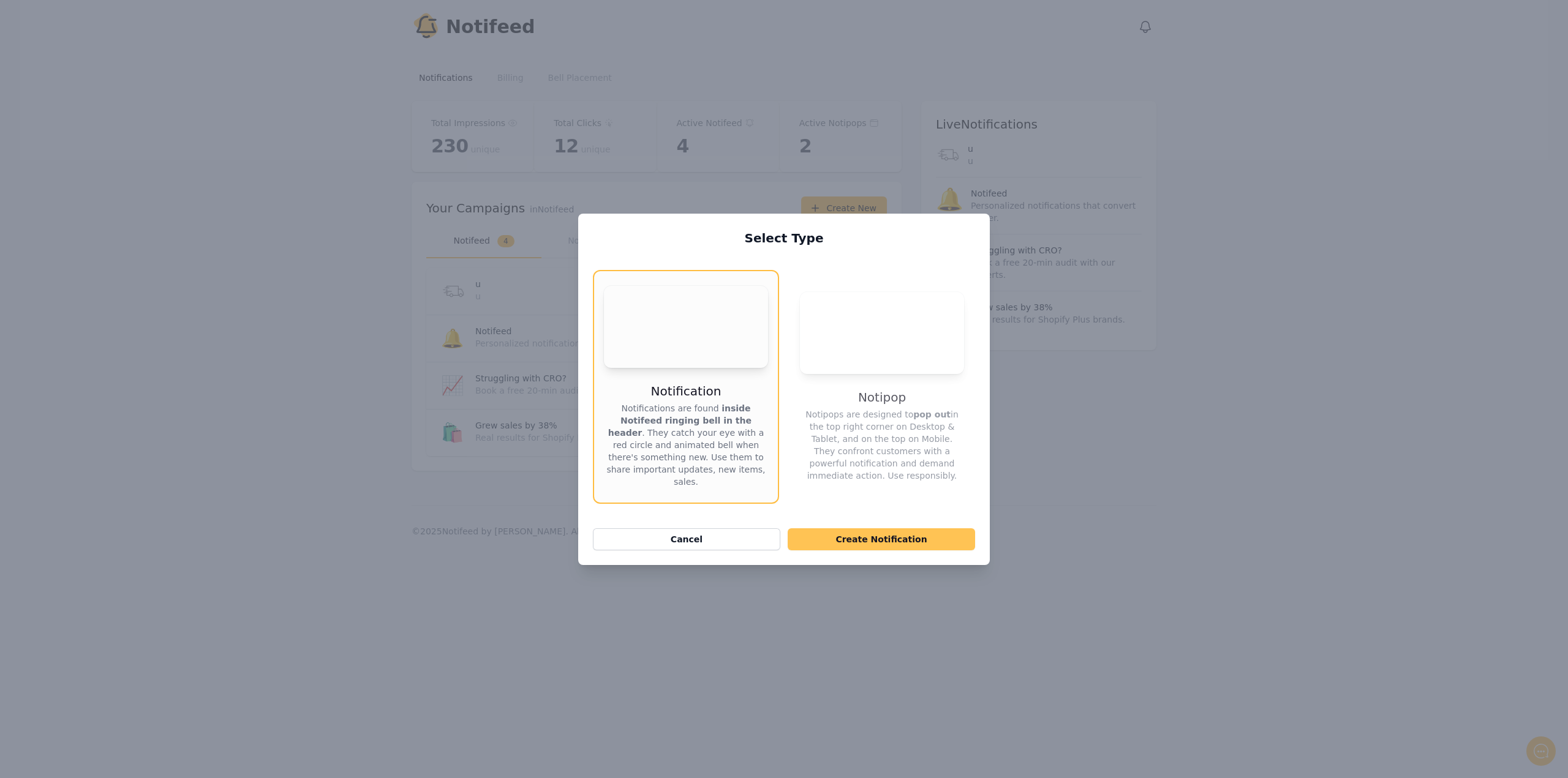
click at [876, 543] on button "Create Notification" at bounding box center [881, 539] width 187 height 22
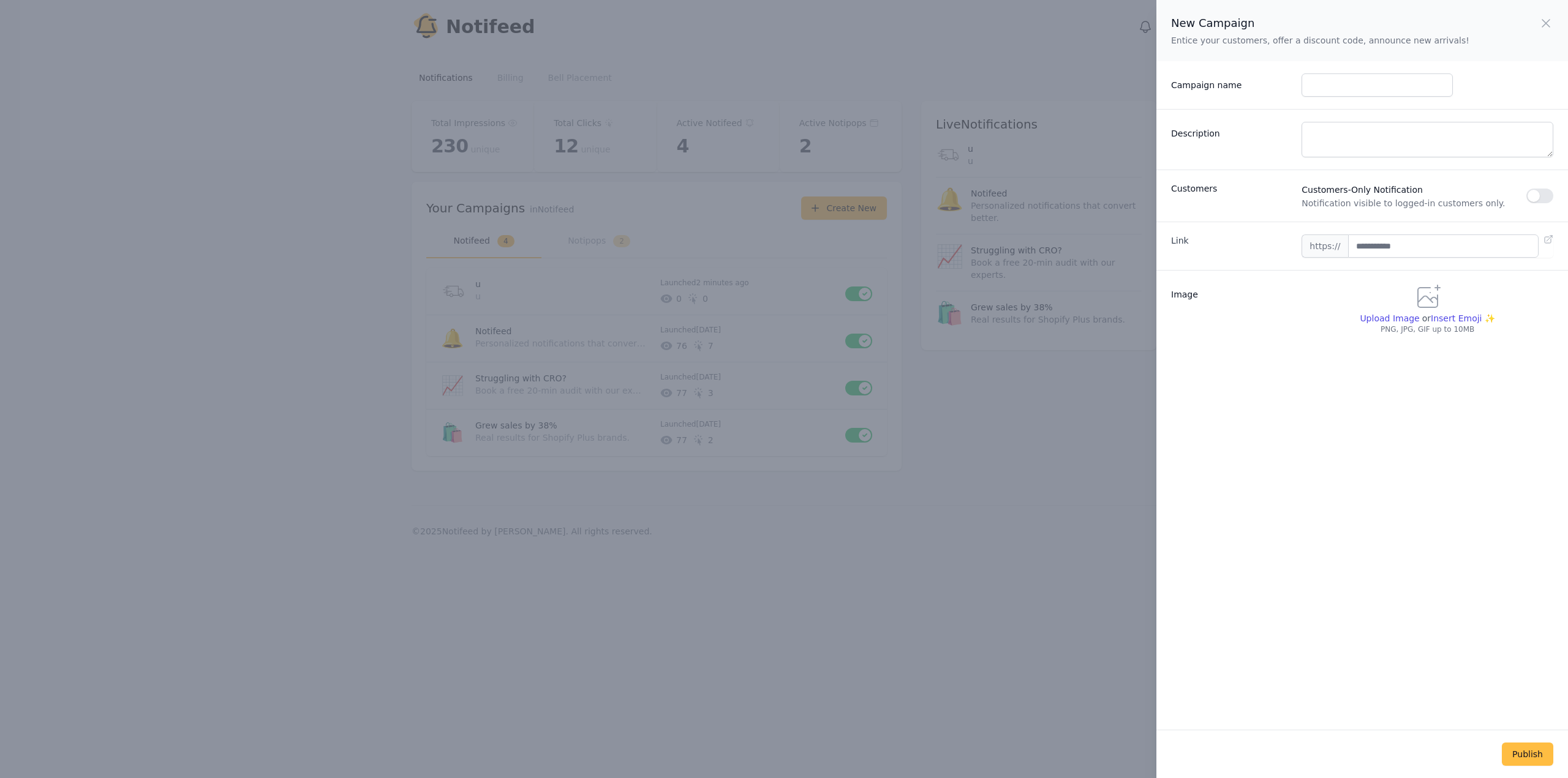
click at [1370, 101] on div "Campaign name" at bounding box center [1362, 85] width 412 height 48
click at [1363, 91] on input "Campaign name" at bounding box center [1377, 84] width 151 height 23
type input "*"
click at [1321, 139] on textarea "Description" at bounding box center [1428, 139] width 252 height 36
type textarea "*"
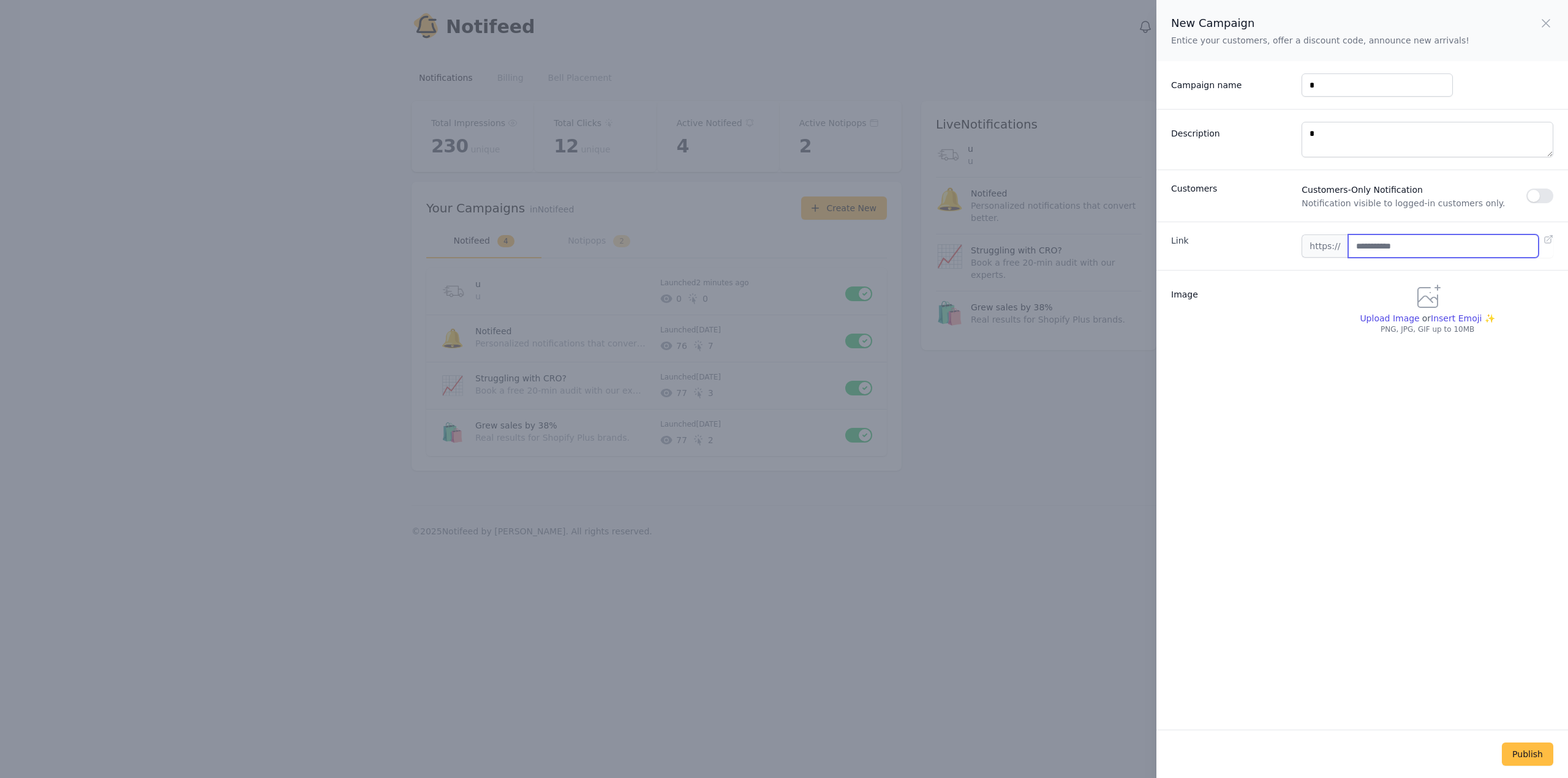
click at [1366, 245] on input "text" at bounding box center [1443, 246] width 191 height 23
type input "**********"
click at [1376, 318] on span "Upload Image" at bounding box center [1389, 319] width 60 height 10
click at [1376, 324] on input "Upload Image" at bounding box center [1388, 324] width 60 height 1
type input "**********"
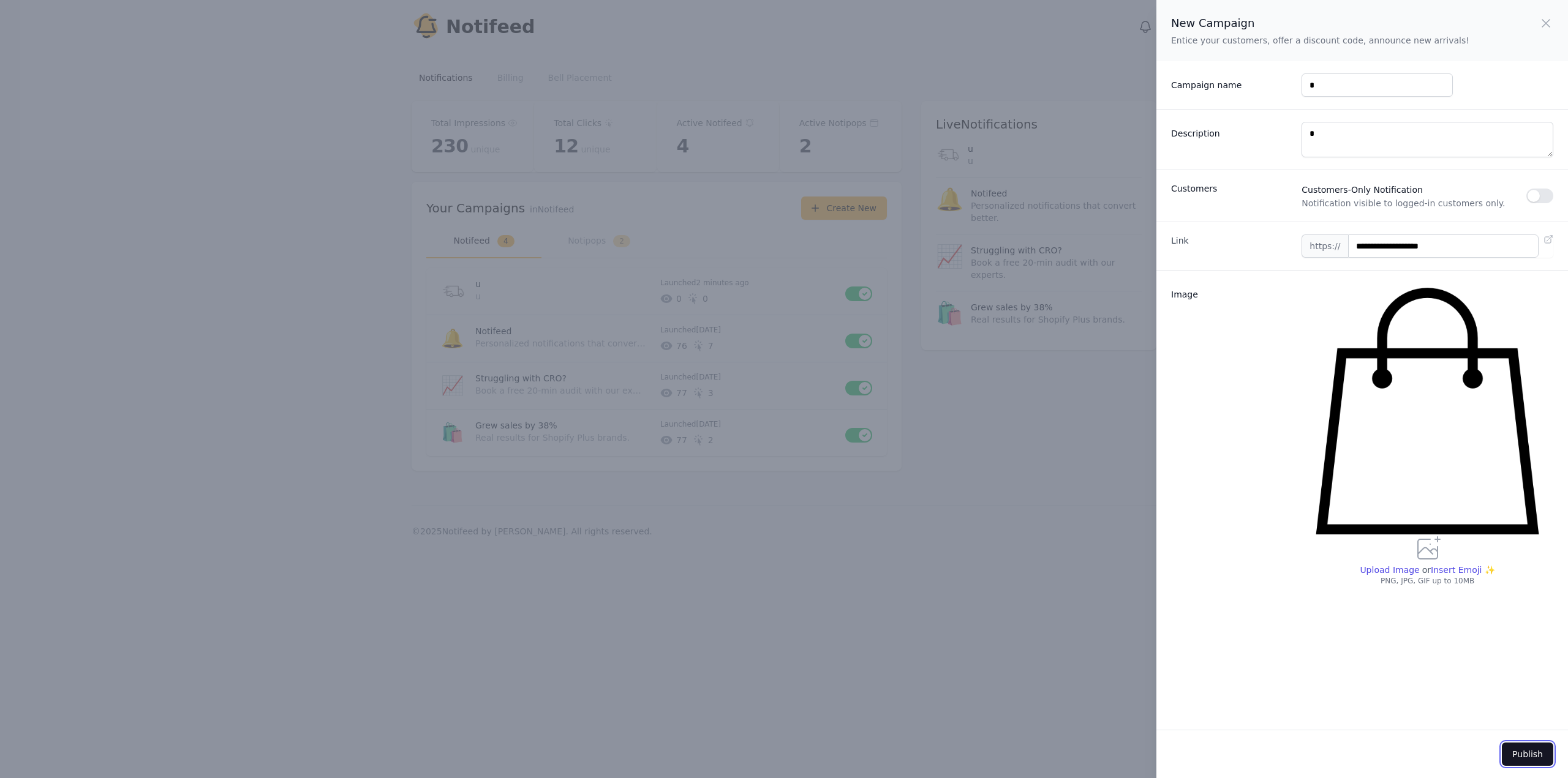
click at [1525, 749] on button "Publish" at bounding box center [1527, 753] width 51 height 23
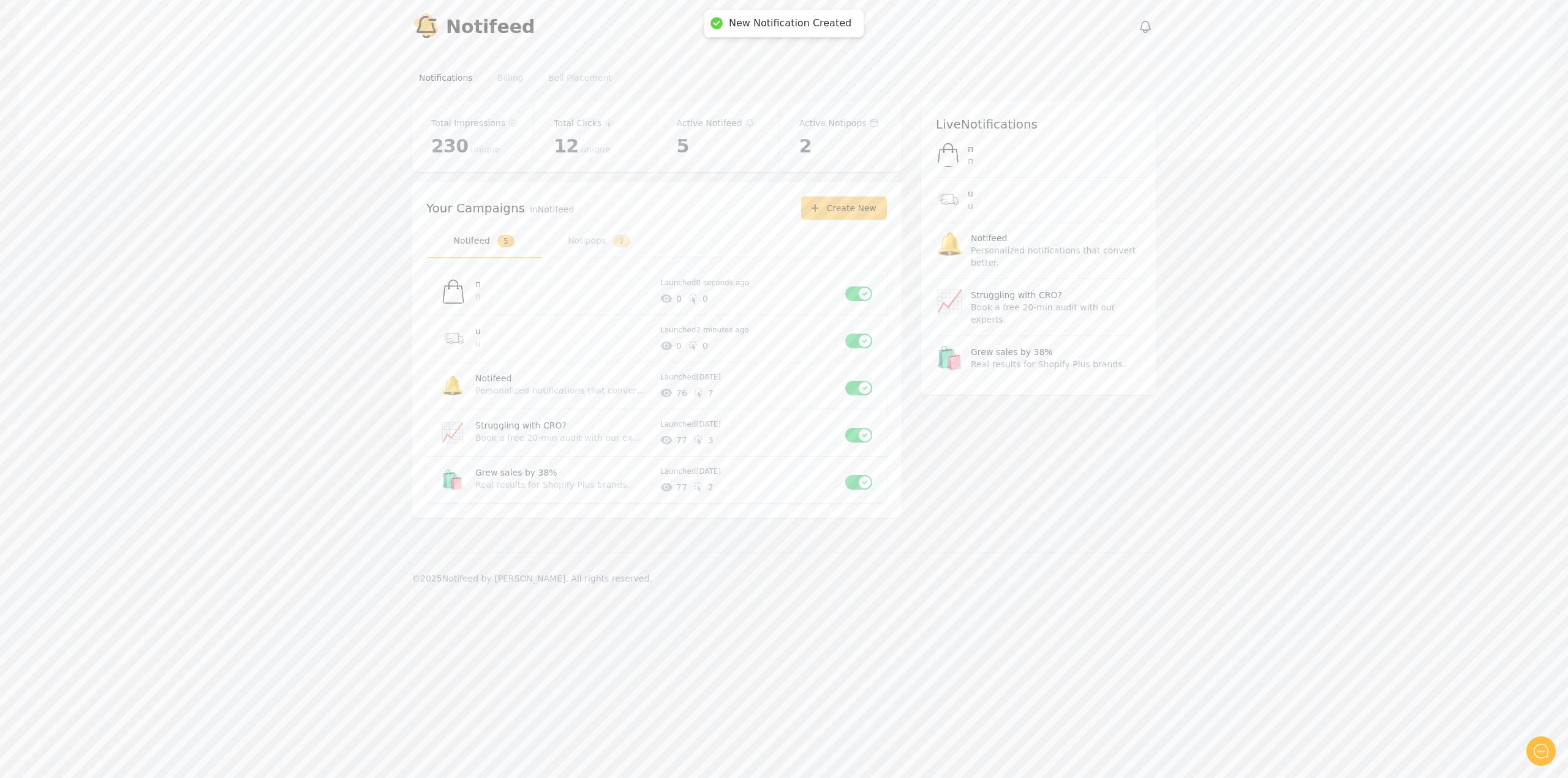
click at [1227, 579] on footer "© 2025 Notifeed by [PERSON_NAME]. All rights reserved." at bounding box center [784, 577] width 1529 height 52
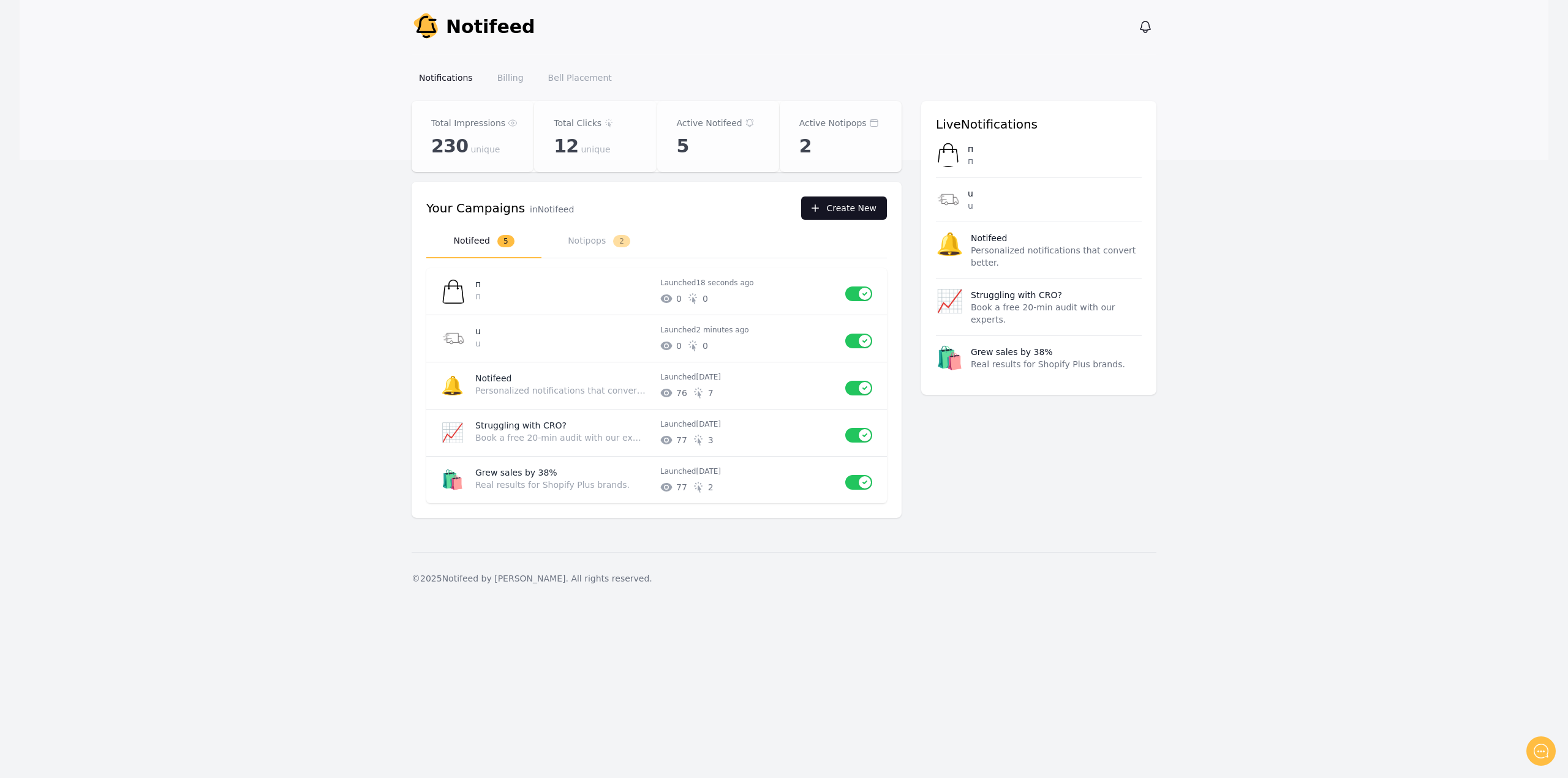
click at [839, 218] on button "Create New" at bounding box center [844, 207] width 86 height 23
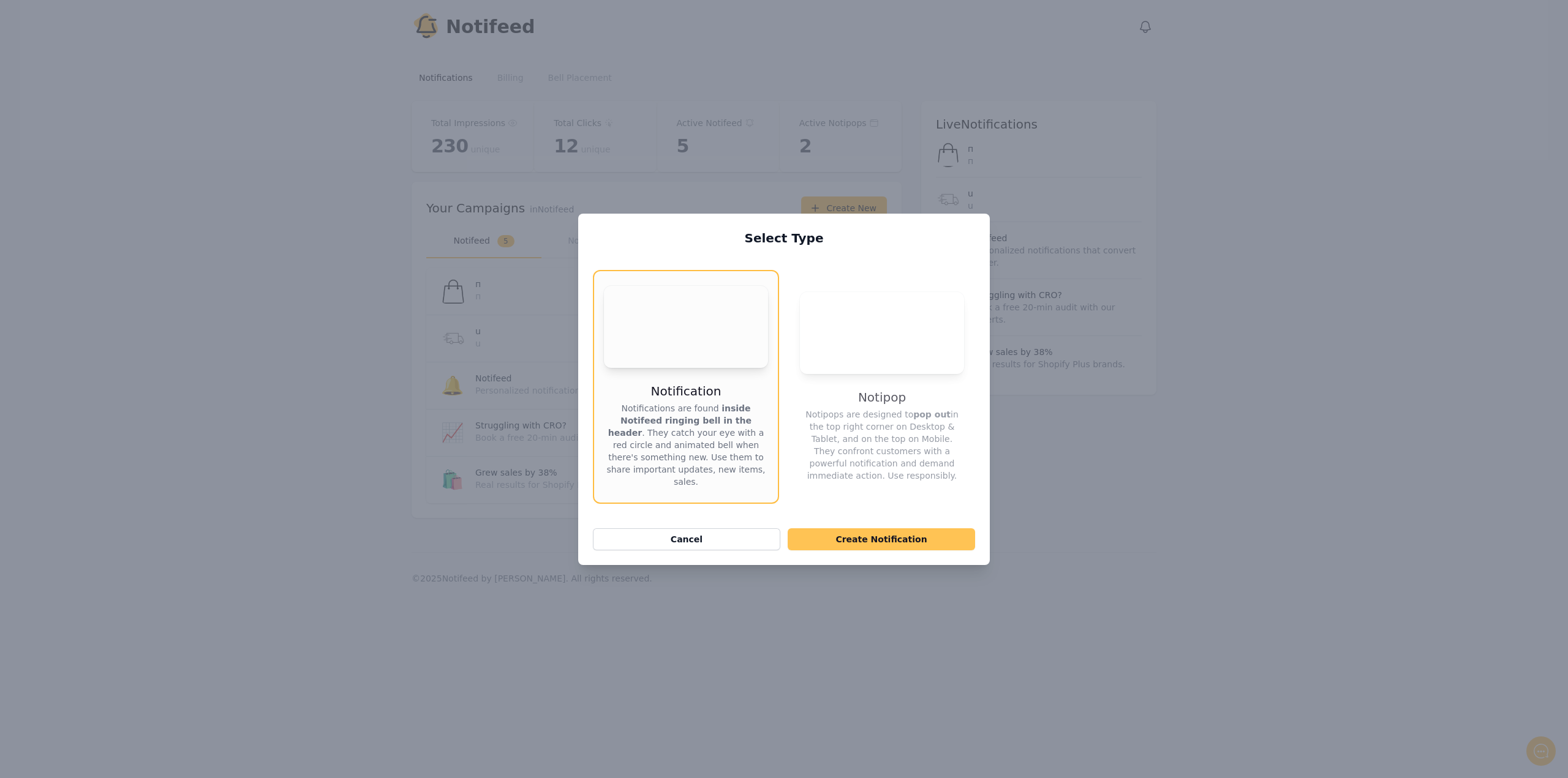
click at [892, 543] on button "Create Notification" at bounding box center [881, 539] width 187 height 22
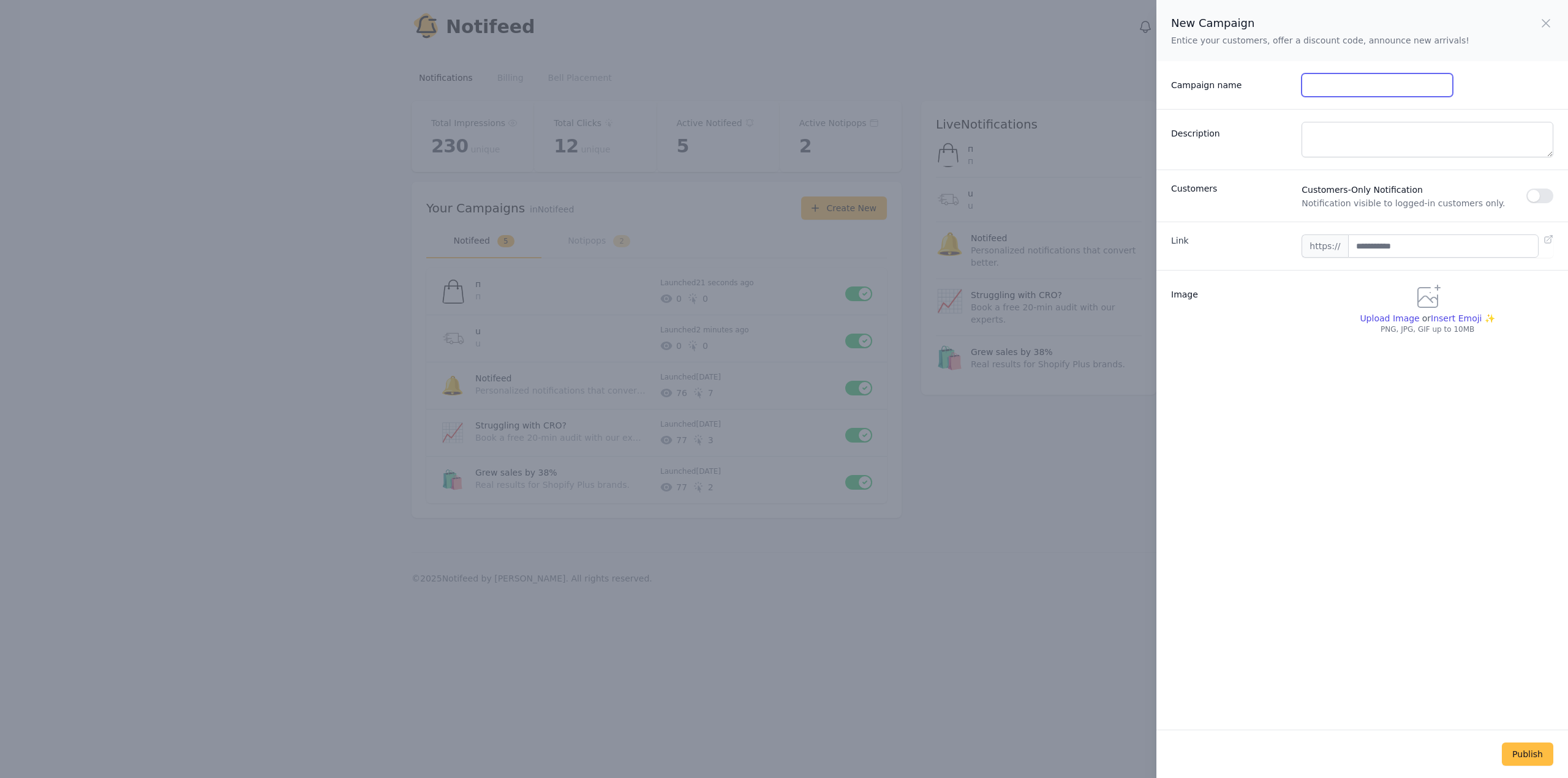
click at [1322, 82] on input "Campaign name" at bounding box center [1377, 84] width 151 height 23
type input "*"
click at [1325, 118] on div "Description" at bounding box center [1362, 139] width 412 height 60
drag, startPoint x: 1332, startPoint y: 145, endPoint x: 1342, endPoint y: 161, distance: 18.9
click at [1333, 145] on textarea "Description" at bounding box center [1428, 139] width 252 height 36
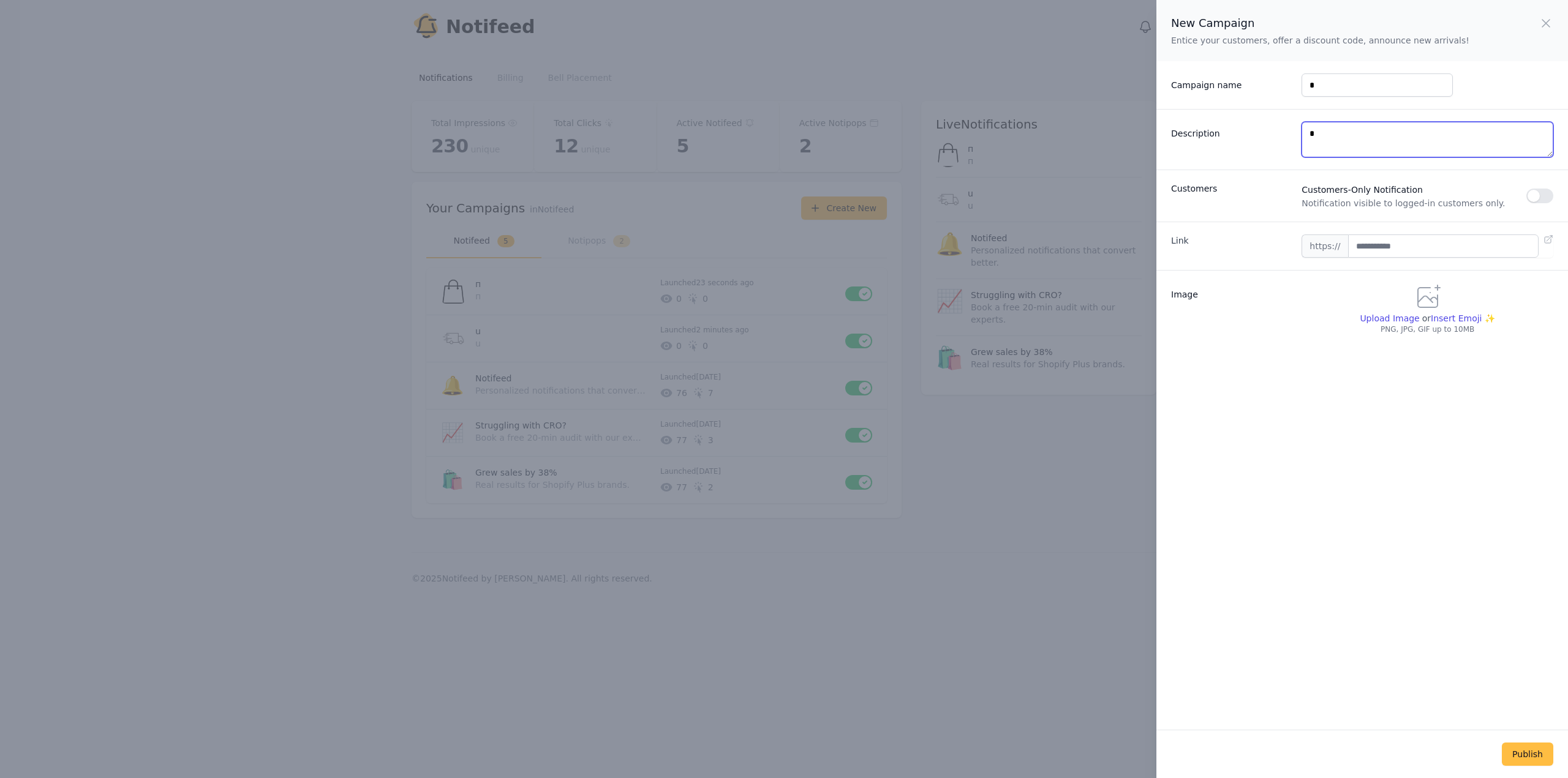
type textarea "*"
click at [1397, 259] on div "Link https://" at bounding box center [1362, 246] width 412 height 48
click at [1397, 253] on input "text" at bounding box center [1443, 246] width 191 height 23
type input "**********"
click at [1381, 315] on span "Upload Image" at bounding box center [1389, 319] width 60 height 10
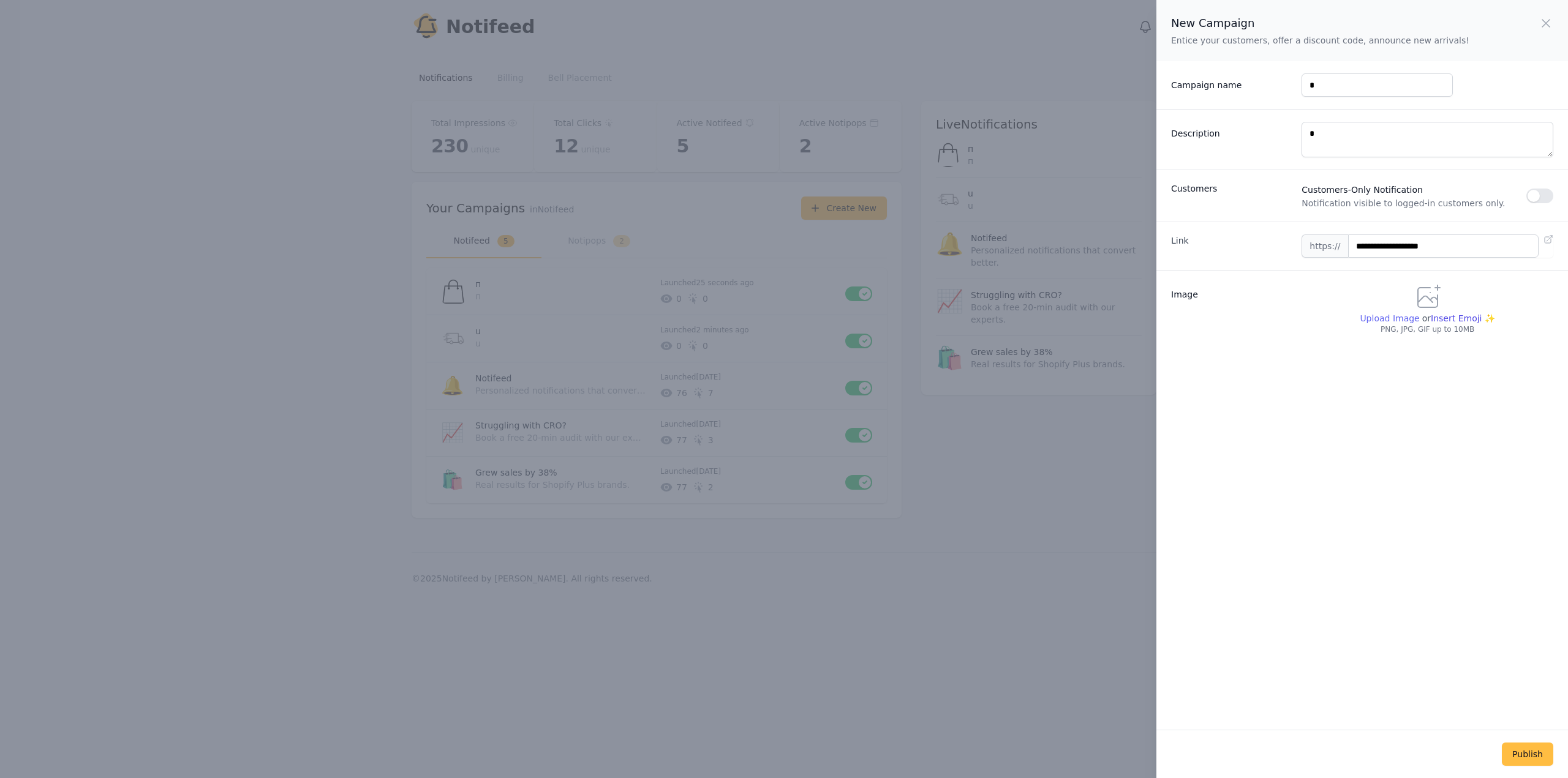
click at [1381, 324] on input "Upload Image" at bounding box center [1388, 324] width 60 height 1
type input "**********"
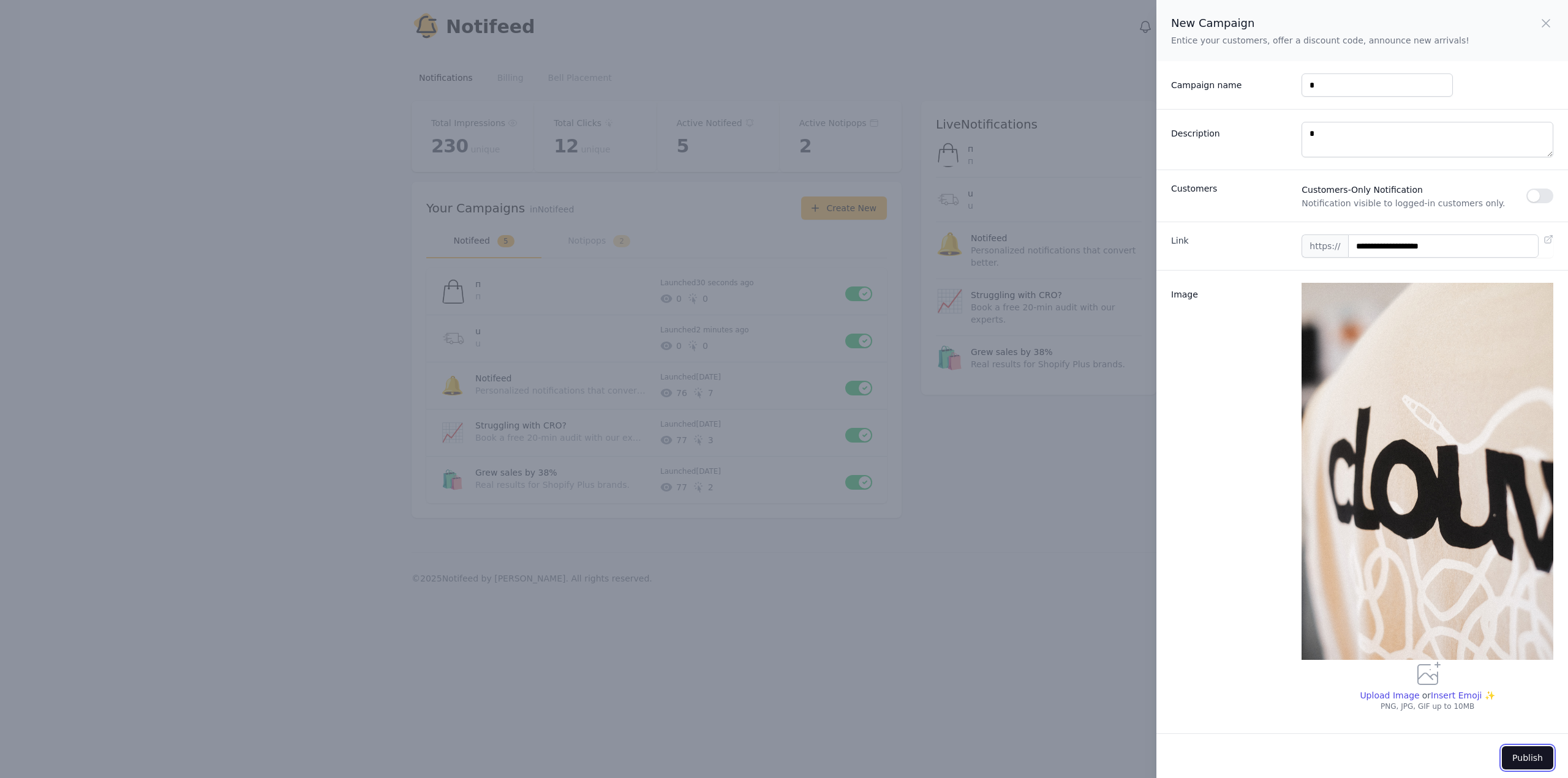
click at [1527, 760] on button "Publish" at bounding box center [1527, 758] width 51 height 23
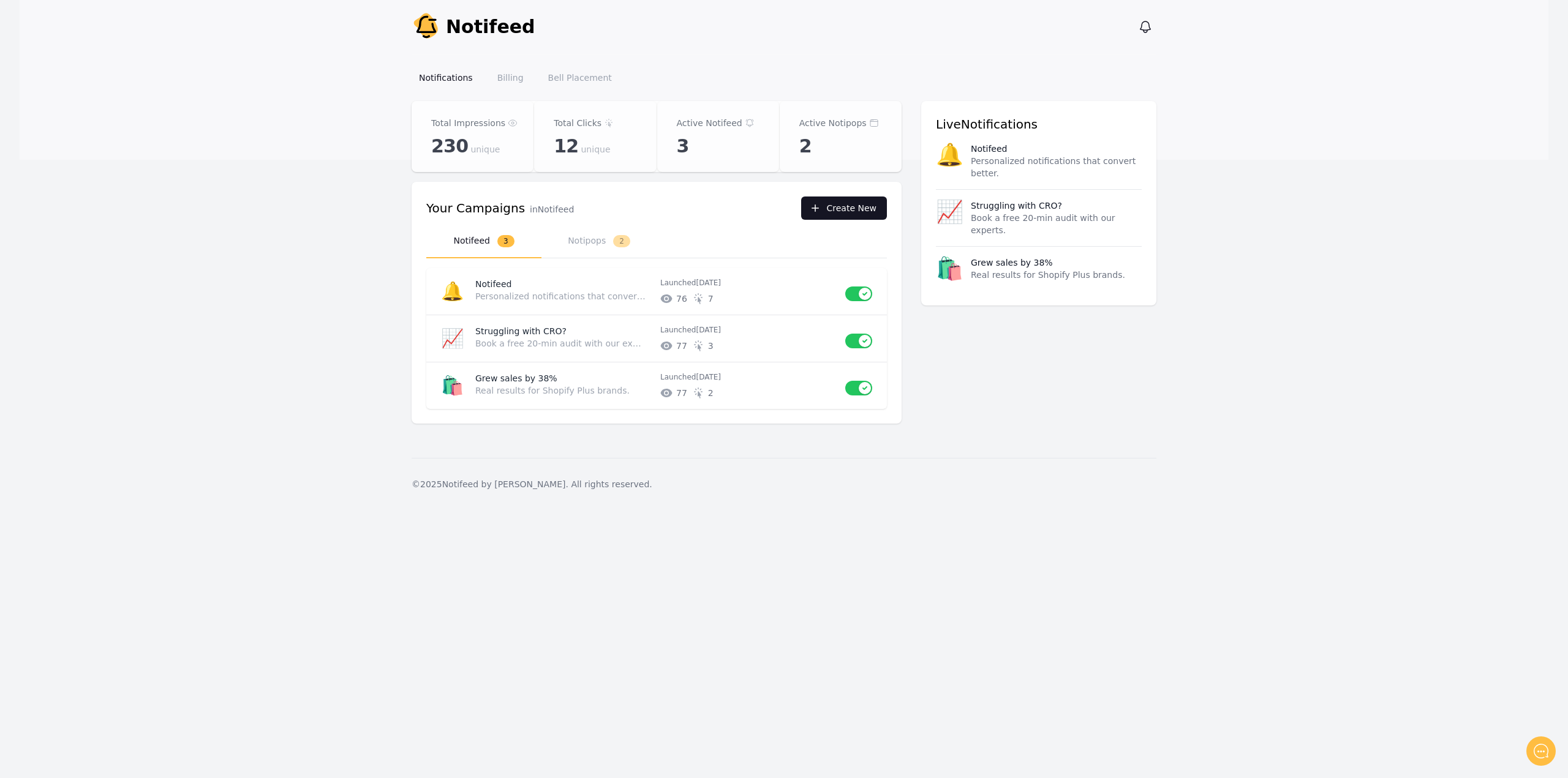
click at [847, 205] on button "Create New" at bounding box center [844, 207] width 86 height 23
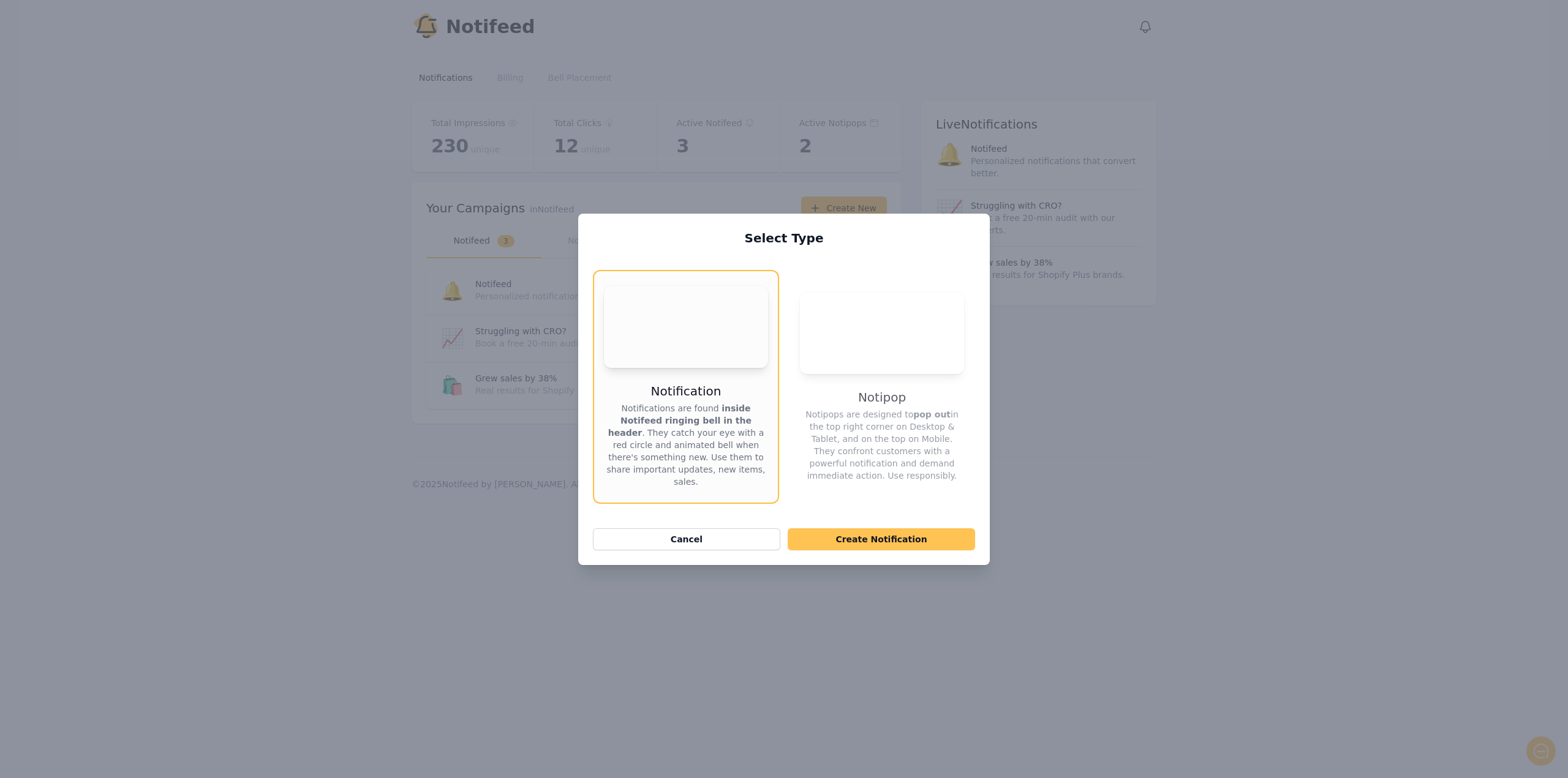
click at [890, 546] on button "Create Notification" at bounding box center [881, 539] width 187 height 22
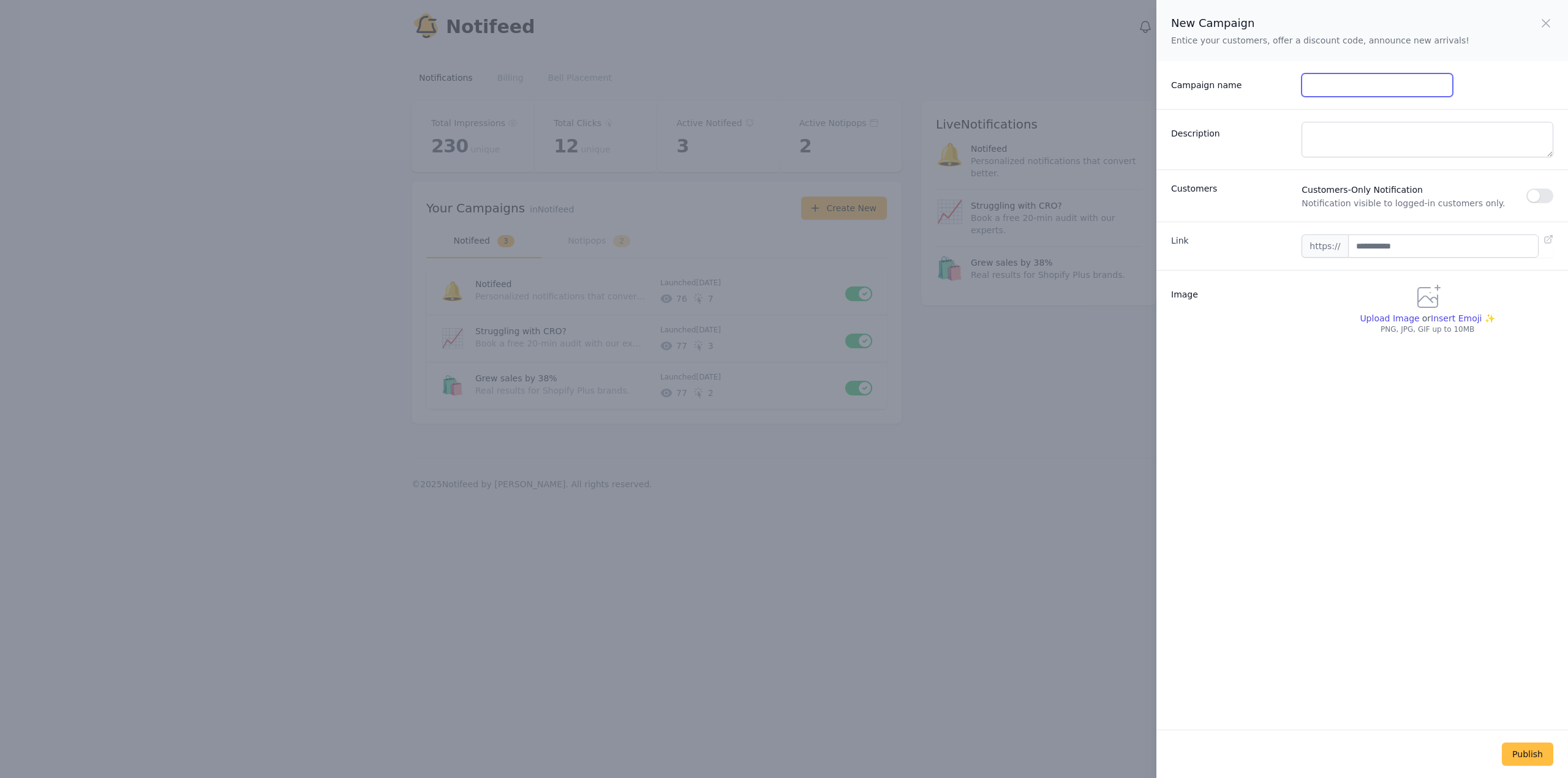
click at [1367, 88] on input "Campaign name" at bounding box center [1377, 84] width 151 height 23
click at [1324, 132] on textarea "Description" at bounding box center [1428, 139] width 252 height 36
drag, startPoint x: 1329, startPoint y: 87, endPoint x: 1263, endPoint y: 83, distance: 66.1
click at [1275, 82] on div "Campaign name *" at bounding box center [1362, 85] width 412 height 48
type input "***"
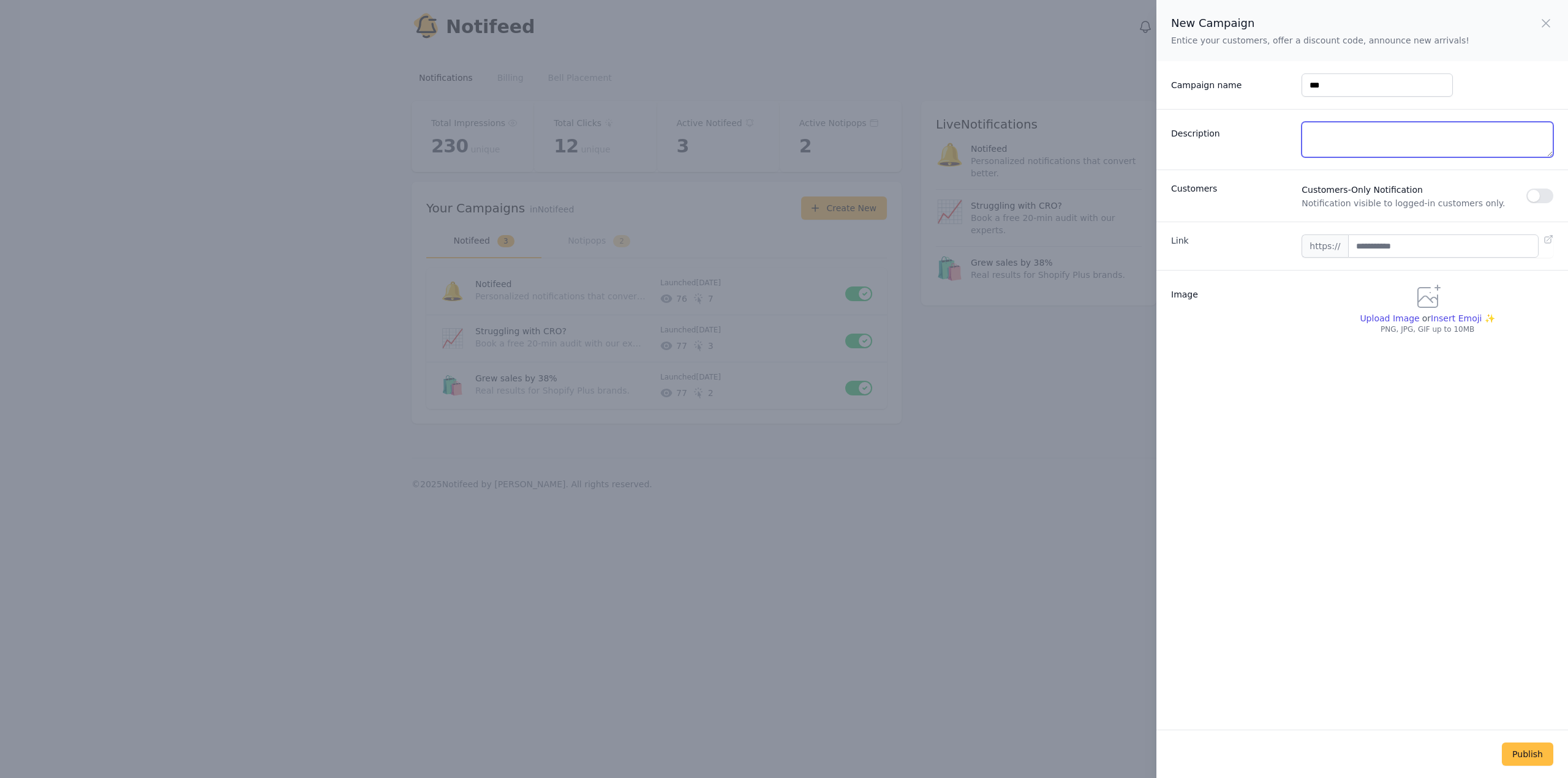
click at [1337, 127] on textarea "Description" at bounding box center [1428, 139] width 252 height 36
type textarea "***"
click at [1400, 229] on div "Link https://" at bounding box center [1362, 246] width 412 height 48
click at [1390, 243] on input "text" at bounding box center [1443, 246] width 191 height 23
type input "**********"
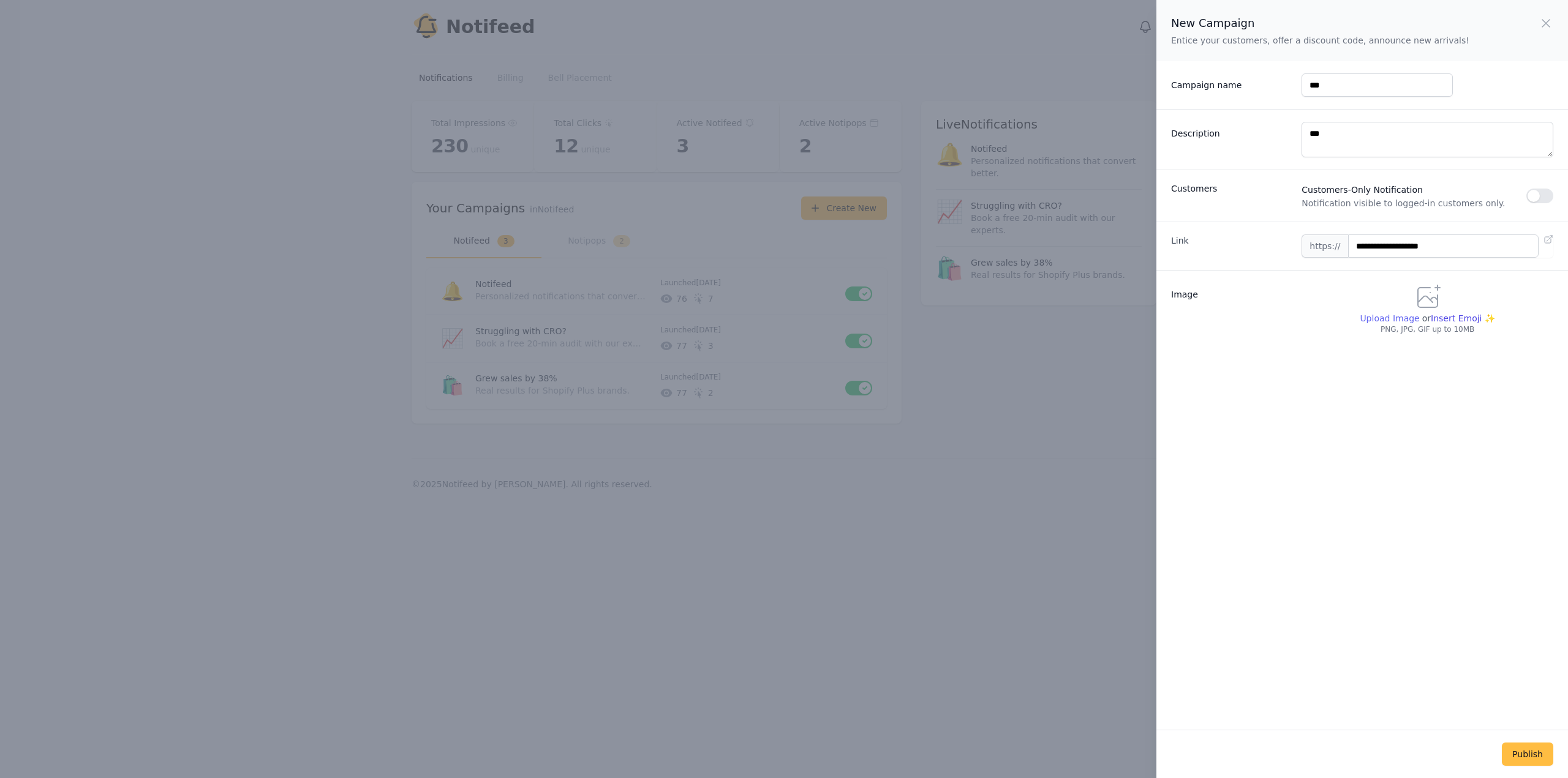
click at [1388, 318] on span "Upload Image" at bounding box center [1389, 319] width 60 height 10
click at [1388, 324] on input "Upload Image" at bounding box center [1388, 324] width 60 height 1
type input "**********"
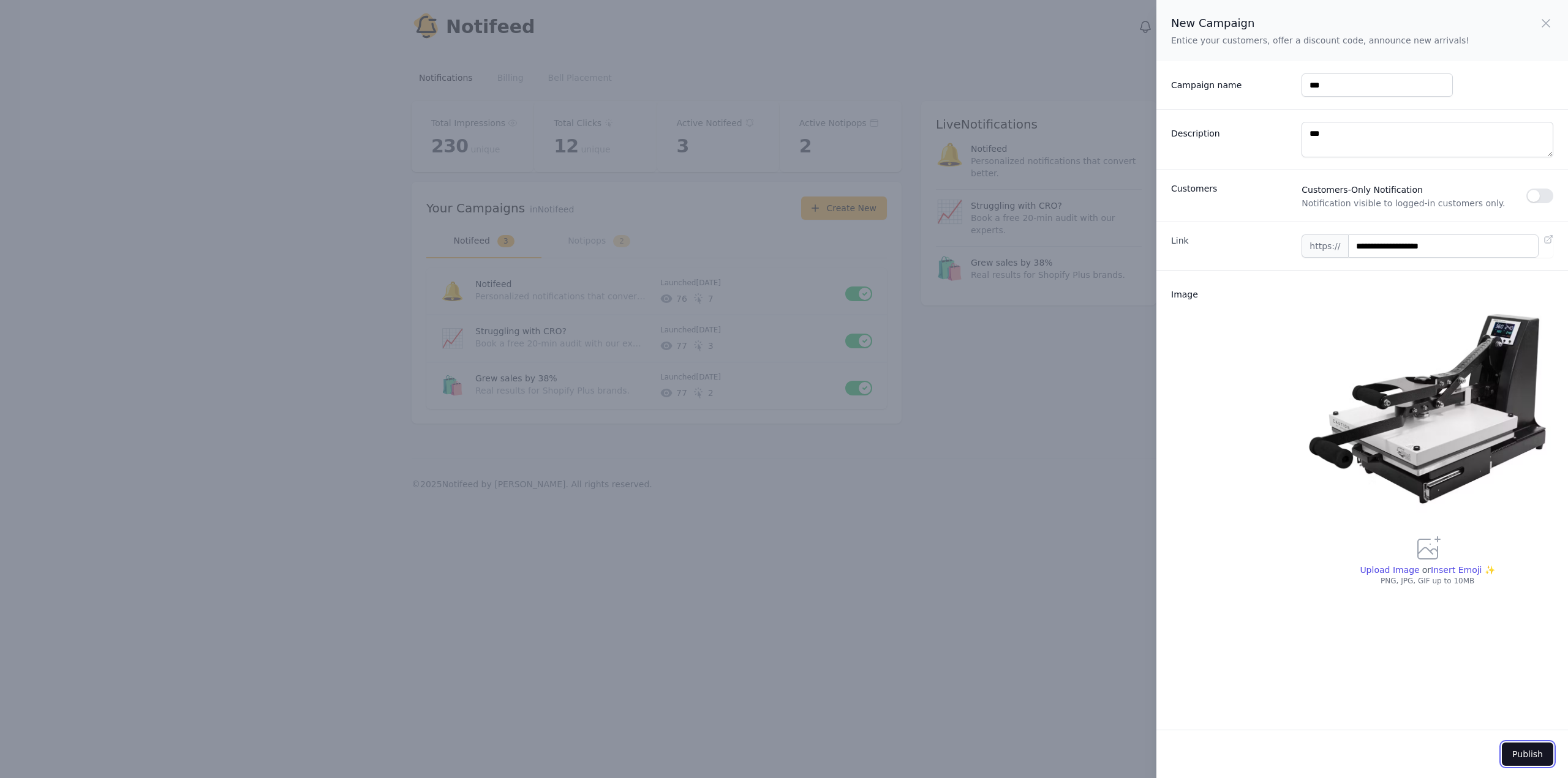
click at [1536, 752] on button "Publish" at bounding box center [1527, 753] width 51 height 23
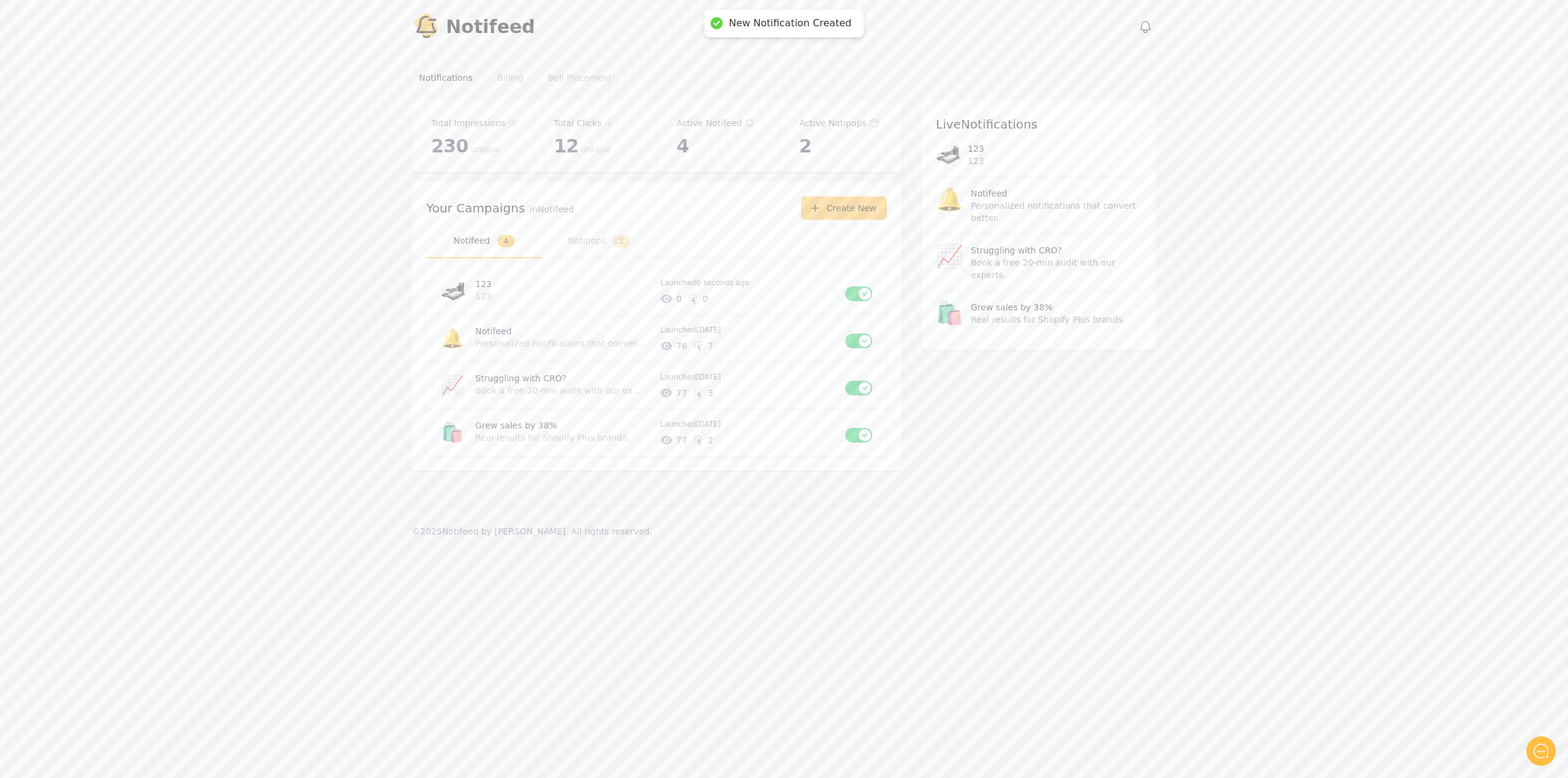
click at [1094, 415] on div "Total Impressions 230 unique Total Clicks 12 unique Active Notifeed 4 Active No…" at bounding box center [784, 293] width 744 height 384
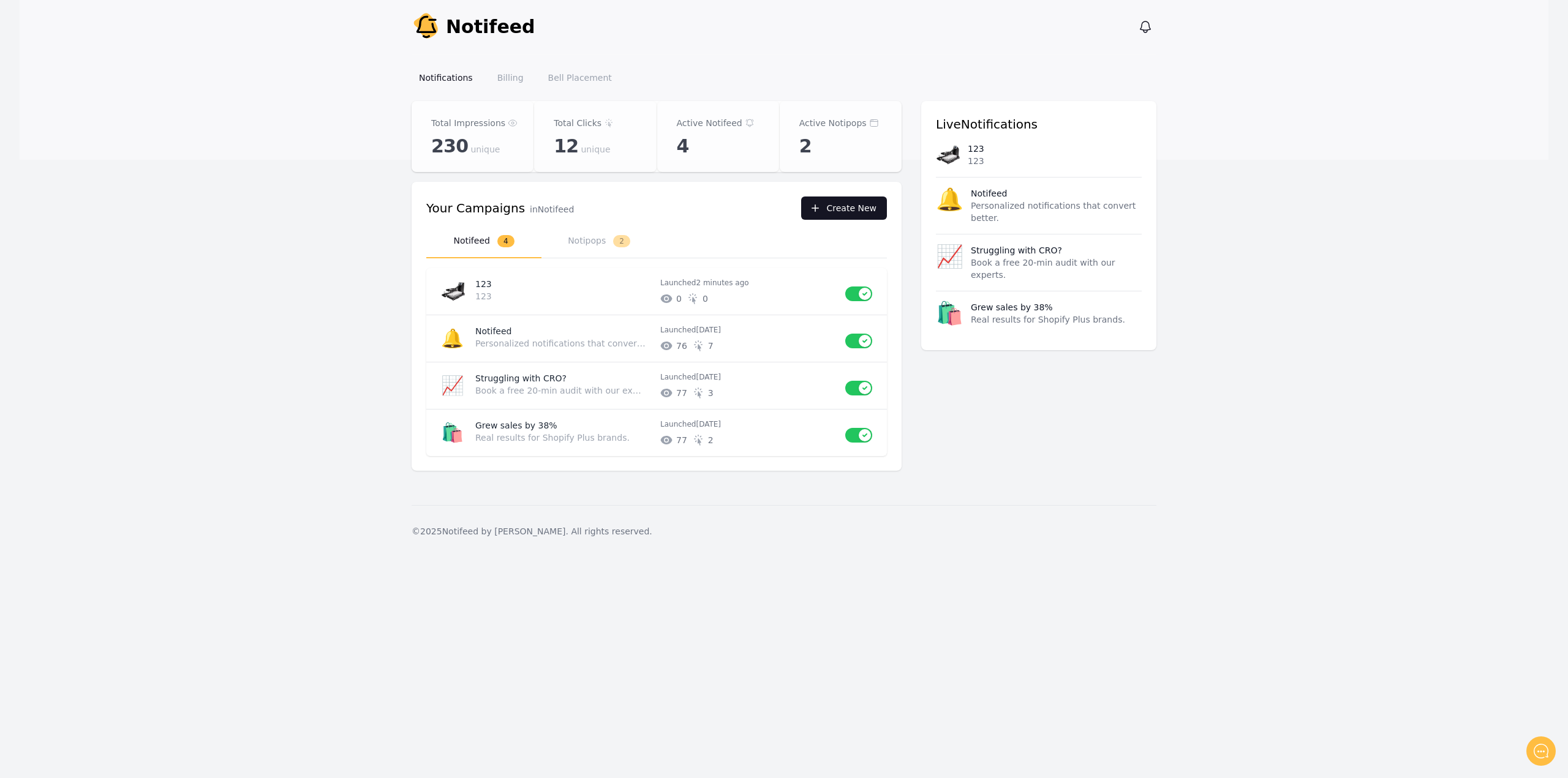
click at [858, 214] on button "Create New" at bounding box center [844, 207] width 86 height 23
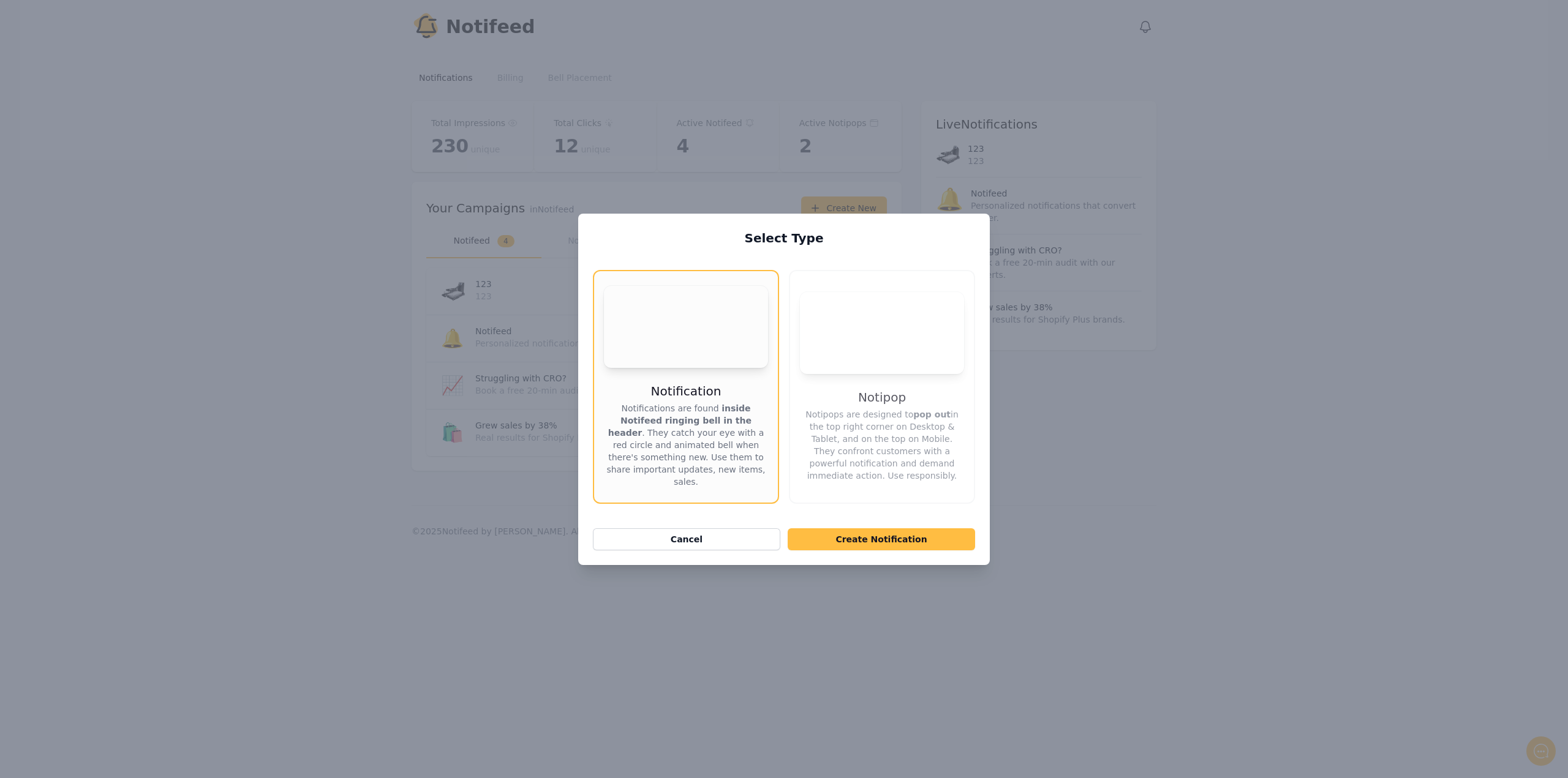
click at [882, 446] on p "Notipops are designed to pop out in the top right corner on Desktop & Tablet, a…" at bounding box center [881, 445] width 164 height 73
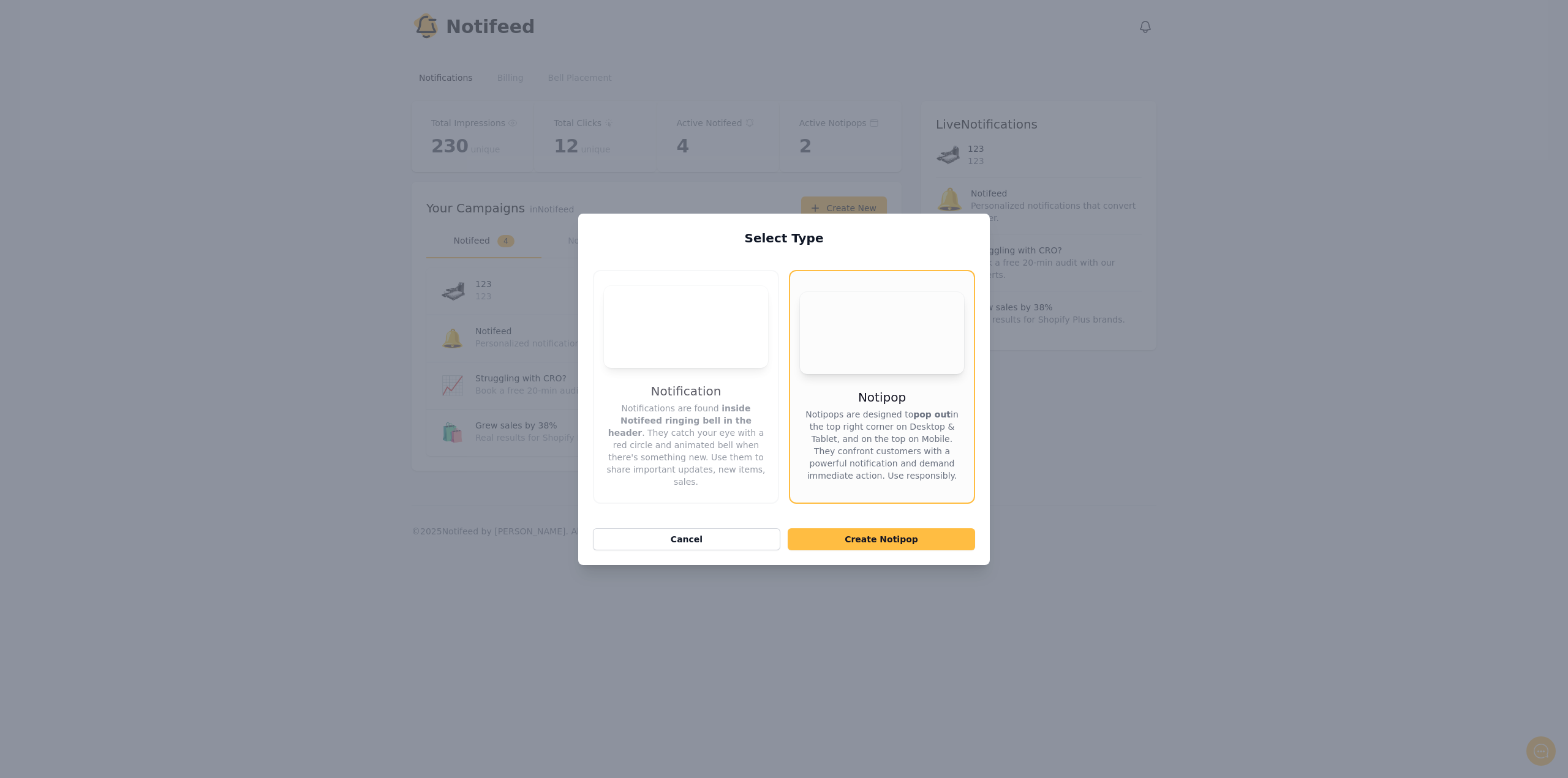
click at [729, 438] on p "Notifications are found inside Notifeed ringing bell in the header . They catch…" at bounding box center [686, 445] width 164 height 86
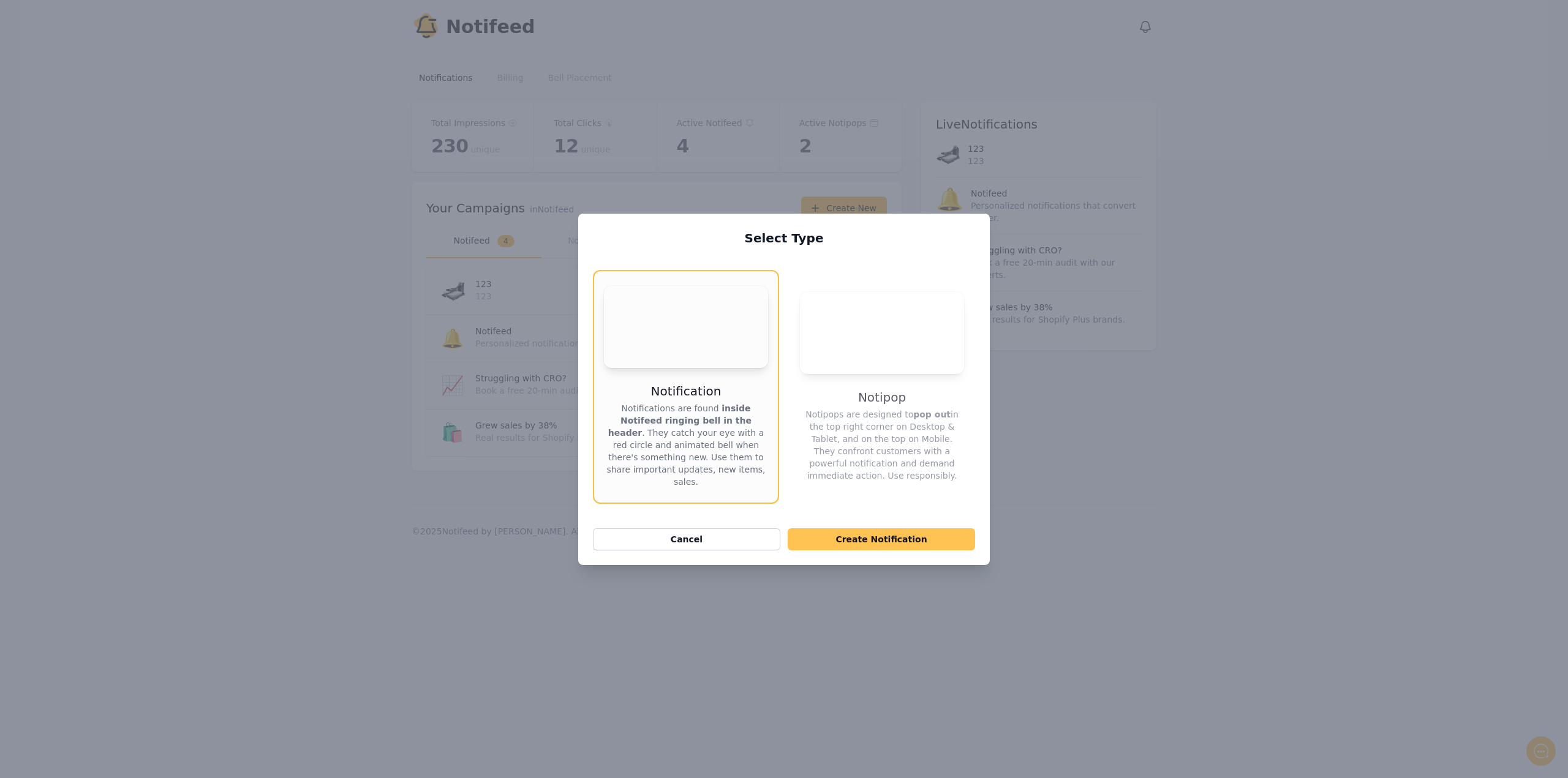
click at [857, 539] on button "Create Notification" at bounding box center [881, 539] width 187 height 22
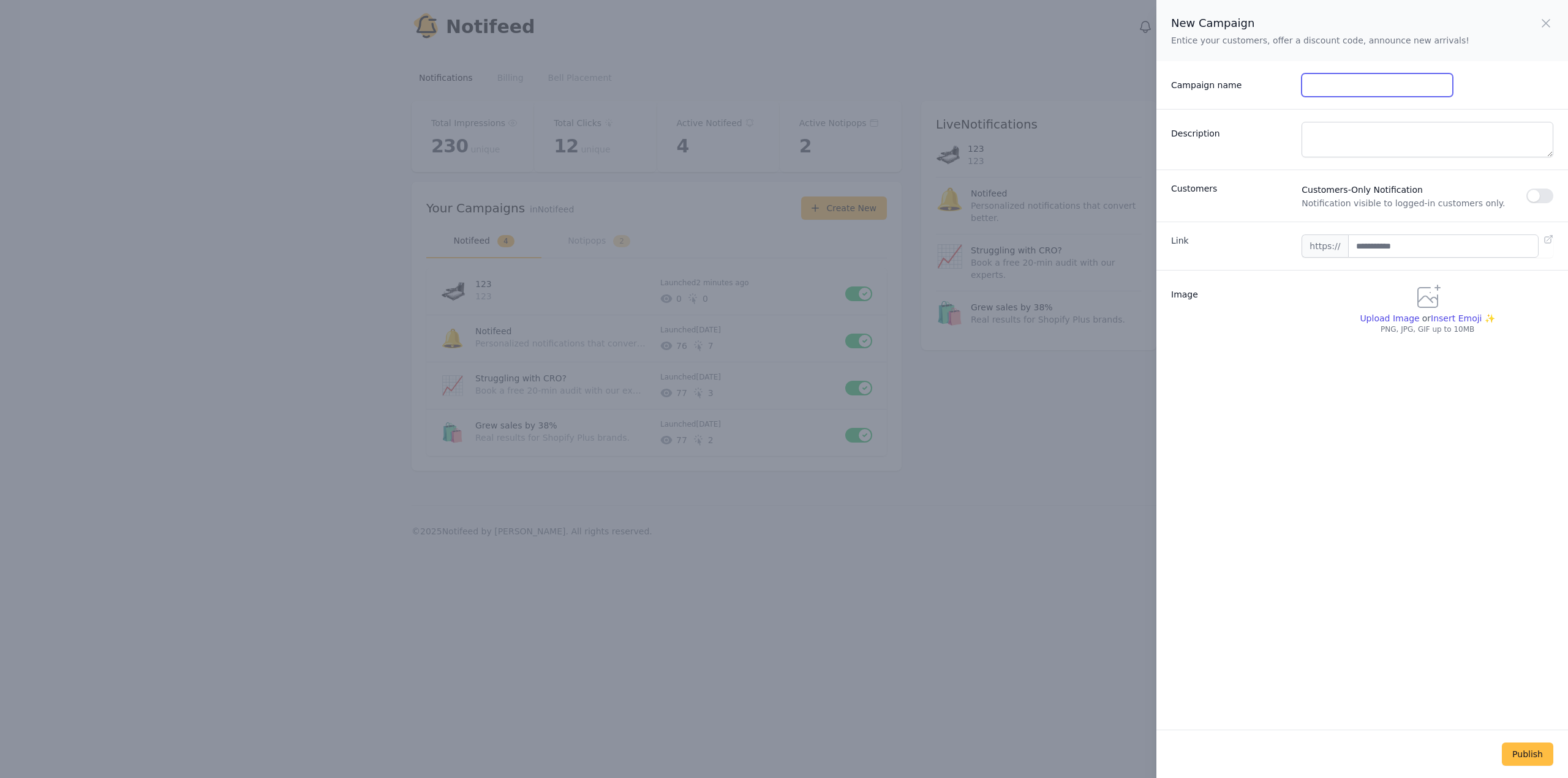
click at [1370, 91] on input "Campaign name" at bounding box center [1377, 84] width 151 height 23
type input "*"
click at [1342, 128] on textarea "Description" at bounding box center [1428, 139] width 252 height 36
type textarea "**"
click at [1392, 244] on input "text" at bounding box center [1443, 246] width 191 height 23
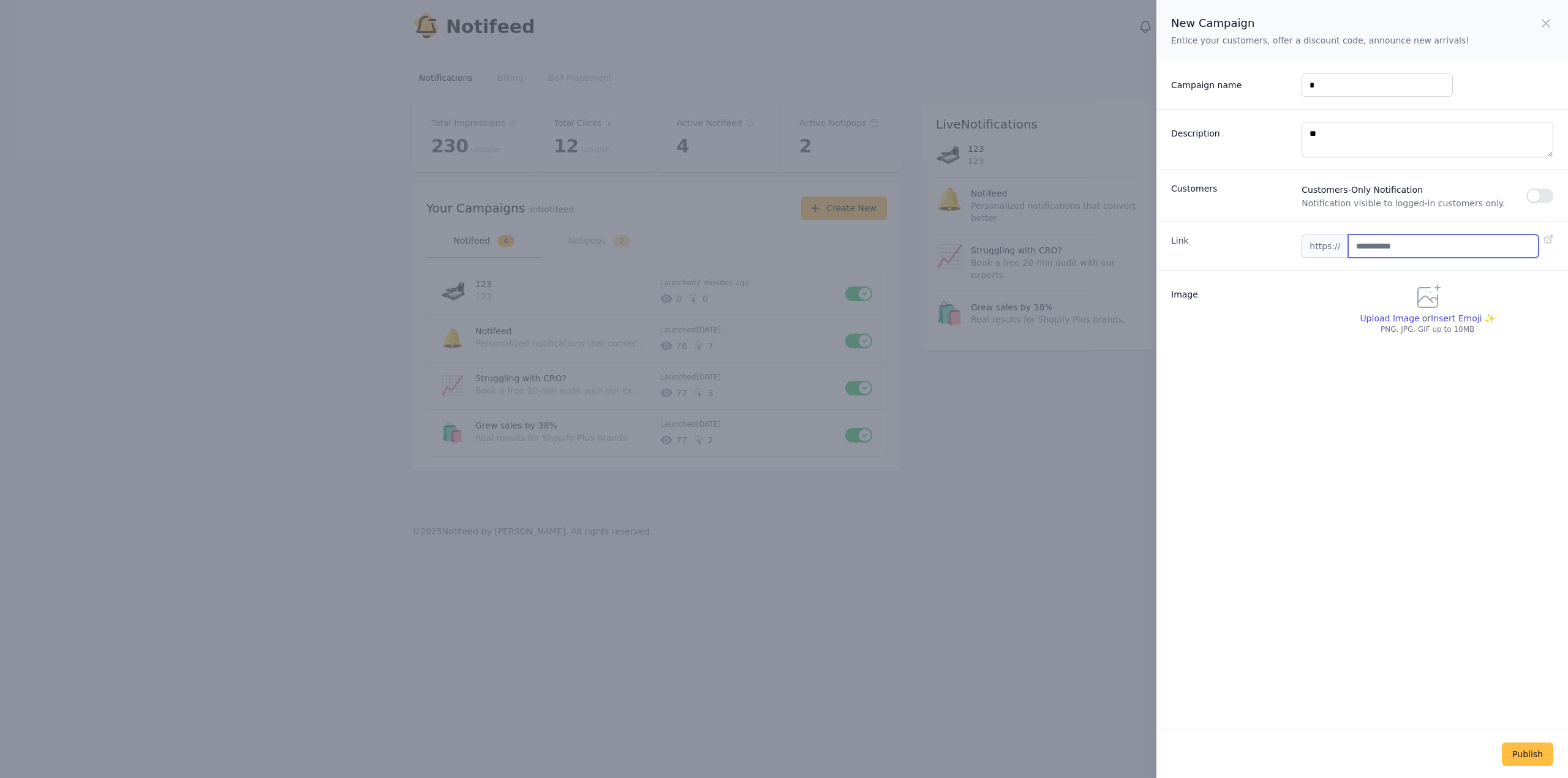
type input "**********"
click at [1388, 315] on span "Upload Image" at bounding box center [1389, 319] width 60 height 10
click at [1388, 324] on input "Upload Image" at bounding box center [1388, 324] width 60 height 1
type input "**********"
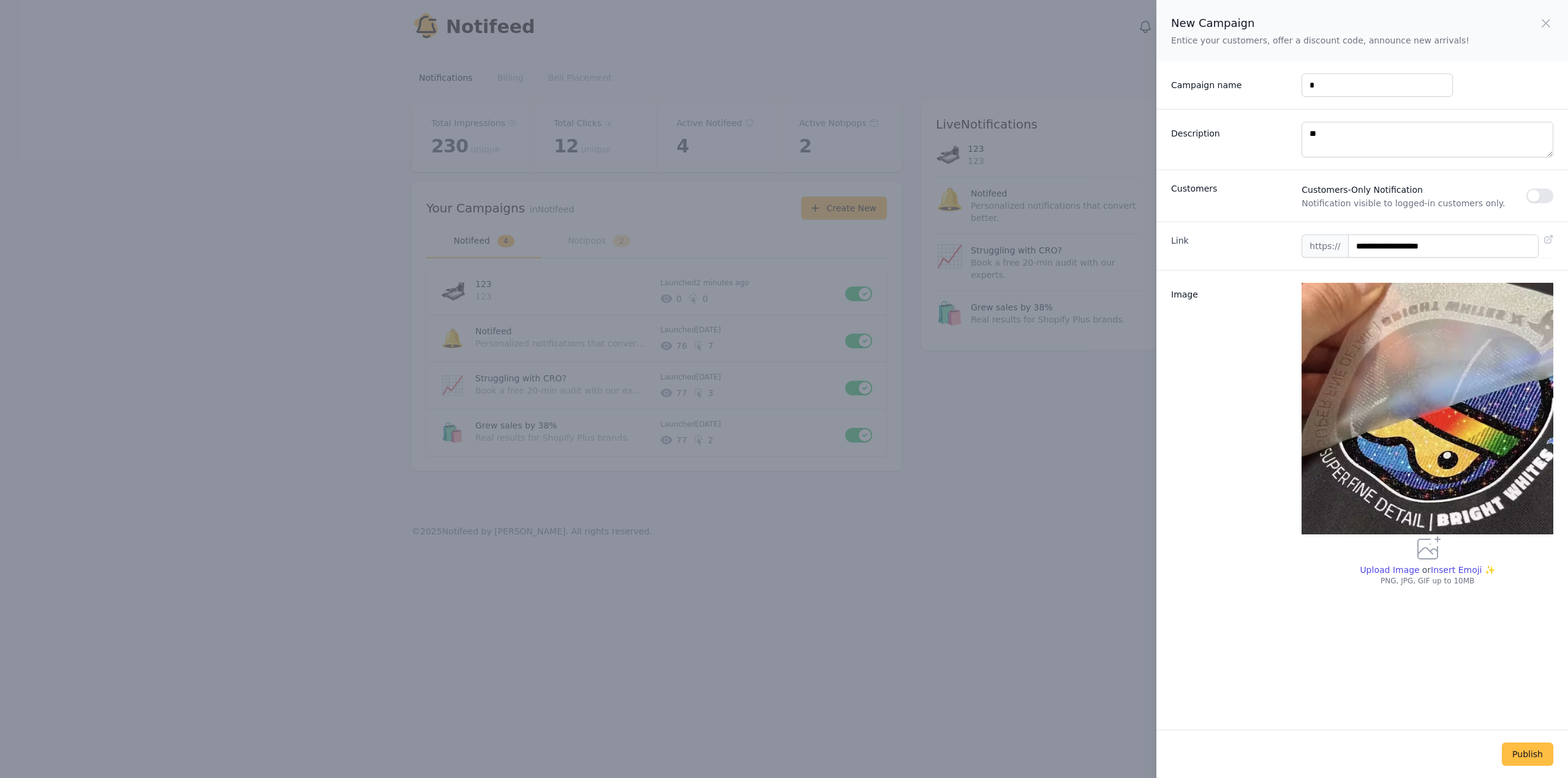
click at [1512, 739] on div "Publish" at bounding box center [1362, 753] width 412 height 48
click at [1525, 752] on button "Publish" at bounding box center [1527, 753] width 51 height 23
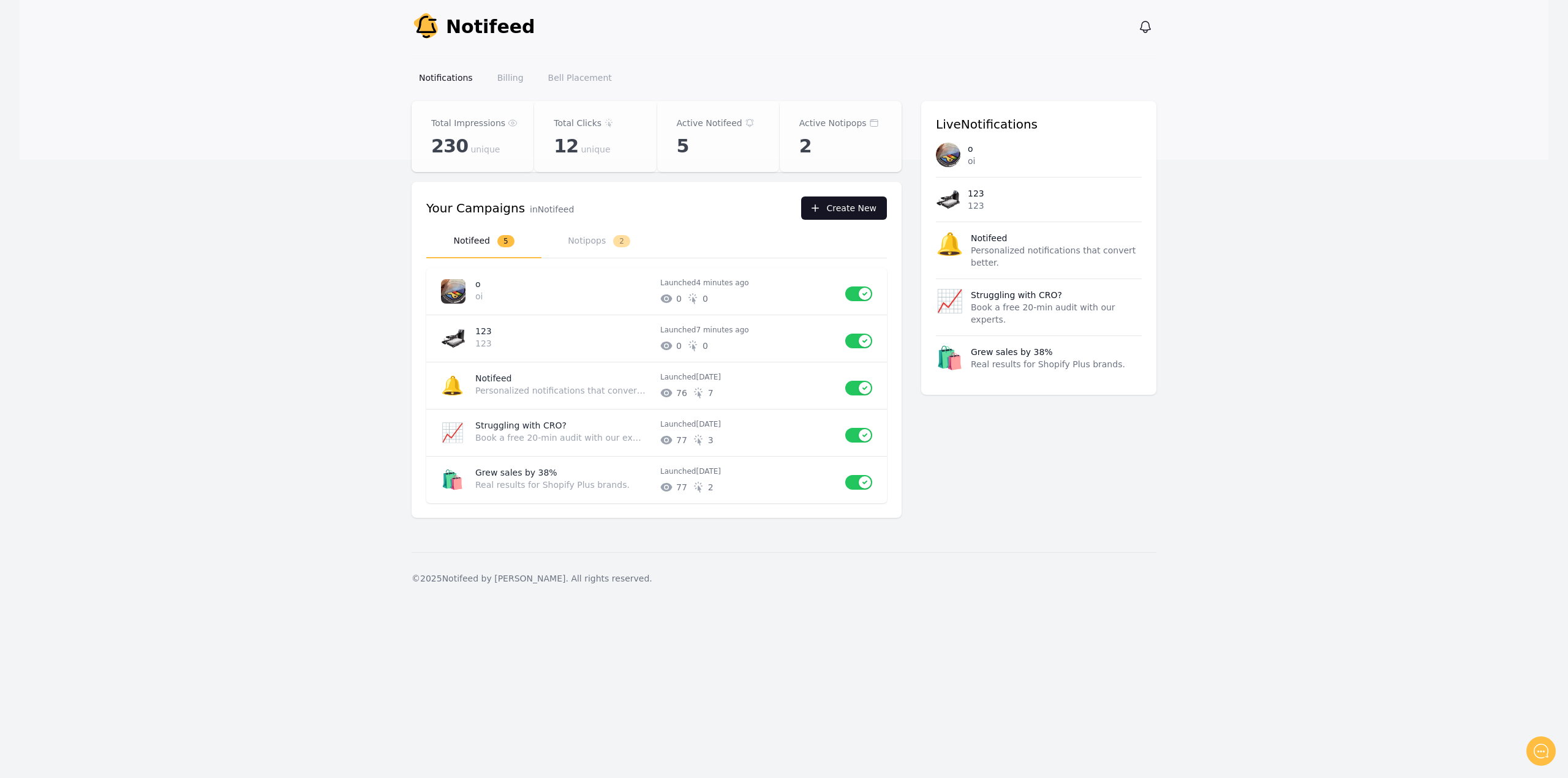
click at [843, 214] on button "Create New" at bounding box center [844, 207] width 86 height 23
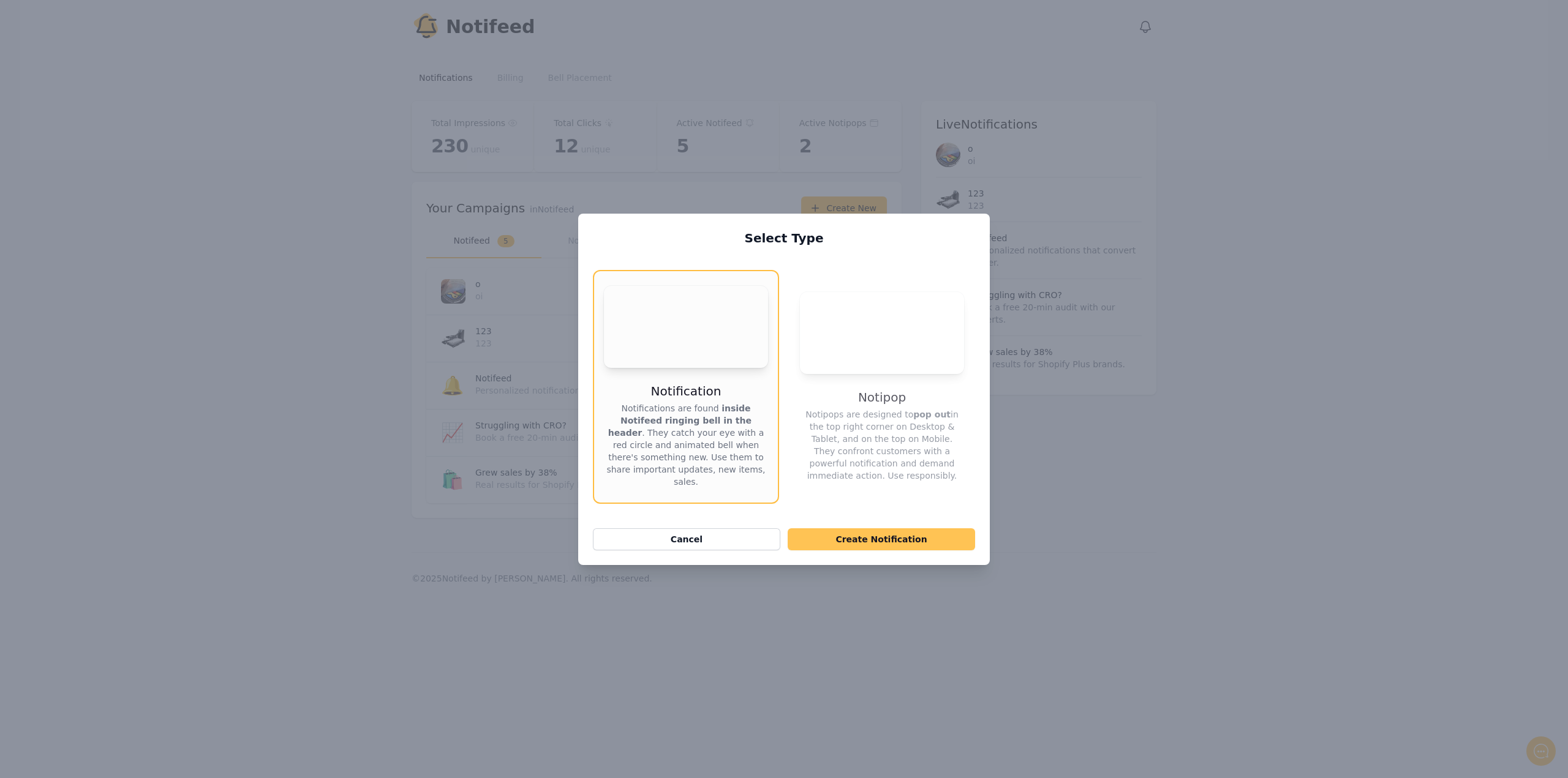
click at [864, 538] on button "Create Notification" at bounding box center [881, 539] width 187 height 22
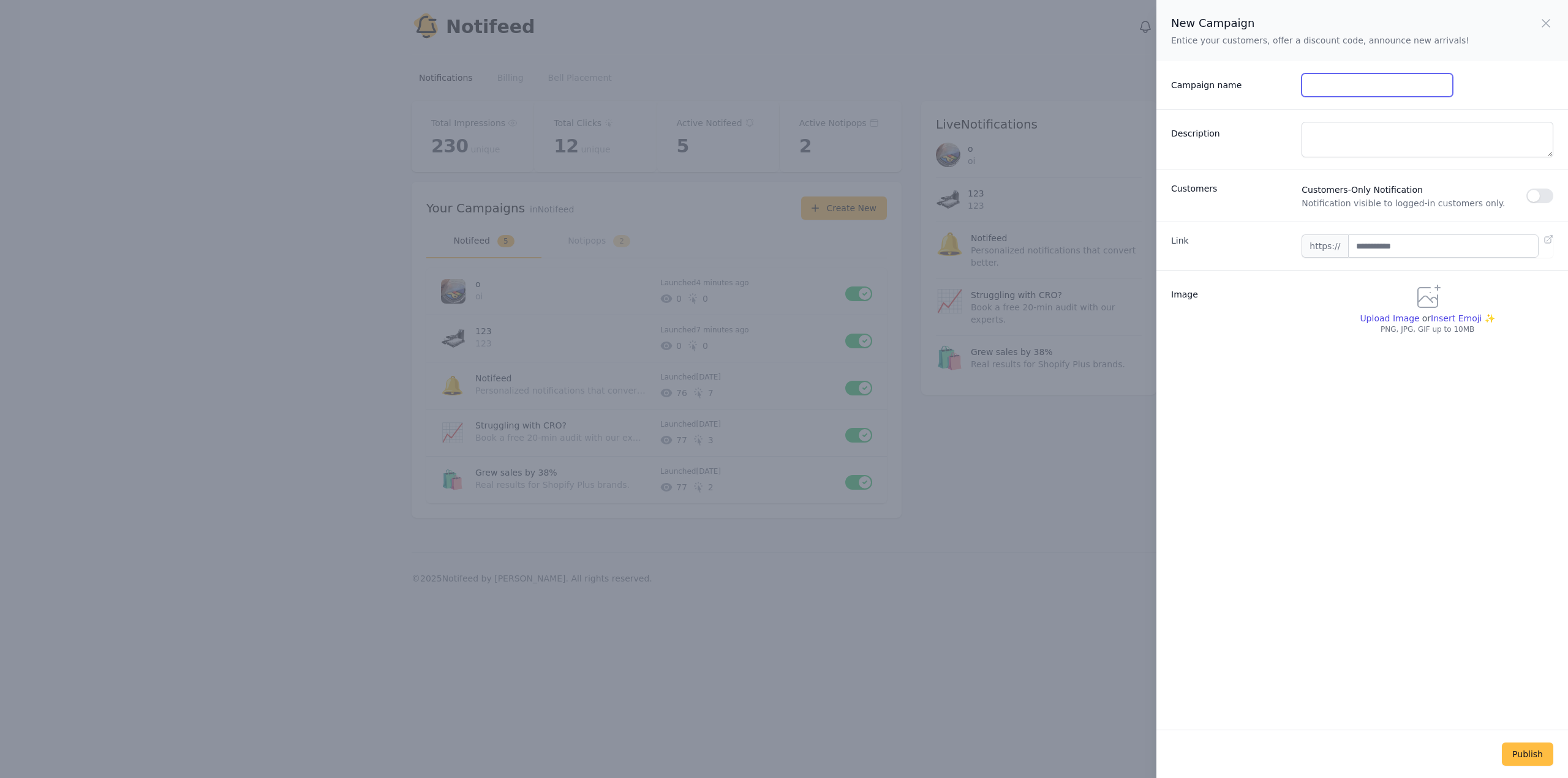
click at [1348, 77] on input "Campaign name" at bounding box center [1377, 84] width 151 height 23
type input "***"
click at [1345, 150] on textarea "Description" at bounding box center [1428, 139] width 252 height 36
type textarea "***"
click at [1370, 244] on input "text" at bounding box center [1443, 246] width 191 height 23
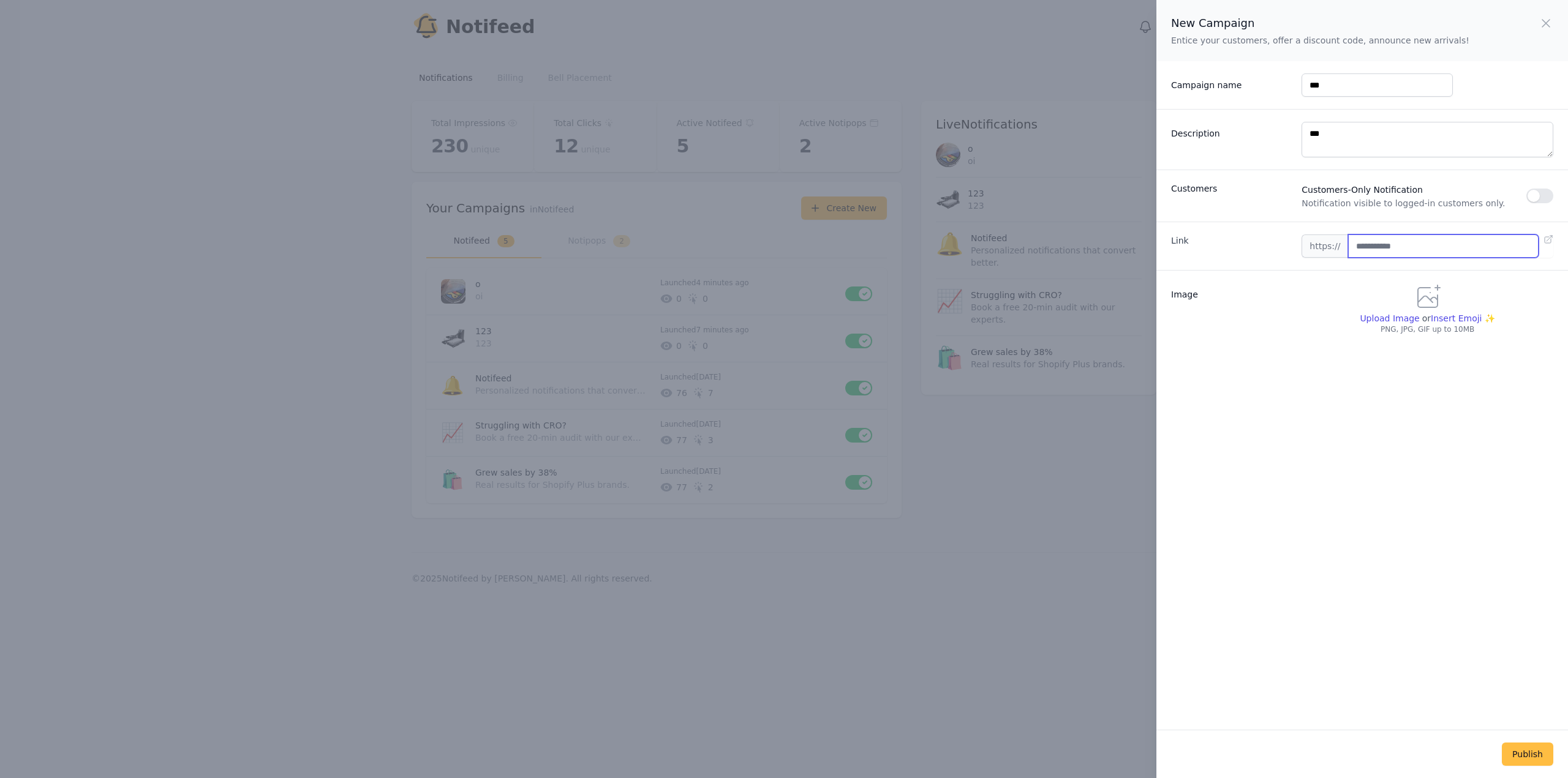
type input "**********"
click at [1373, 316] on span "Upload Image" at bounding box center [1389, 319] width 60 height 10
click at [1373, 324] on input "Upload Image" at bounding box center [1388, 324] width 60 height 1
type input "**********"
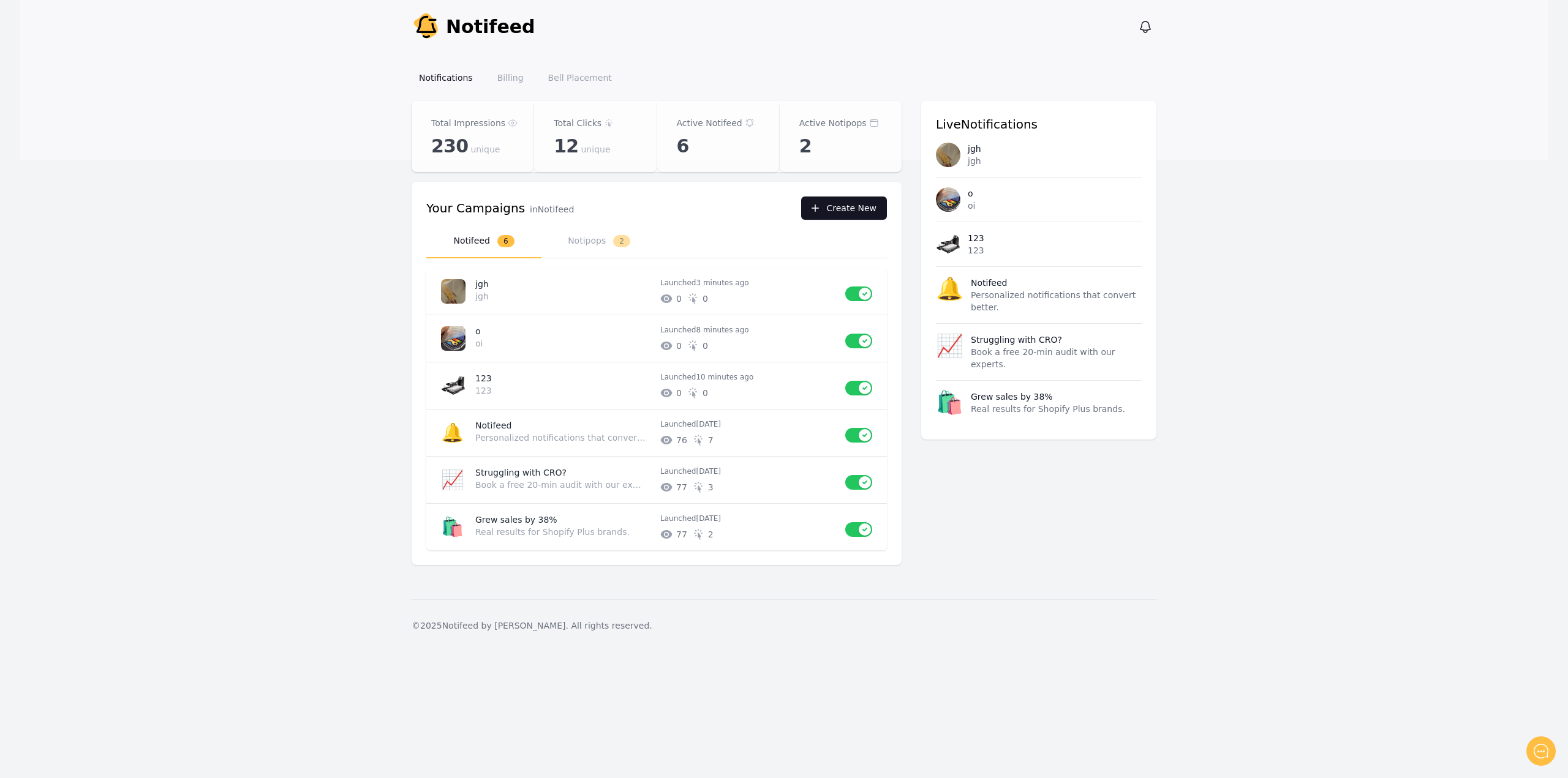
click at [821, 207] on icon "button" at bounding box center [815, 208] width 12 height 12
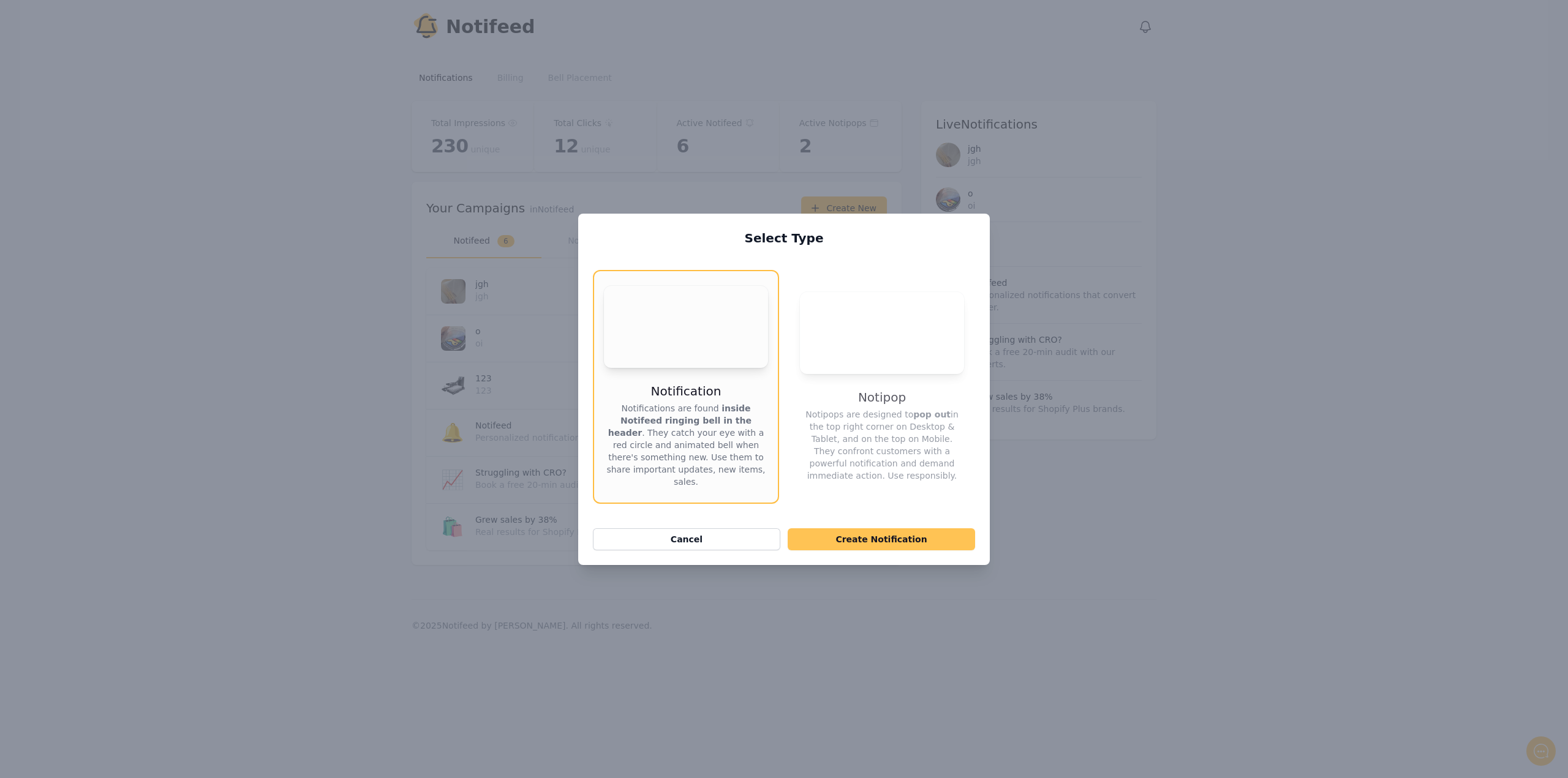
click at [881, 540] on button "Create Notification" at bounding box center [881, 539] width 187 height 22
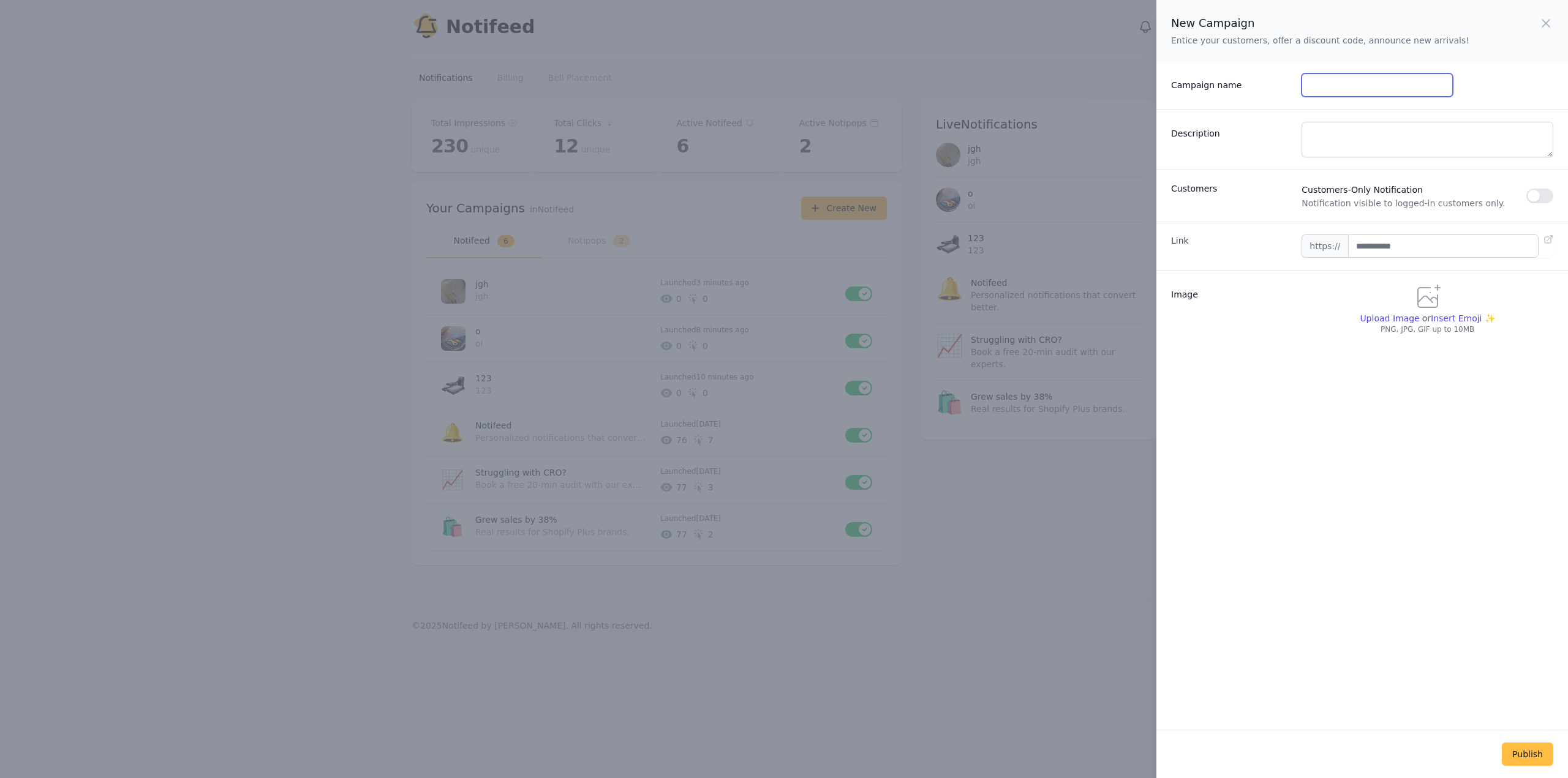
click at [1320, 96] on input "Campaign name" at bounding box center [1377, 84] width 151 height 23
type input "****"
click at [1328, 139] on textarea "Description" at bounding box center [1428, 139] width 252 height 36
type textarea "***"
click at [1370, 256] on input "text" at bounding box center [1443, 246] width 191 height 23
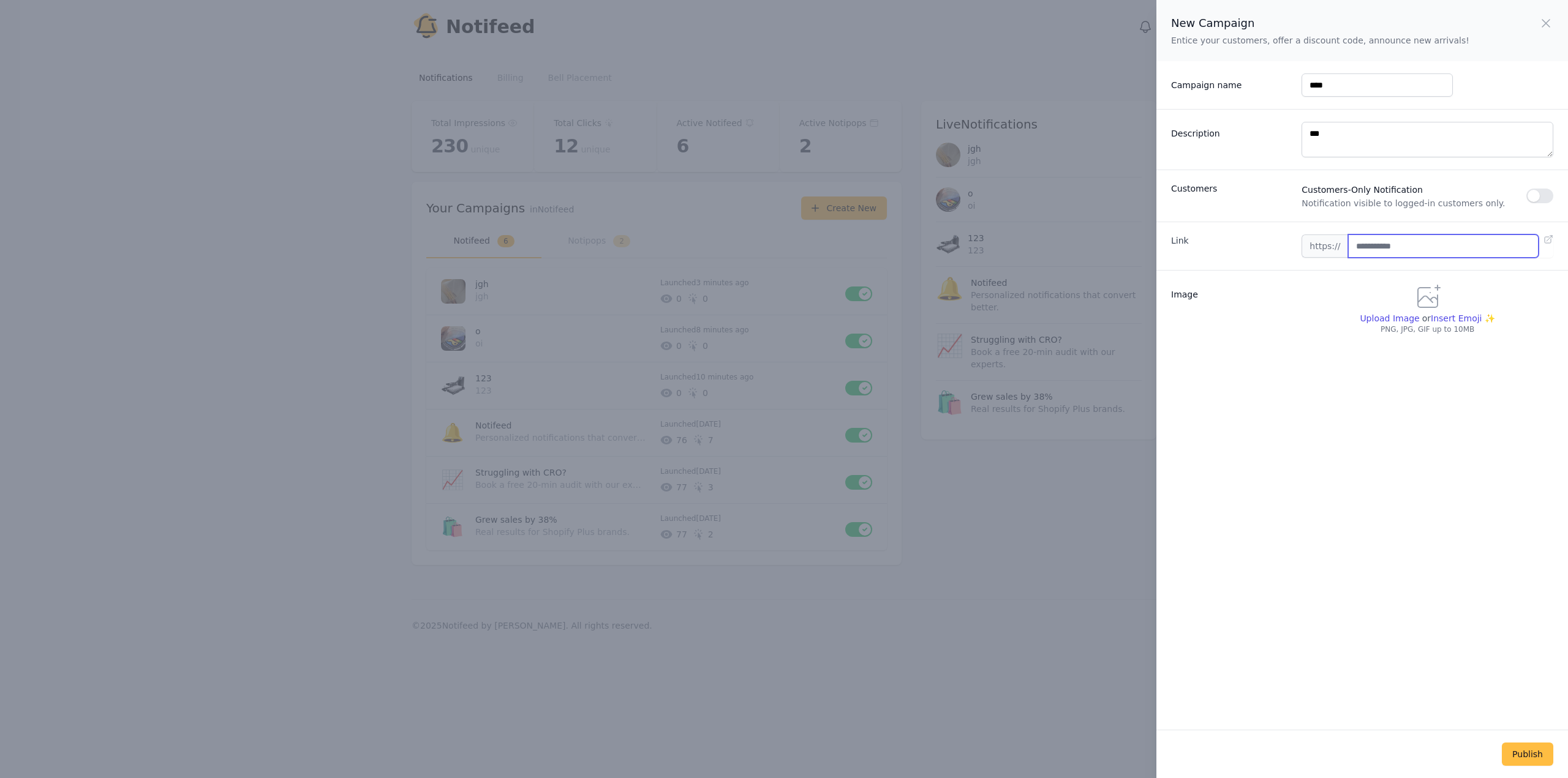
type input "**********"
click at [1389, 321] on span "Upload Image" at bounding box center [1389, 319] width 60 height 10
click at [1389, 324] on input "Upload Image" at bounding box center [1388, 324] width 60 height 1
type input "**********"
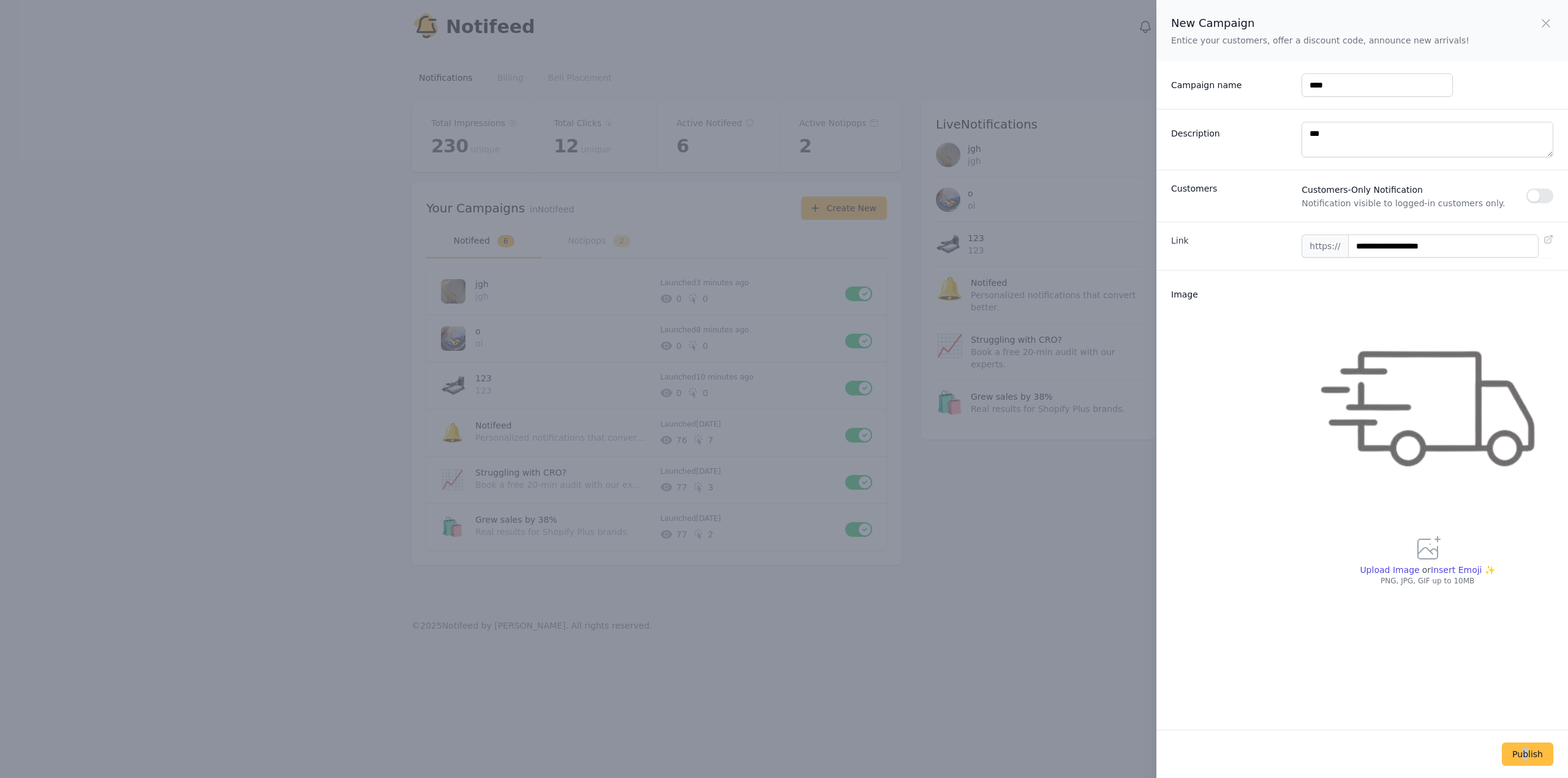
click at [1519, 741] on div "Publish" at bounding box center [1362, 753] width 412 height 48
click at [1532, 746] on button "Publish" at bounding box center [1527, 753] width 51 height 23
click at [1451, 696] on div "**********" at bounding box center [1362, 365] width 412 height 730
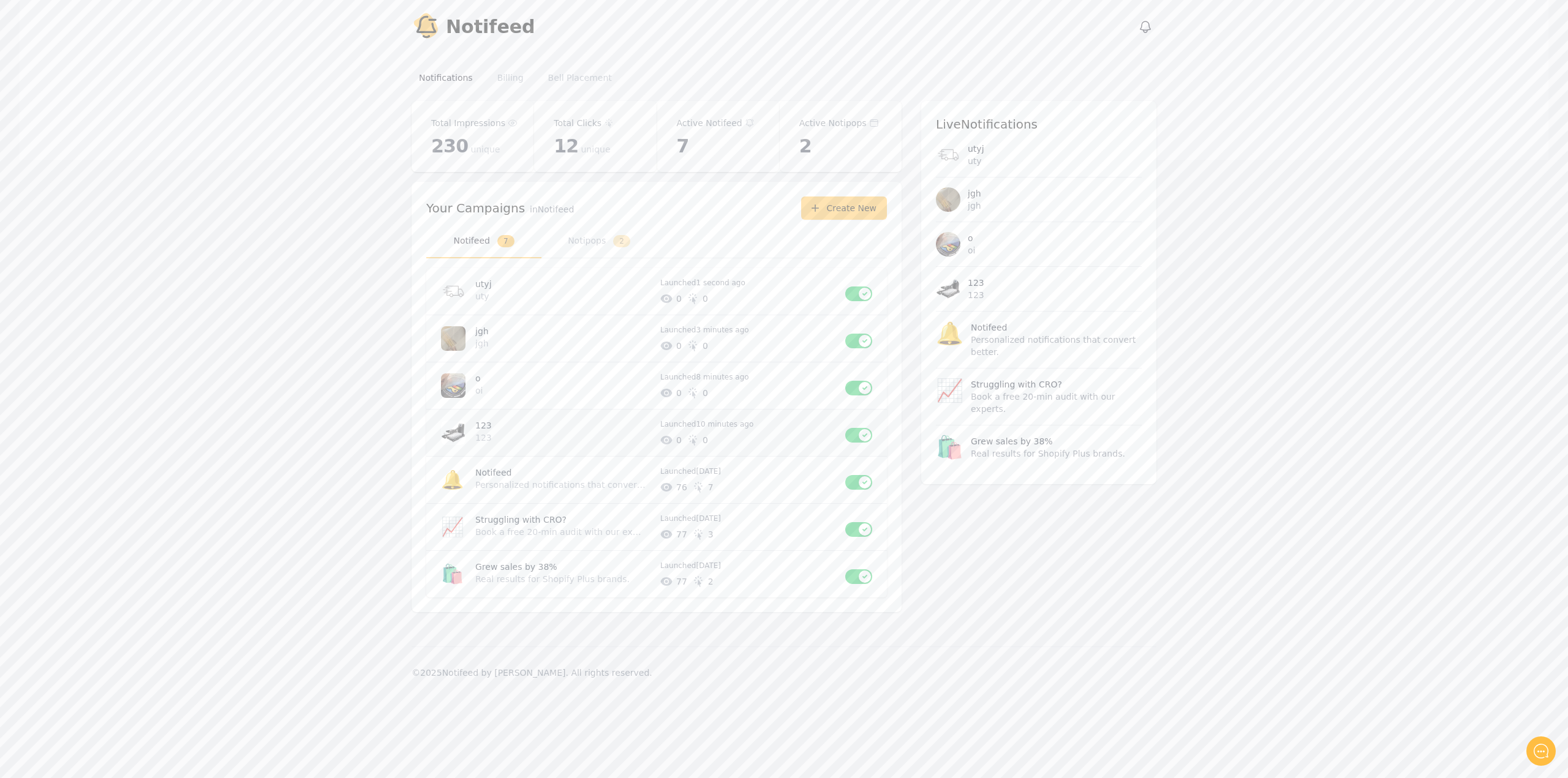
click at [506, 425] on p "123" at bounding box center [563, 425] width 175 height 12
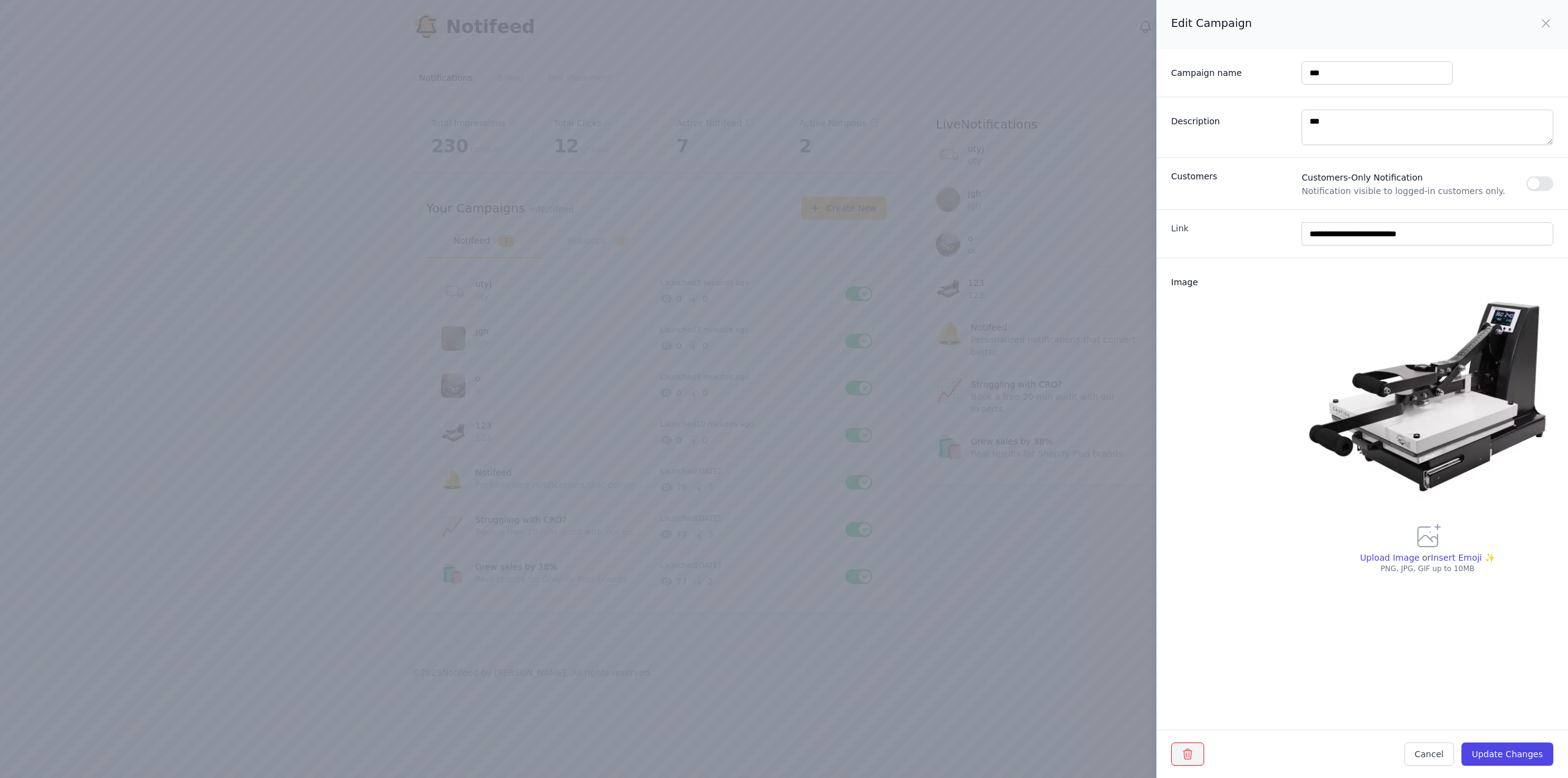
click at [1189, 755] on icon "button" at bounding box center [1188, 754] width 12 height 12
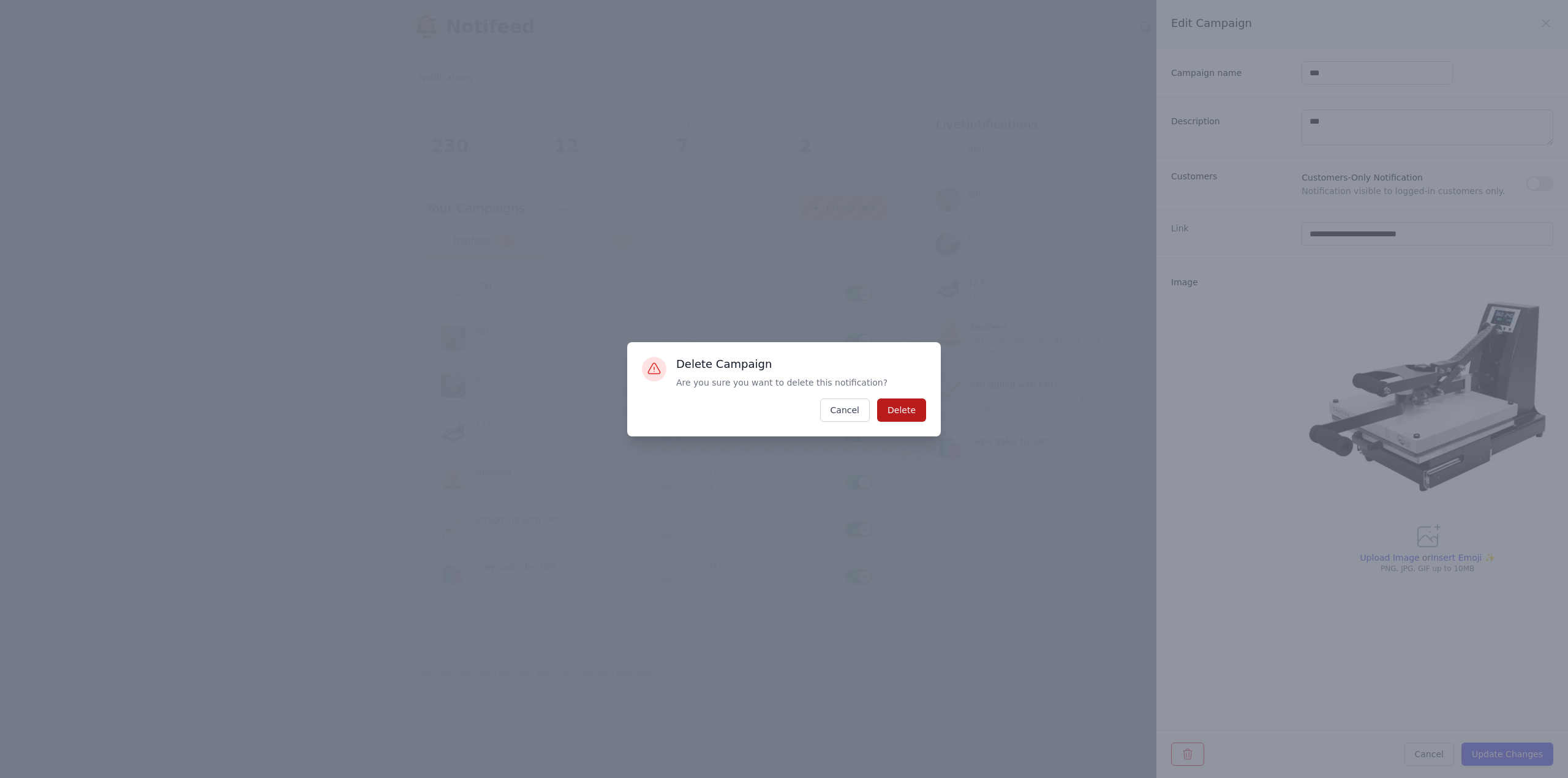
click at [914, 418] on button "Delete" at bounding box center [902, 410] width 49 height 23
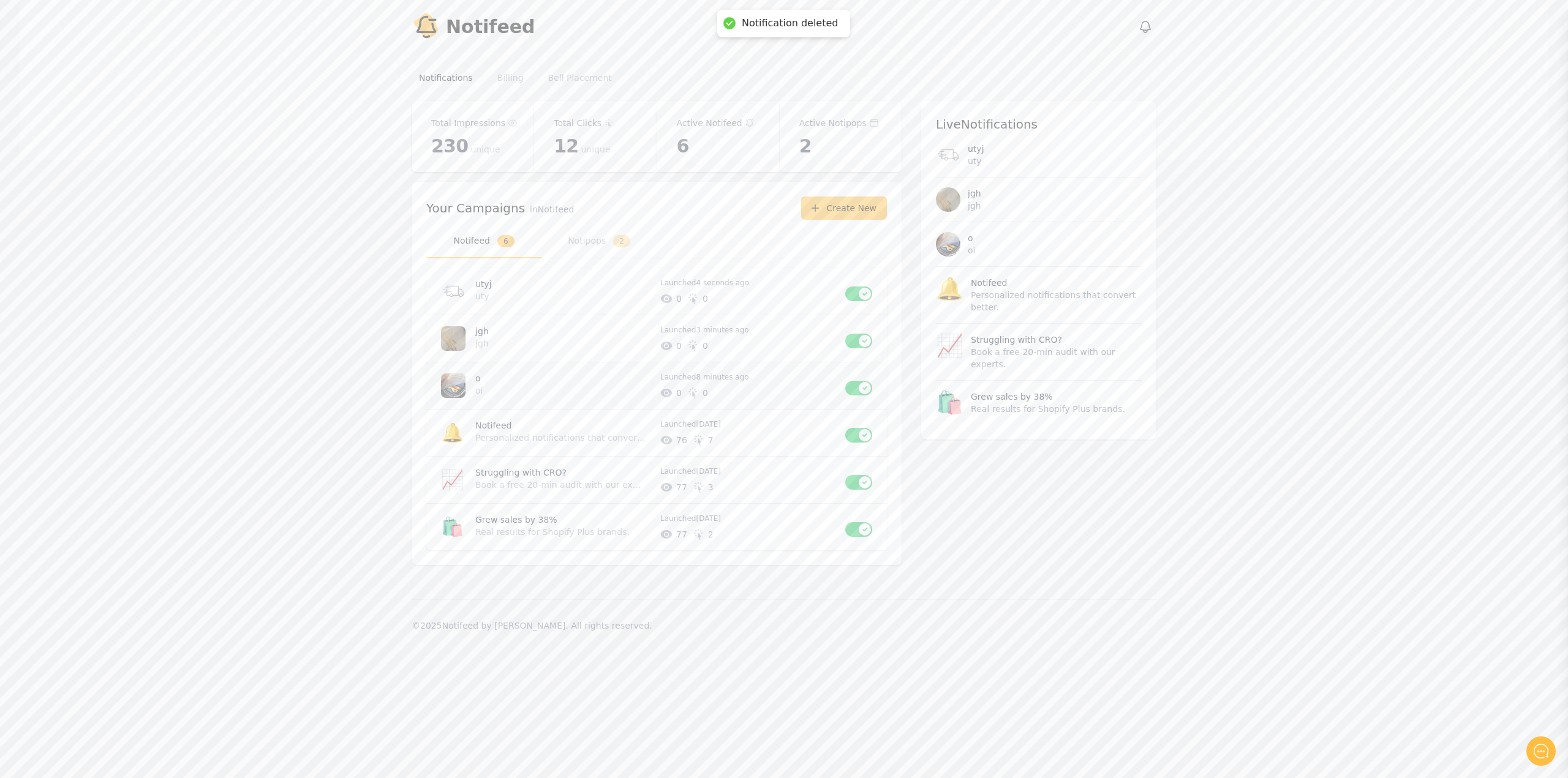
click at [544, 386] on p "oi" at bounding box center [561, 390] width 170 height 12
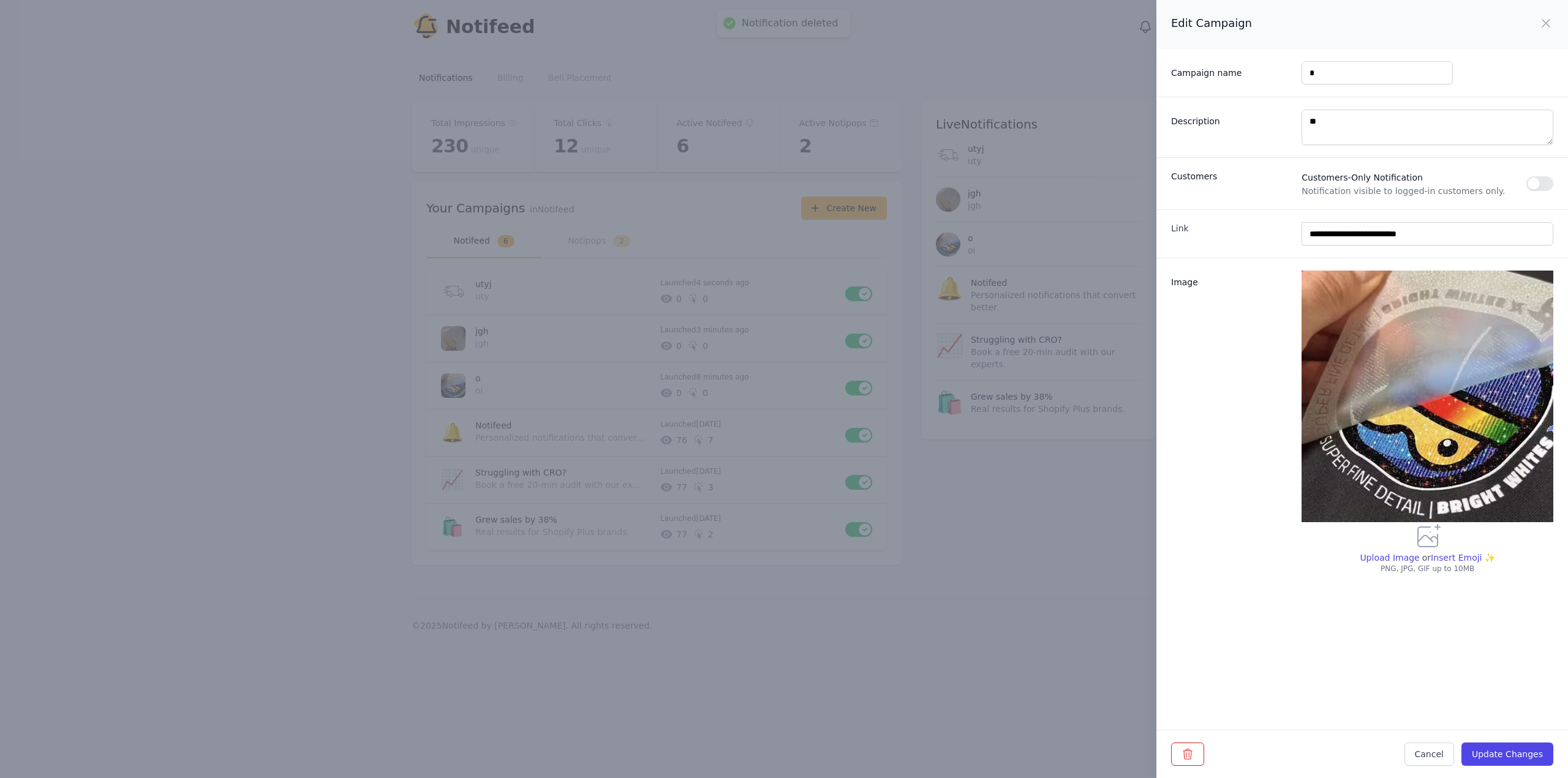
click at [1212, 755] on div "Cancel Update Changes" at bounding box center [1361, 753] width 382 height 23
click at [1195, 751] on button "button" at bounding box center [1187, 753] width 33 height 23
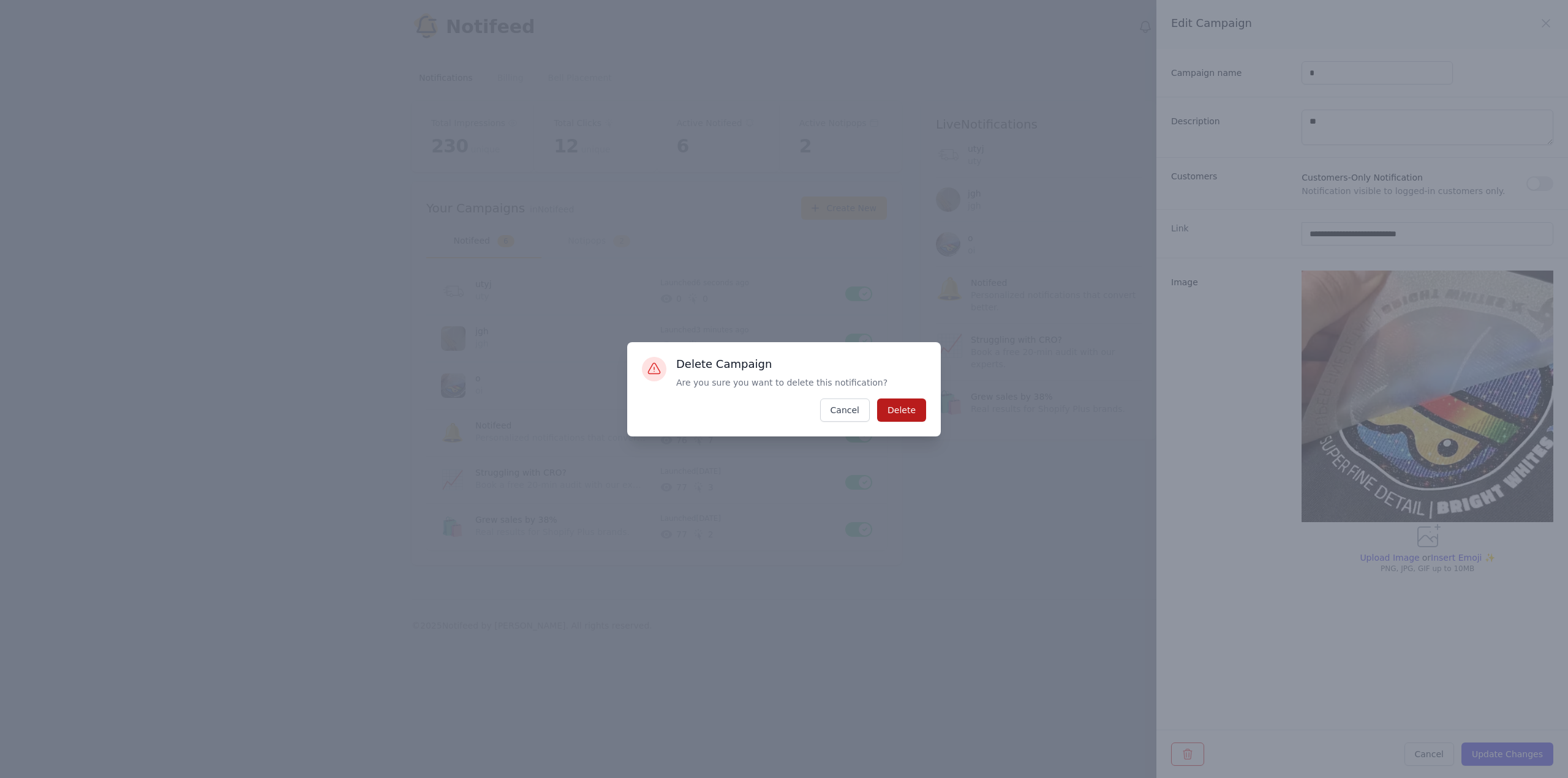
click at [904, 399] on button "Delete" at bounding box center [902, 410] width 49 height 23
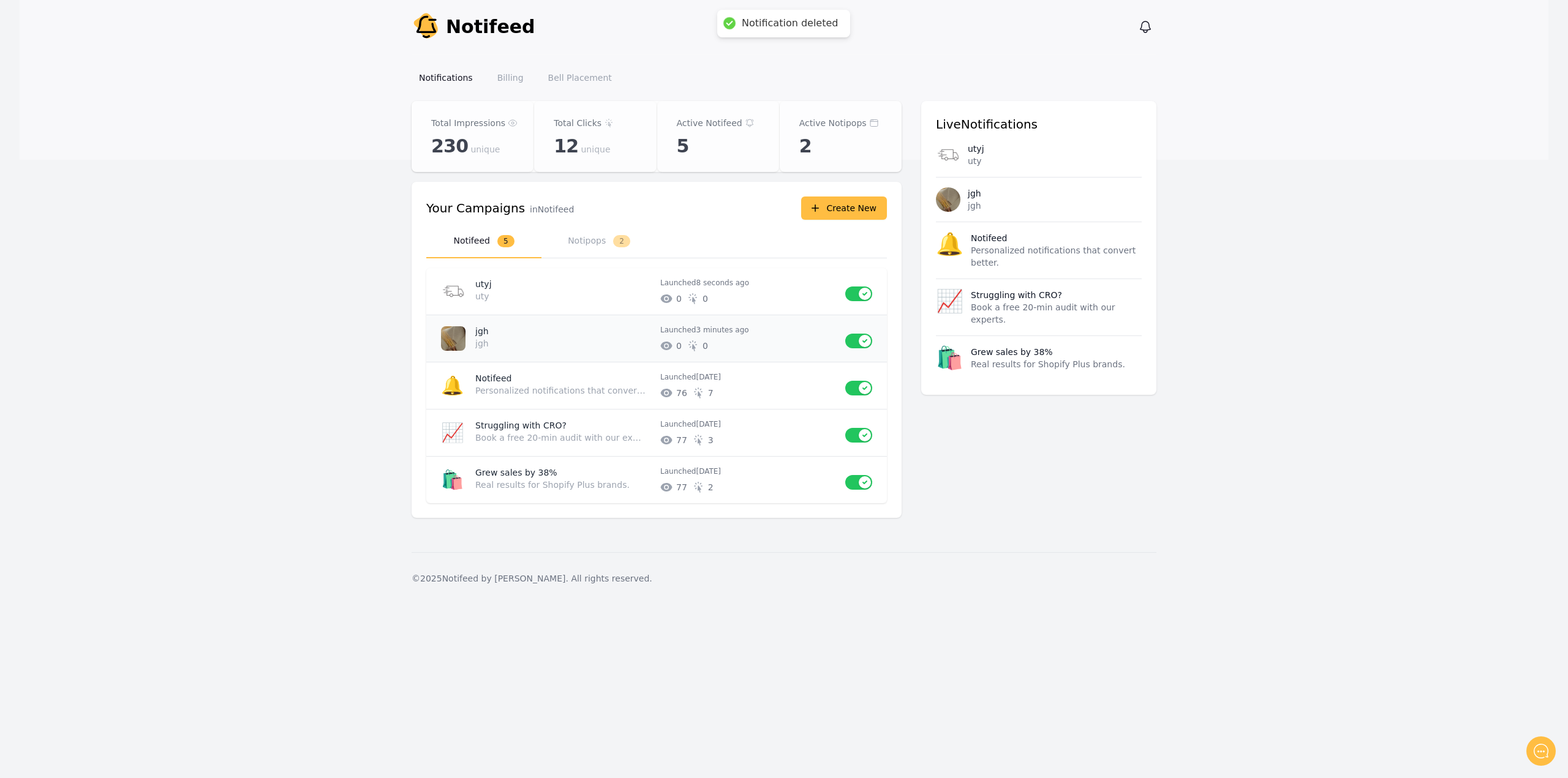
click at [559, 329] on p "jgh" at bounding box center [563, 331] width 175 height 12
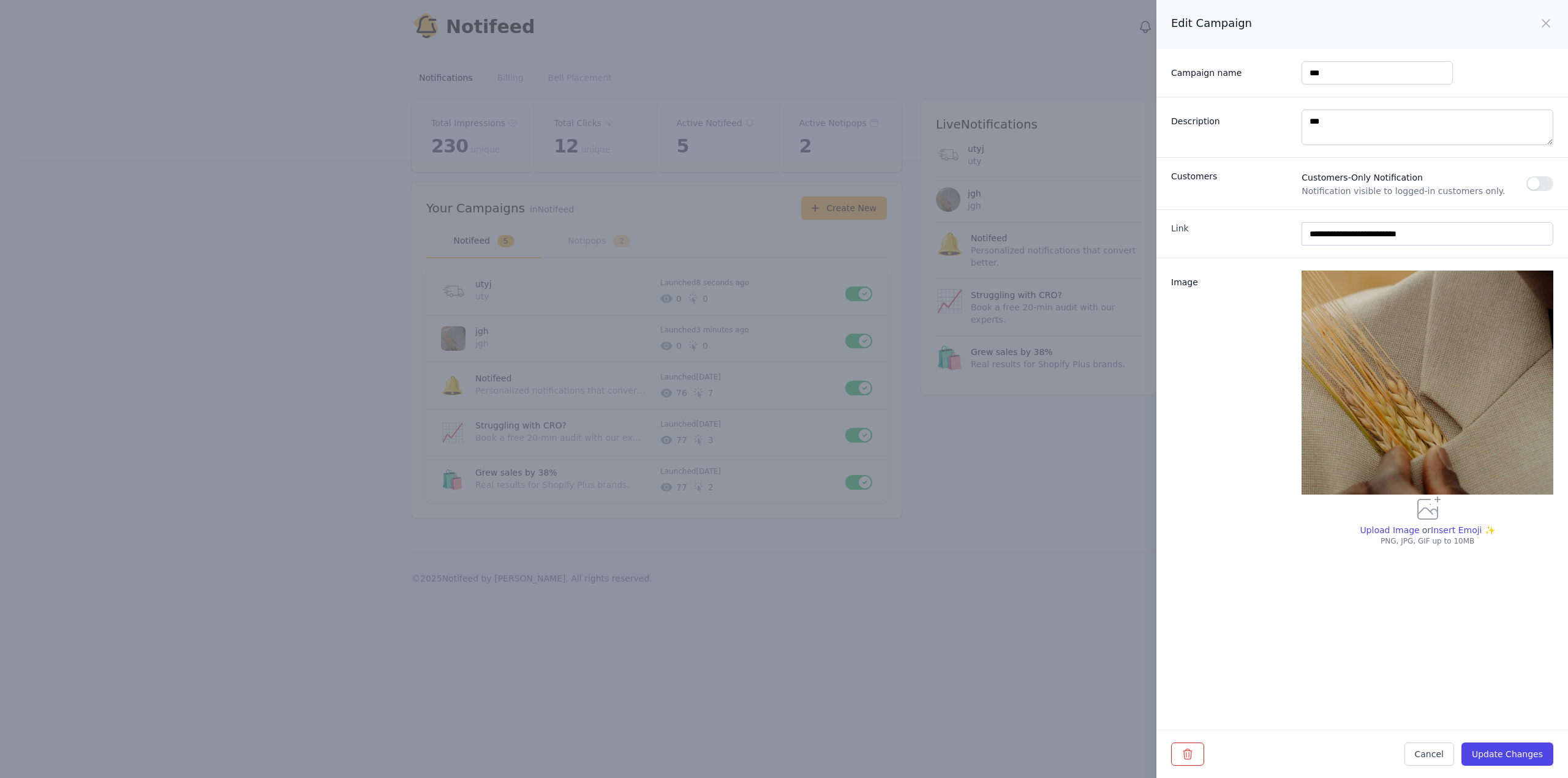
click at [1183, 768] on div "Cancel Update Changes" at bounding box center [1362, 753] width 412 height 48
click at [1187, 757] on icon "button" at bounding box center [1188, 754] width 12 height 12
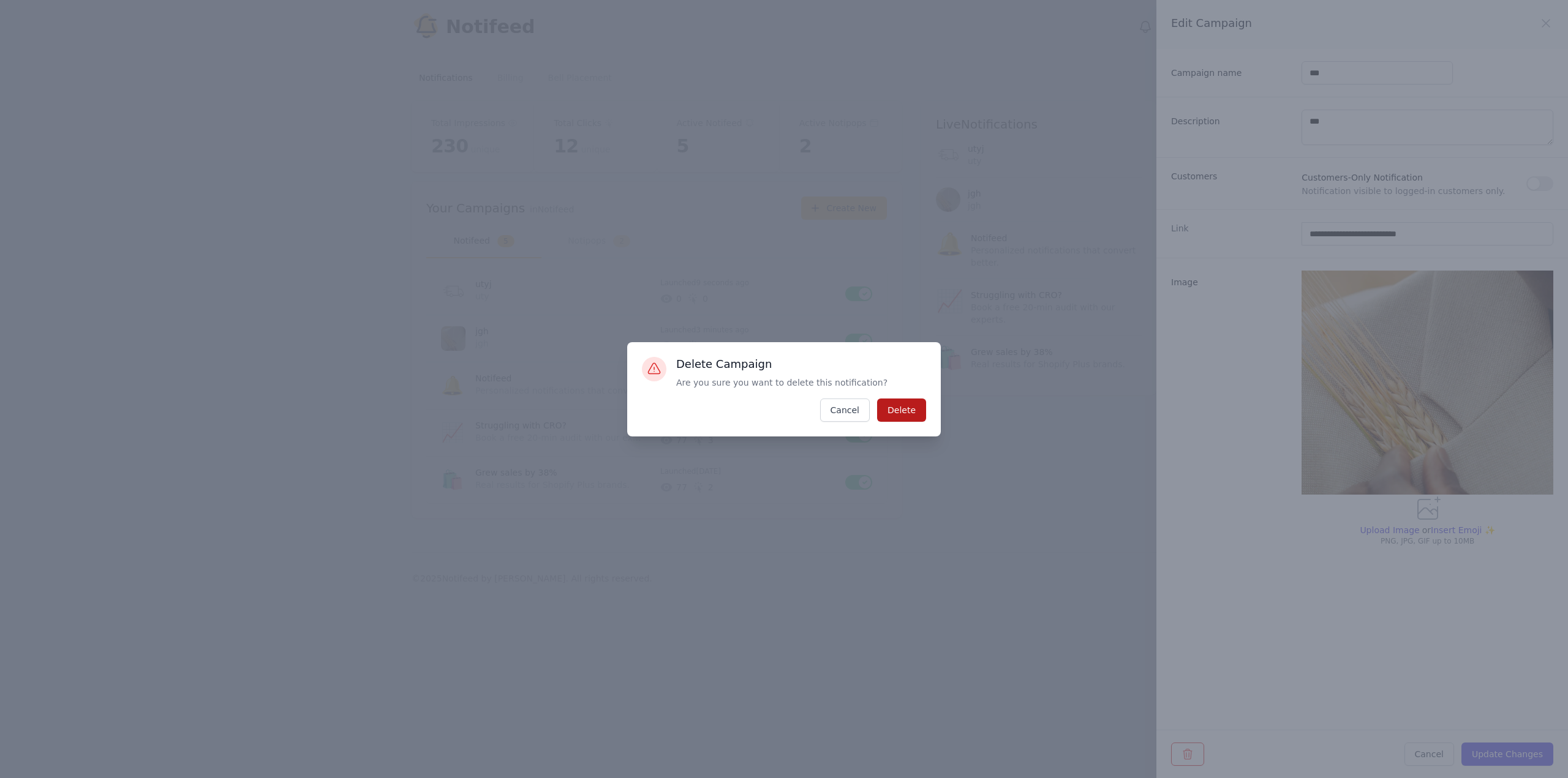
click at [917, 401] on button "Delete" at bounding box center [902, 410] width 49 height 23
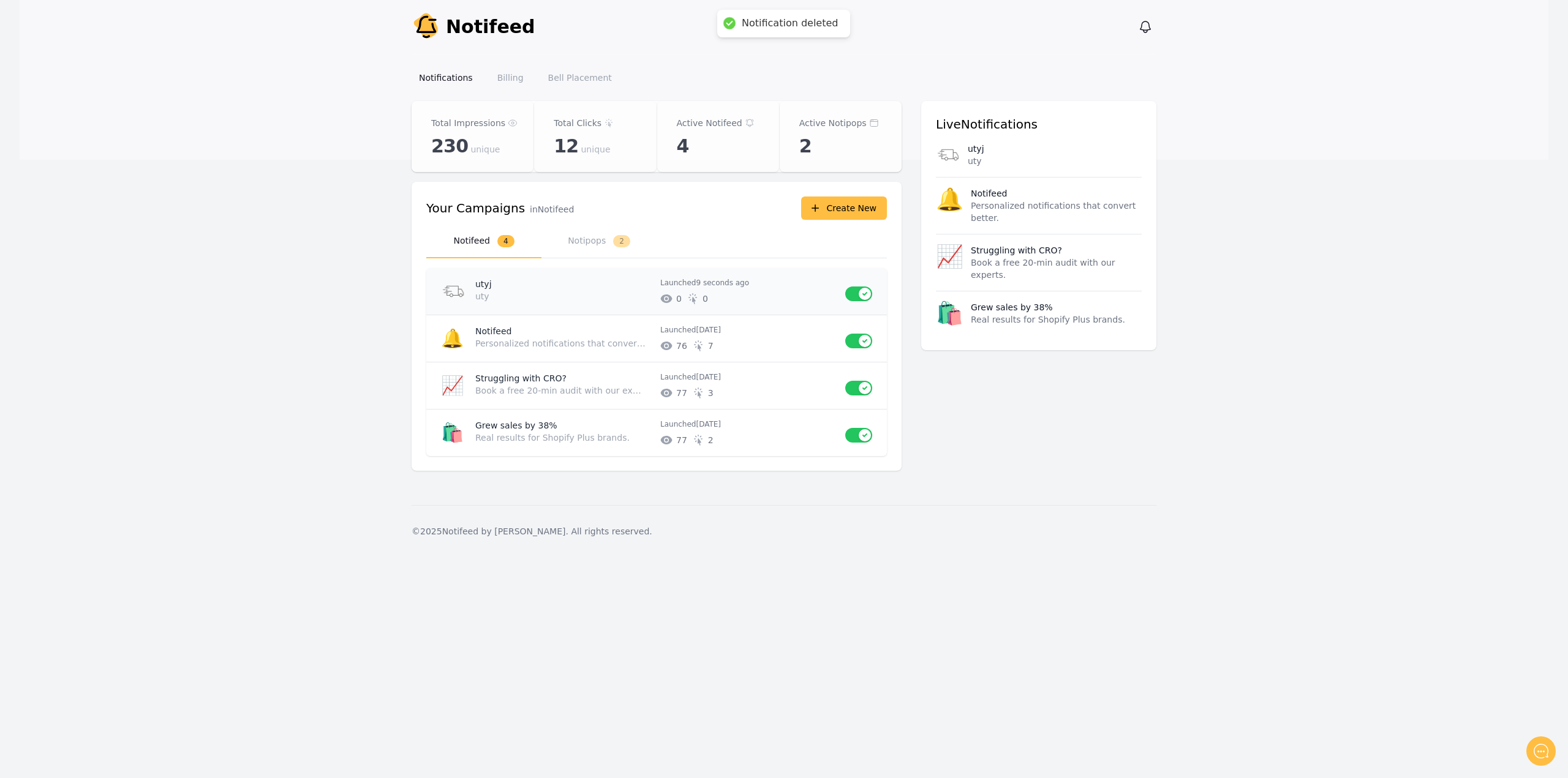
click at [562, 294] on p "uty" at bounding box center [561, 296] width 170 height 12
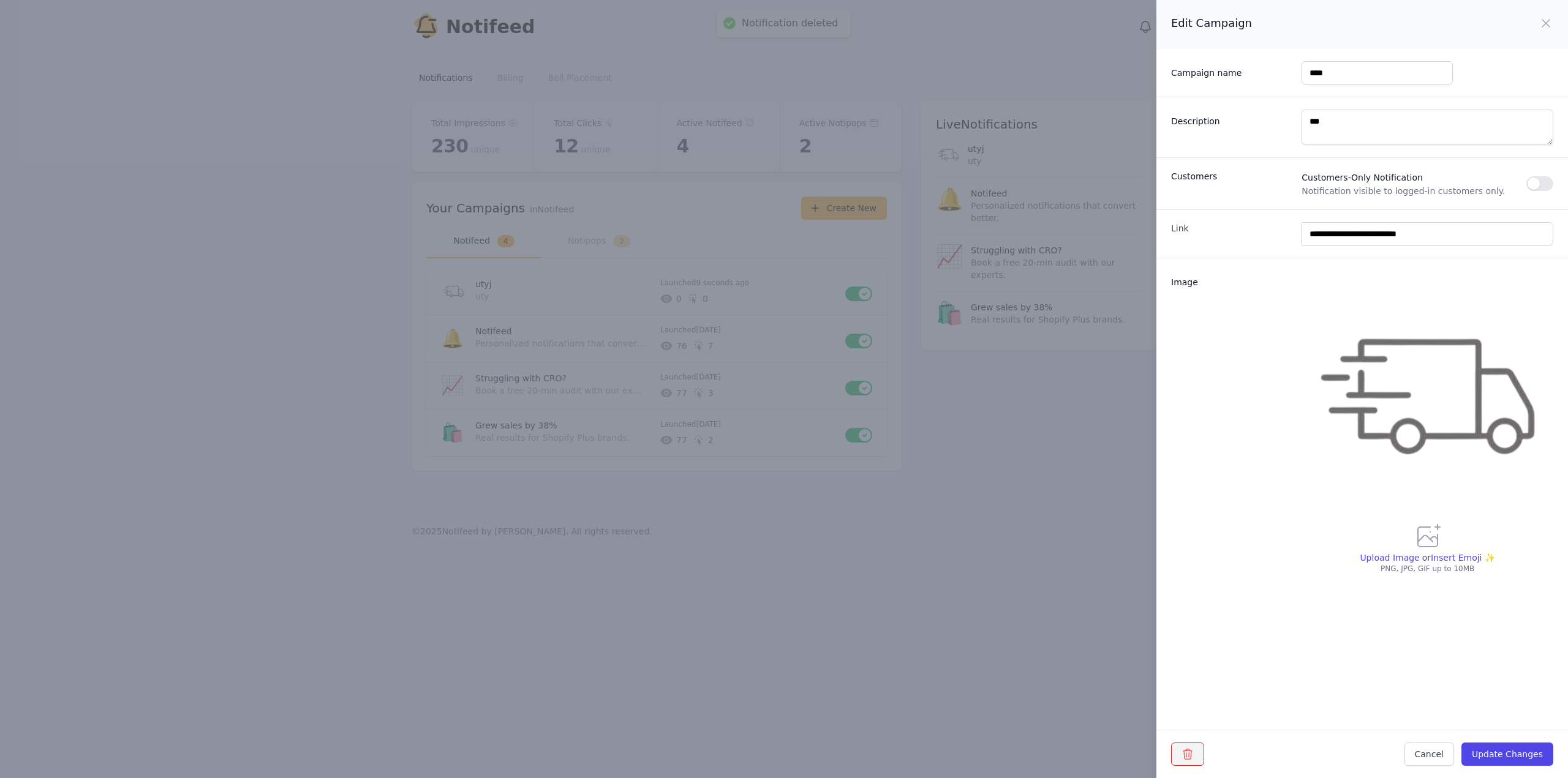
click at [1179, 758] on button "button" at bounding box center [1187, 753] width 33 height 23
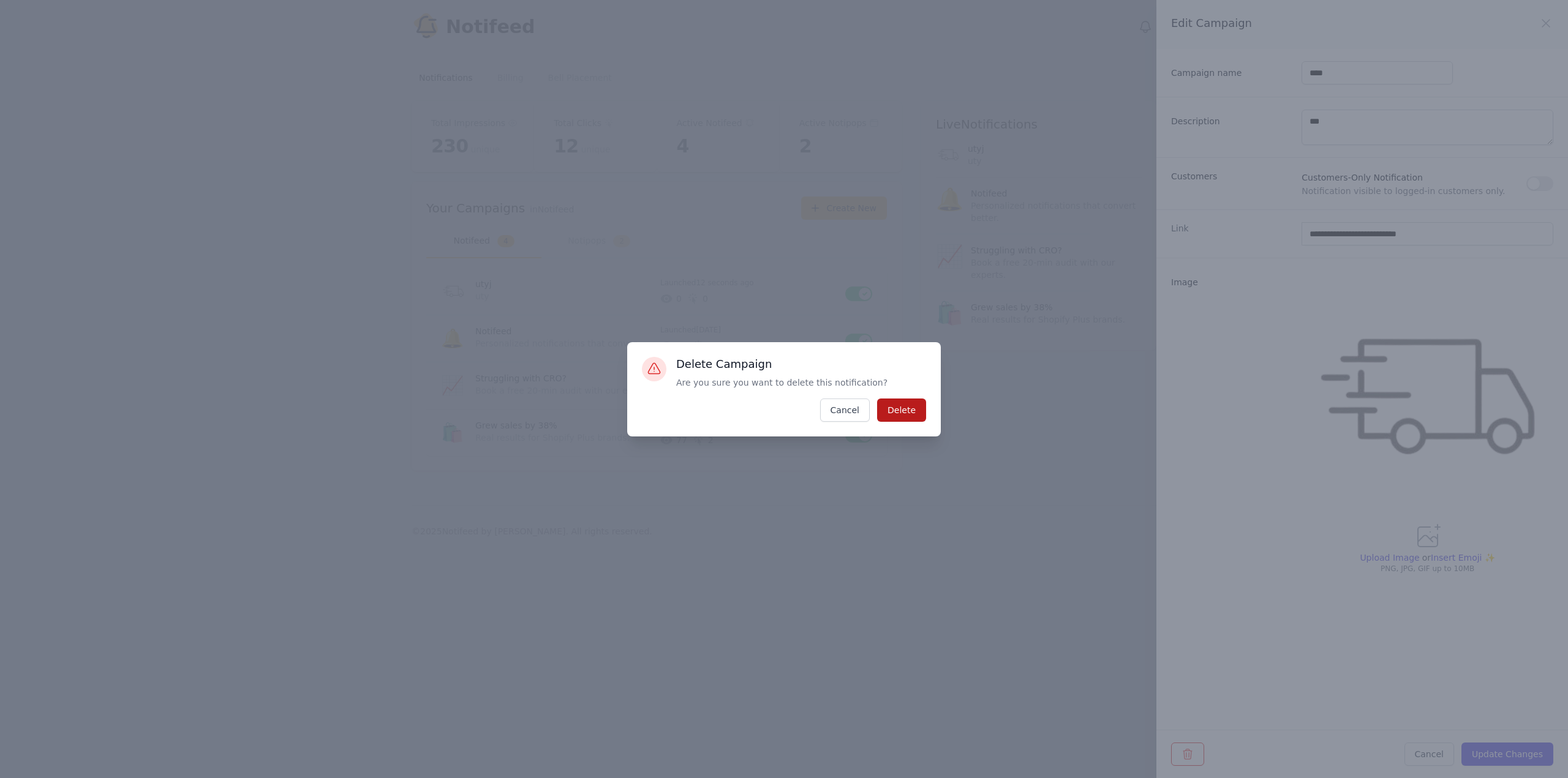
click at [921, 406] on button "Delete" at bounding box center [902, 410] width 49 height 23
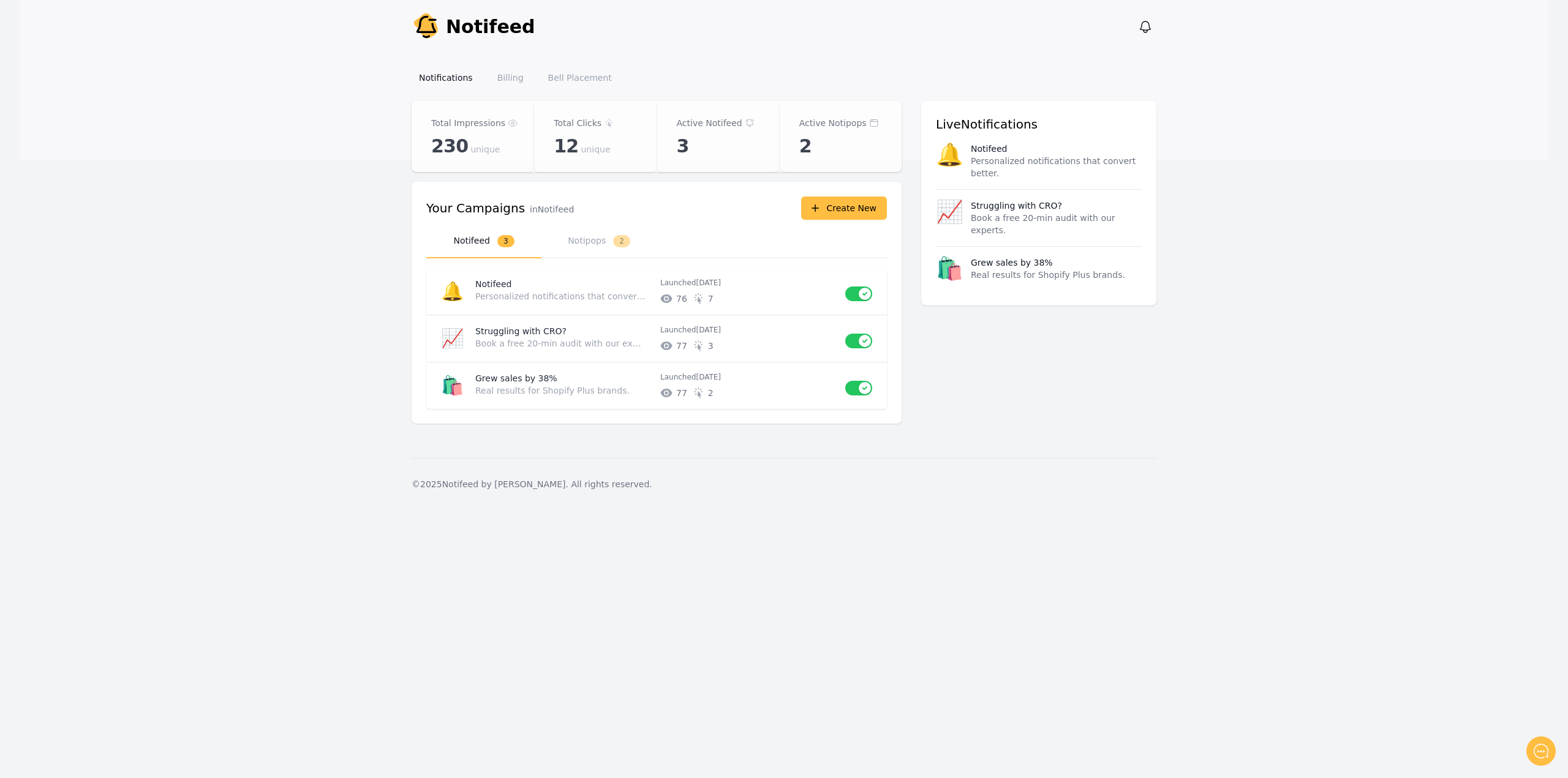
click at [966, 435] on div "Total Impressions 230 unique Total Clicks 12 unique Active Notifeed 3 Active No…" at bounding box center [784, 270] width 744 height 338
